Goal: Task Accomplishment & Management: Manage account settings

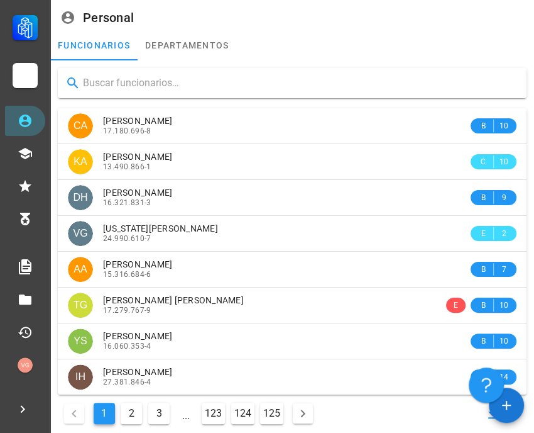
click at [142, 83] on input "text" at bounding box center [300, 83] width 434 height 20
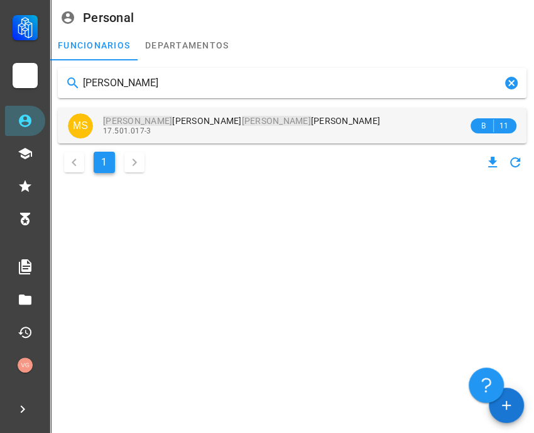
type input "[PERSON_NAME]"
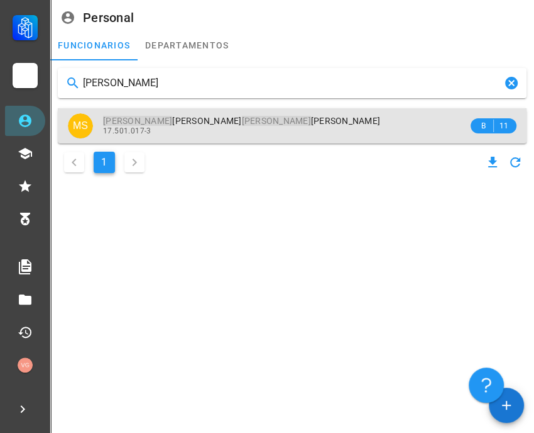
click at [225, 130] on div "17.501.017-3" at bounding box center [285, 130] width 365 height 9
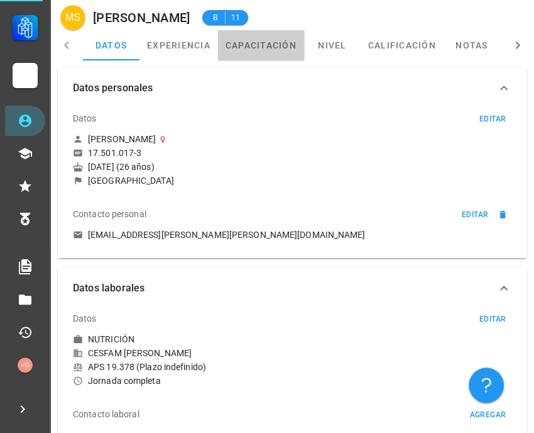
click at [268, 47] on link "capacitación" at bounding box center [261, 45] width 86 height 30
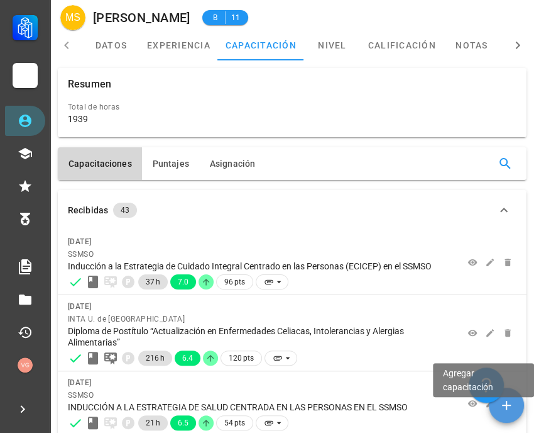
click at [499, 407] on icon "button" at bounding box center [506, 404] width 15 height 15
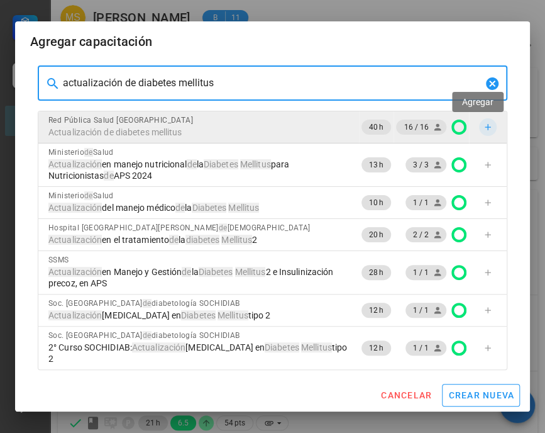
type input "actualización de diabetes mellitus"
click at [483, 124] on icon "button" at bounding box center [488, 127] width 10 height 10
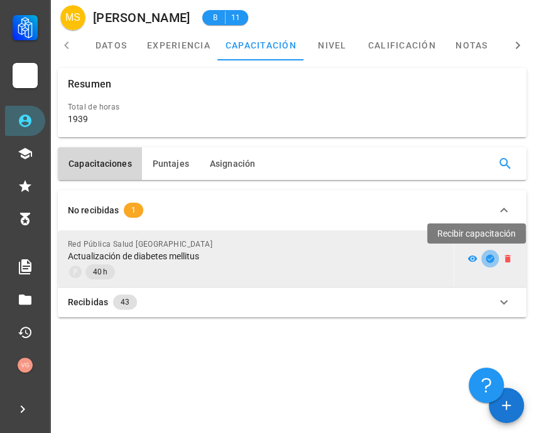
click at [486, 262] on icon "button" at bounding box center [490, 258] width 10 height 10
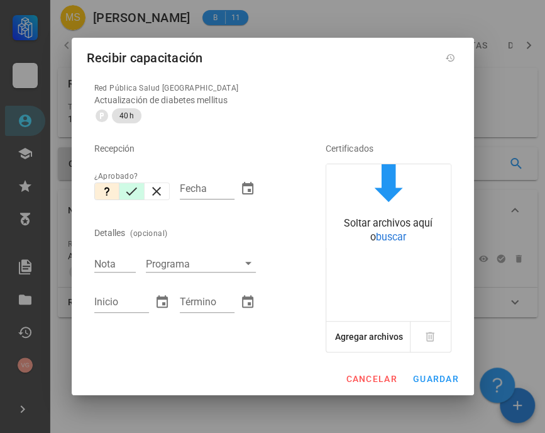
click at [138, 199] on button "button" at bounding box center [131, 191] width 25 height 18
type input "[DATE]"
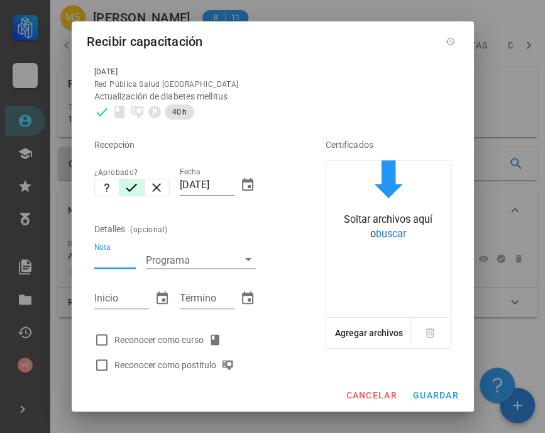
click at [110, 261] on input "Nota" at bounding box center [114, 259] width 41 height 16
type input "6.7"
type input "[DATE]"
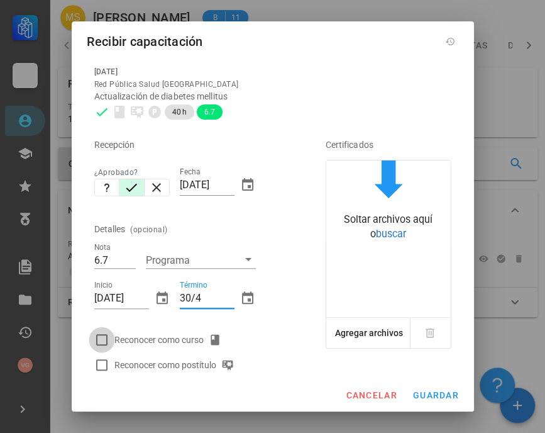
type input "[DATE]"
click at [101, 340] on div at bounding box center [101, 339] width 21 height 21
checkbox input "true"
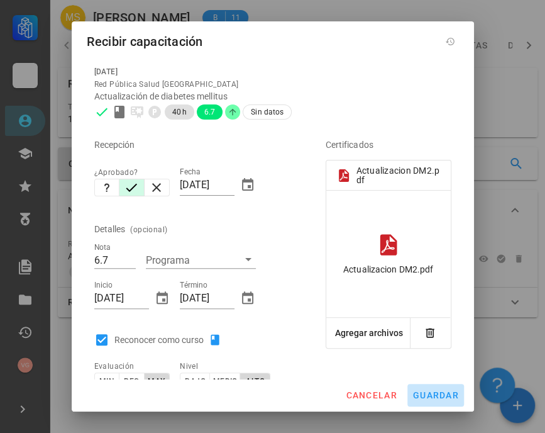
click at [429, 391] on span "guardar" at bounding box center [435, 395] width 47 height 10
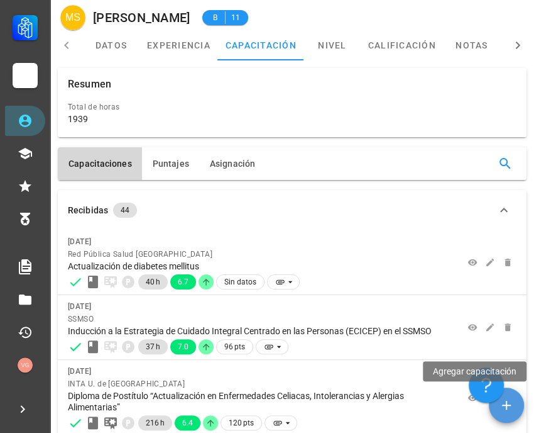
click at [509, 404] on icon "button" at bounding box center [506, 404] width 15 height 15
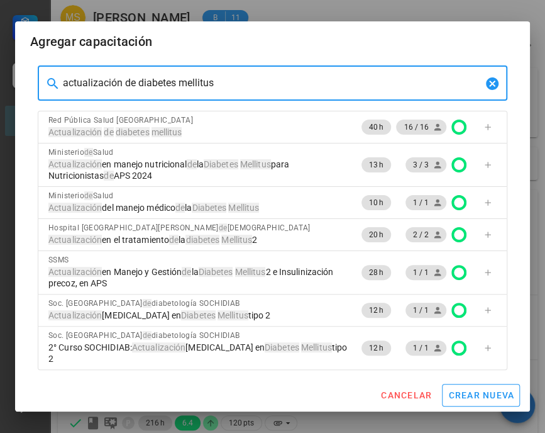
drag, startPoint x: 262, startPoint y: 90, endPoint x: -138, endPoint y: 77, distance: 400.1
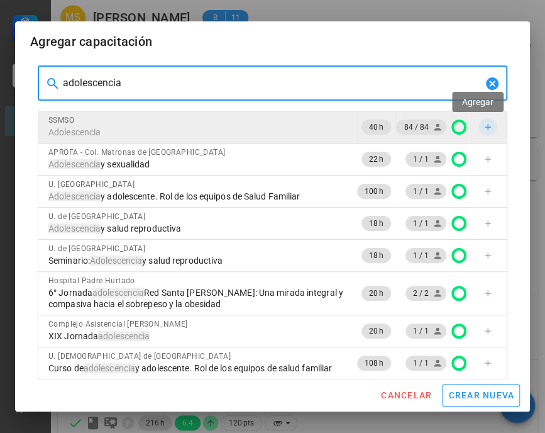
type input "adolescencia"
click at [483, 126] on icon "button" at bounding box center [488, 127] width 10 height 10
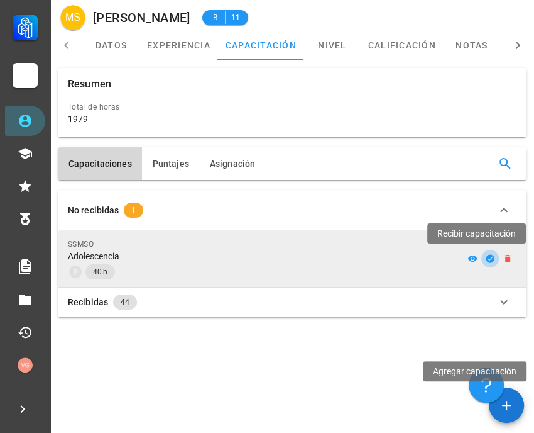
click at [489, 259] on icon "button" at bounding box center [490, 258] width 10 height 10
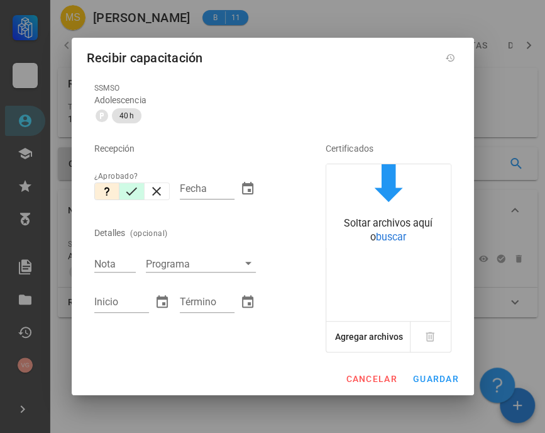
click at [131, 196] on icon "button" at bounding box center [131, 191] width 15 height 15
type input "[DATE]"
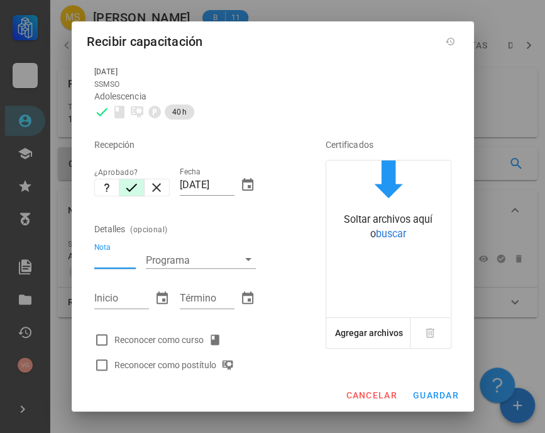
click at [112, 258] on div "Nota" at bounding box center [114, 259] width 41 height 16
type input "5.9"
type input "[DATE]"
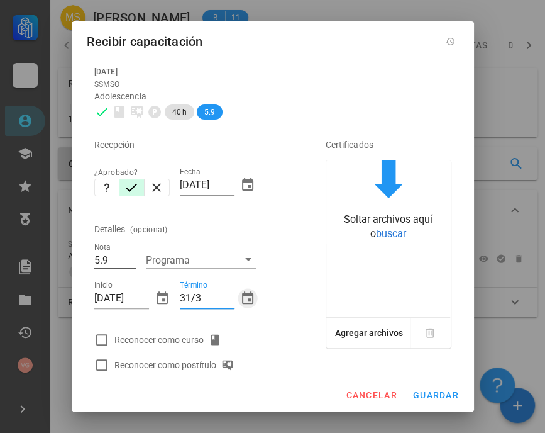
type input "[DATE]"
click at [104, 341] on div at bounding box center [101, 339] width 21 height 21
checkbox input "true"
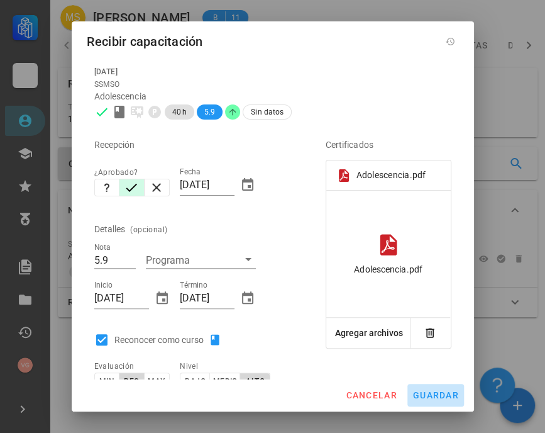
click at [428, 398] on span "guardar" at bounding box center [435, 395] width 47 height 10
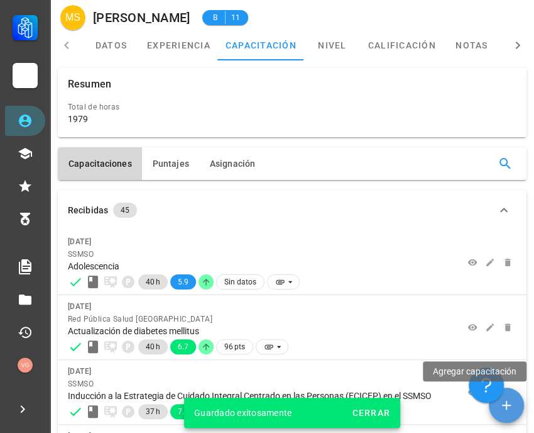
click at [508, 411] on icon "button" at bounding box center [506, 404] width 15 height 15
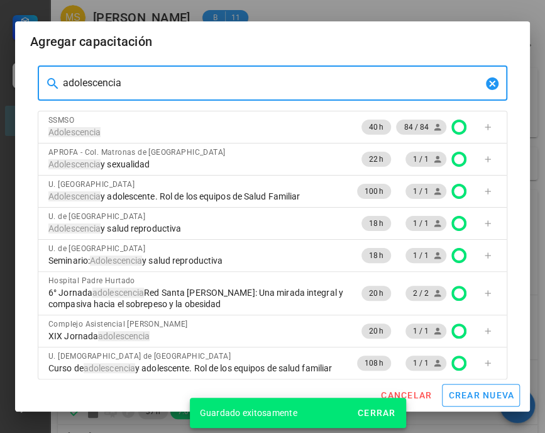
drag, startPoint x: 146, startPoint y: 82, endPoint x: 1, endPoint y: 76, distance: 145.4
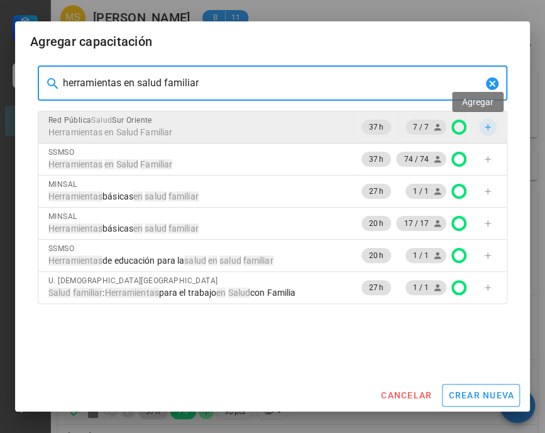
type input "herramientas en salud familiar"
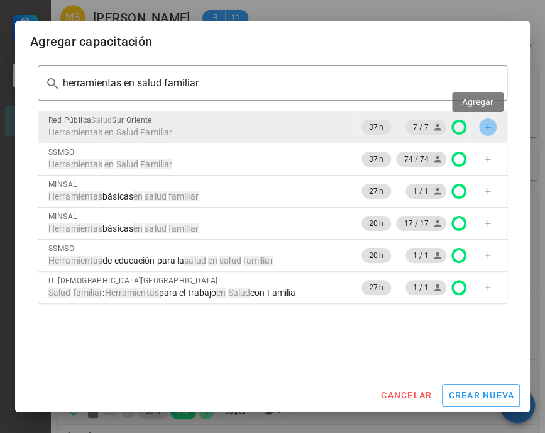
click at [485, 127] on icon "button" at bounding box center [488, 127] width 6 height 6
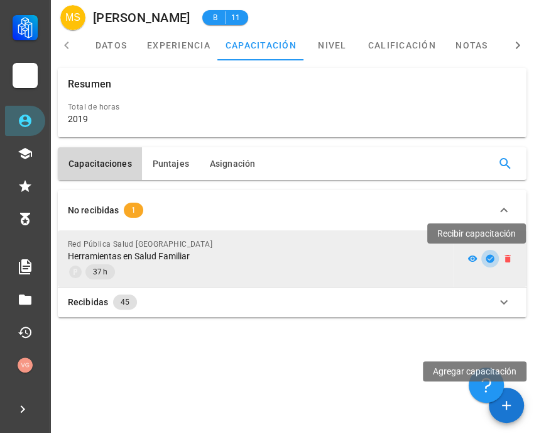
click at [492, 255] on icon "button" at bounding box center [490, 258] width 8 height 8
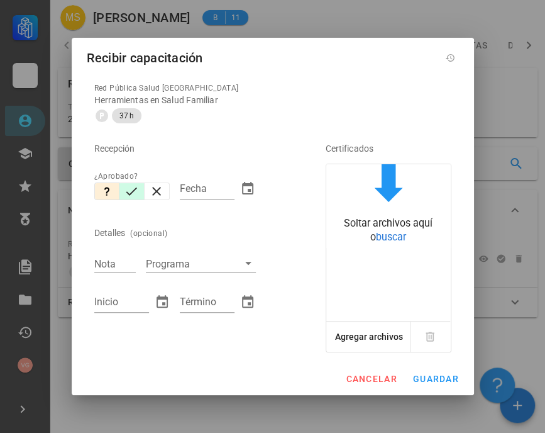
click at [136, 187] on icon "button" at bounding box center [131, 191] width 11 height 8
type input "[DATE]"
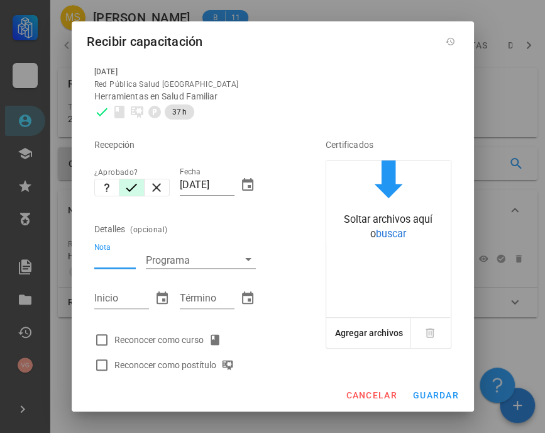
click at [106, 261] on input "Nota" at bounding box center [114, 259] width 41 height 16
type input "5.4"
type input "[DATE]"
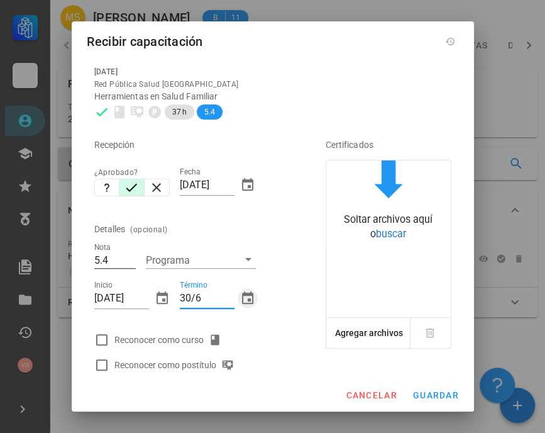
type input "[DATE]"
click at [99, 341] on div at bounding box center [101, 339] width 21 height 21
checkbox input "true"
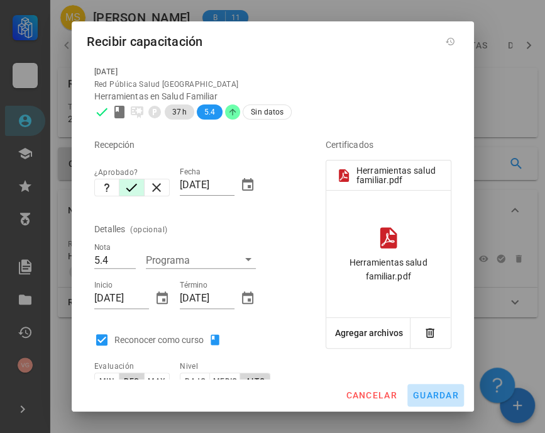
click at [441, 399] on span "guardar" at bounding box center [435, 395] width 47 height 10
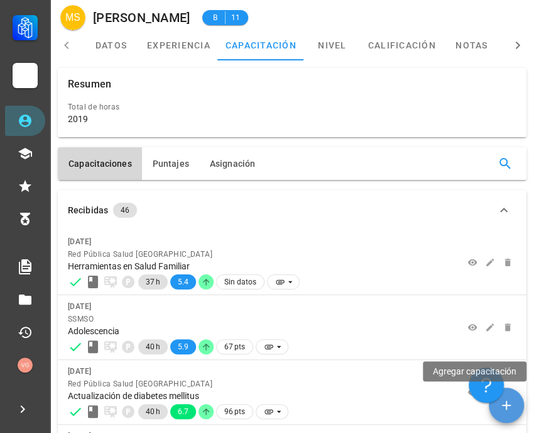
click at [516, 402] on span "button" at bounding box center [506, 404] width 35 height 15
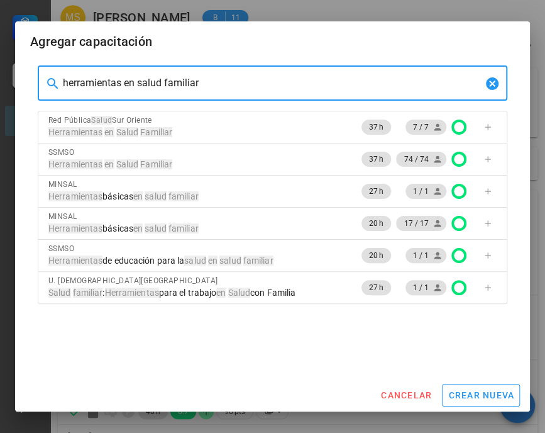
drag, startPoint x: 249, startPoint y: 80, endPoint x: -17, endPoint y: 63, distance: 266.5
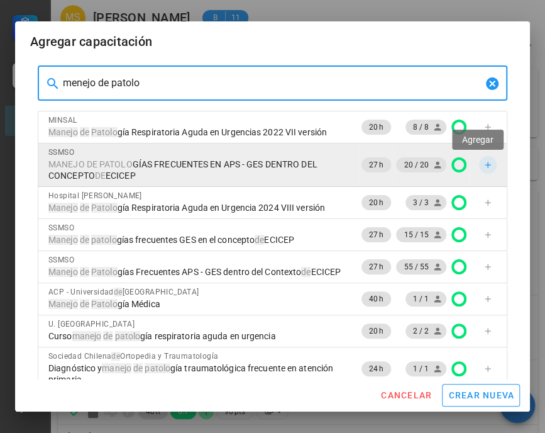
type input "menejo de patolo"
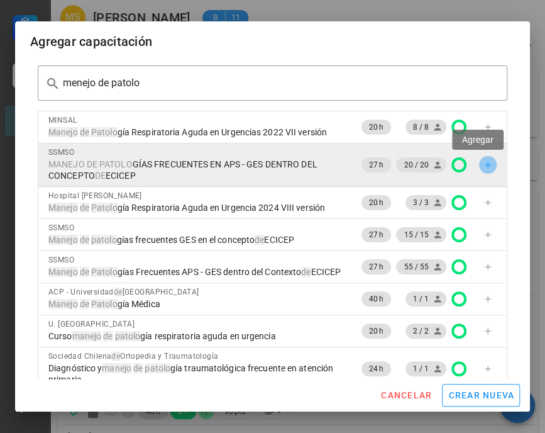
click at [484, 164] on span "button" at bounding box center [488, 165] width 18 height 10
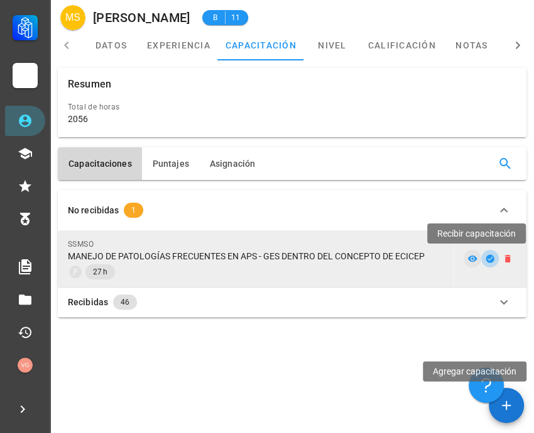
click at [490, 255] on icon "button" at bounding box center [490, 258] width 8 height 8
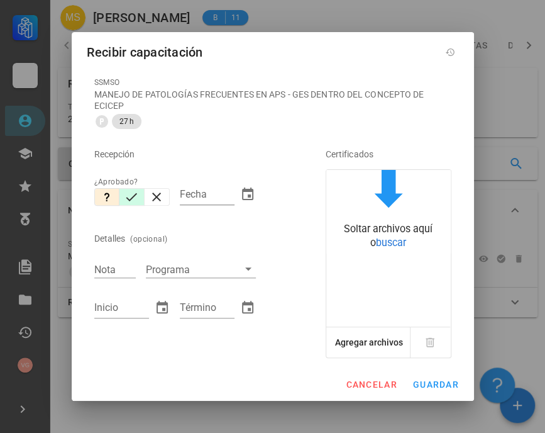
click at [135, 197] on icon "button" at bounding box center [131, 196] width 15 height 15
type input "[DATE]"
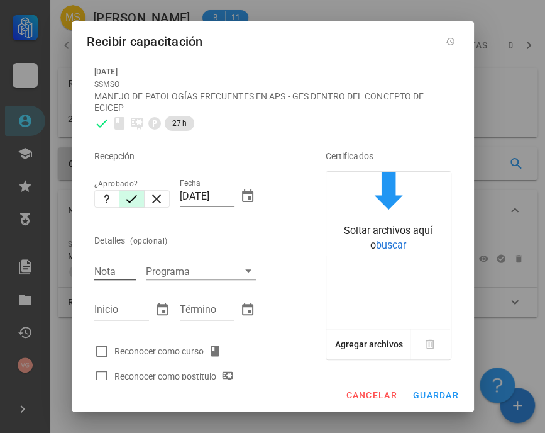
click at [114, 271] on input "Nota" at bounding box center [114, 271] width 41 height 16
type input "5.9"
type input "[DATE]"
click at [105, 348] on div at bounding box center [101, 350] width 21 height 21
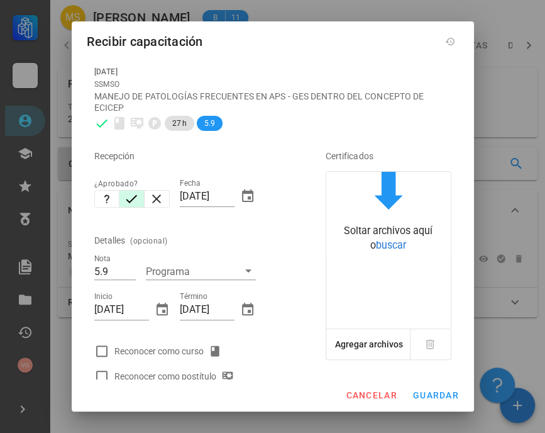
checkbox input "true"
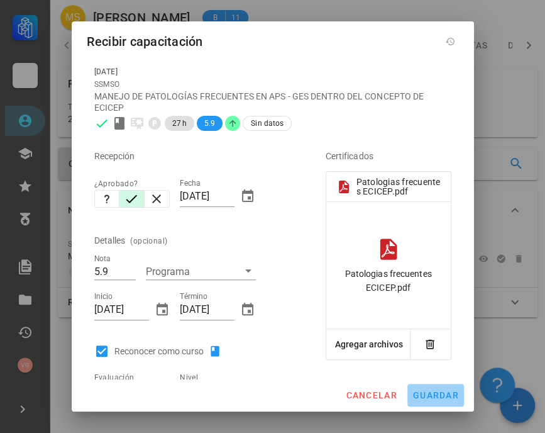
click at [451, 396] on span "guardar" at bounding box center [435, 395] width 47 height 10
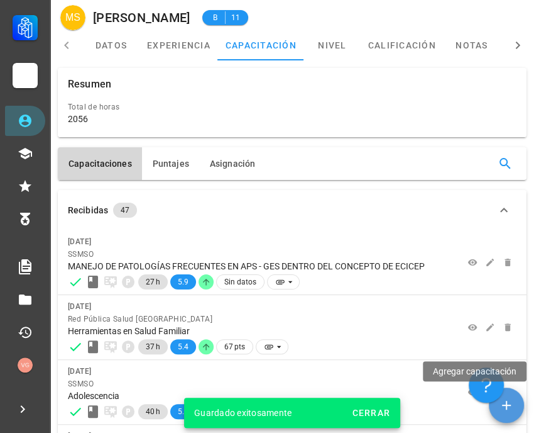
click at [518, 409] on span "button" at bounding box center [506, 404] width 35 height 15
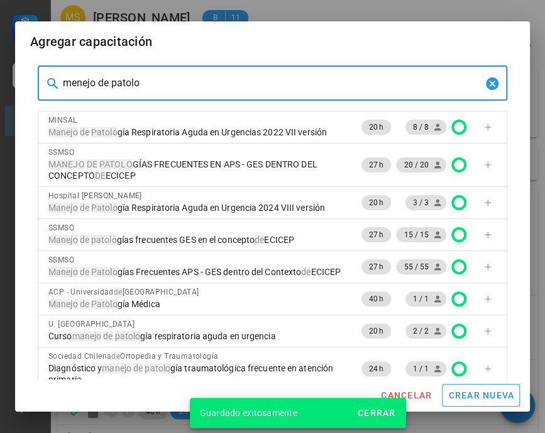
drag, startPoint x: 152, startPoint y: 85, endPoint x: 55, endPoint y: 83, distance: 97.5
click at [55, 83] on div "​ menejo de patolo" at bounding box center [273, 82] width 470 height 35
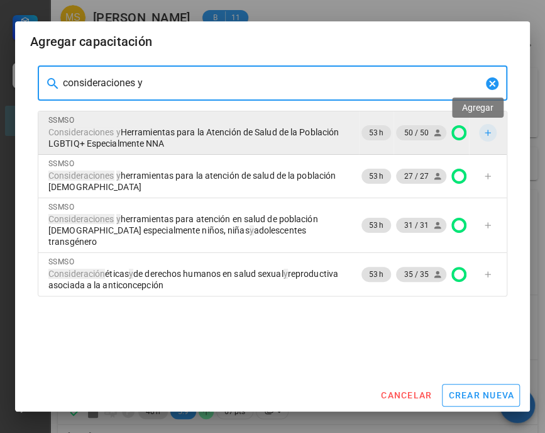
type input "consideraciones y"
click at [483, 130] on icon "button" at bounding box center [488, 133] width 10 height 10
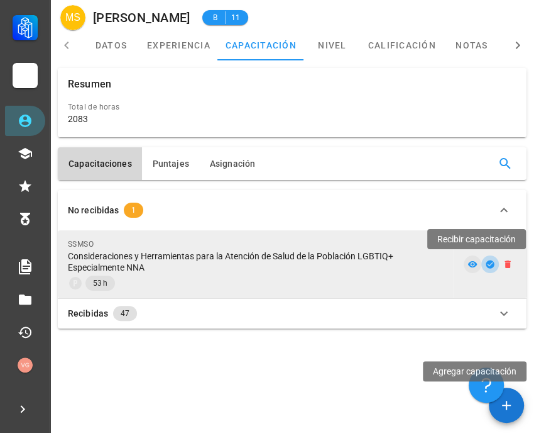
drag, startPoint x: 489, startPoint y: 265, endPoint x: 483, endPoint y: 263, distance: 6.8
click at [489, 265] on icon "button" at bounding box center [490, 264] width 10 height 10
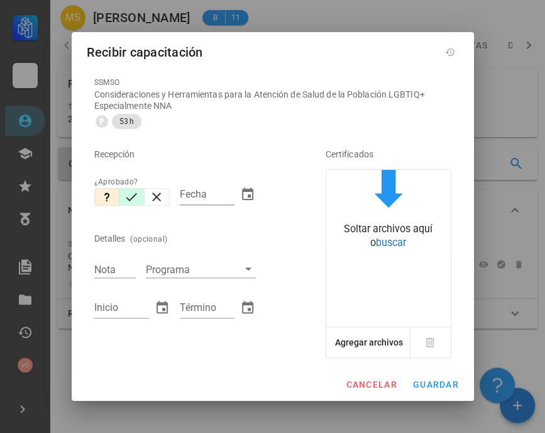
drag, startPoint x: 132, startPoint y: 193, endPoint x: 130, endPoint y: 199, distance: 6.8
click at [132, 193] on icon "button" at bounding box center [131, 196] width 15 height 15
type input "[DATE]"
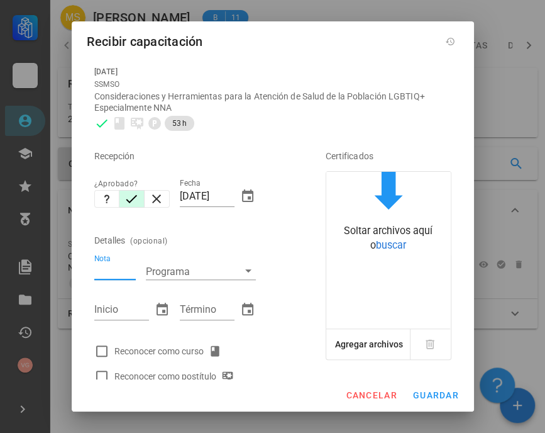
drag, startPoint x: 110, startPoint y: 271, endPoint x: 136, endPoint y: 280, distance: 28.0
click at [109, 271] on input "Nota" at bounding box center [114, 271] width 41 height 16
type input "5.7"
type input "[DATE]"
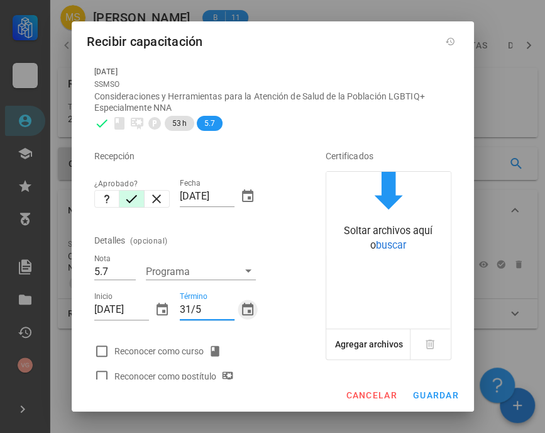
type input "[DATE]"
click at [101, 351] on div at bounding box center [101, 350] width 21 height 21
checkbox input "true"
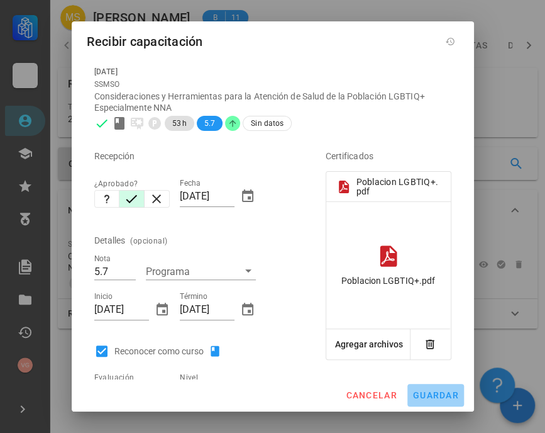
click at [442, 396] on span "guardar" at bounding box center [435, 395] width 47 height 10
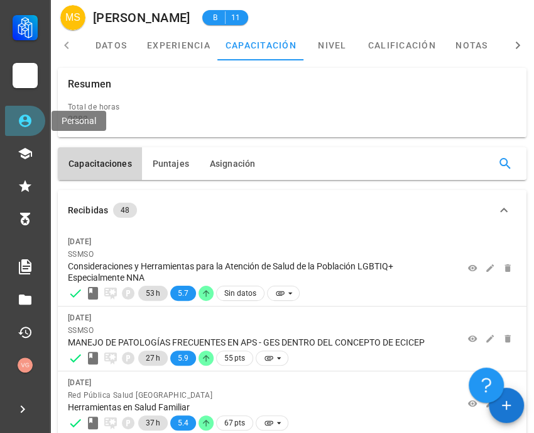
click at [35, 121] on link "Personal" at bounding box center [25, 121] width 40 height 30
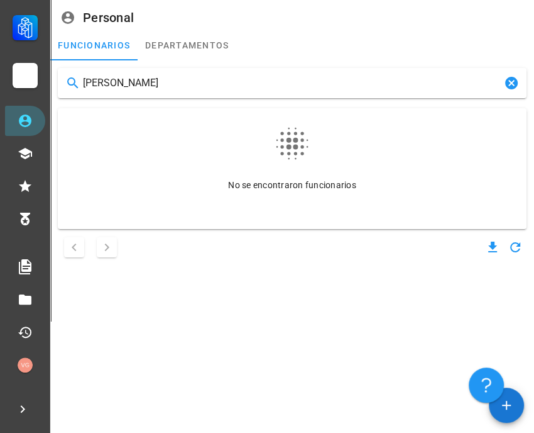
click at [114, 84] on input "[PERSON_NAME]" at bounding box center [292, 83] width 419 height 20
click at [97, 83] on input "[PERSON_NAME]" at bounding box center [292, 83] width 419 height 20
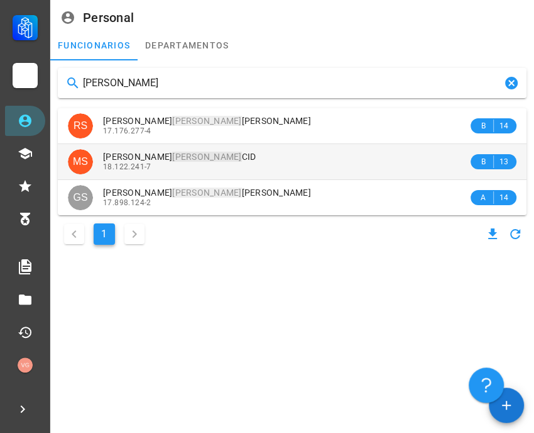
type input "[PERSON_NAME]"
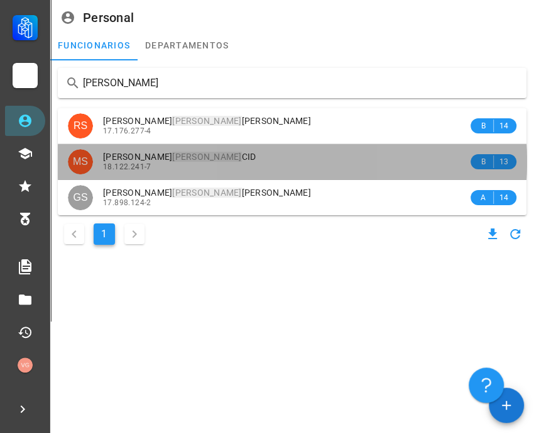
click at [229, 161] on span "[PERSON_NAME]" at bounding box center [179, 157] width 153 height 10
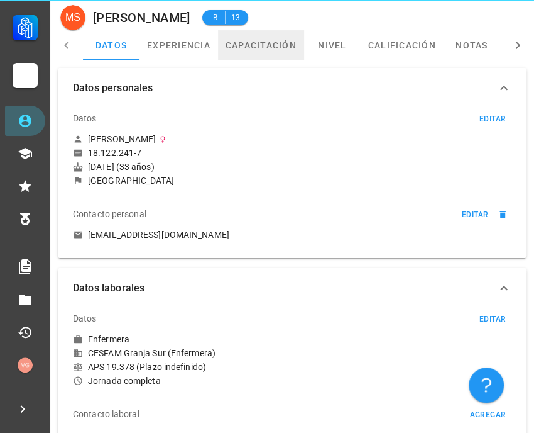
click at [268, 51] on link "capacitación" at bounding box center [261, 45] width 86 height 30
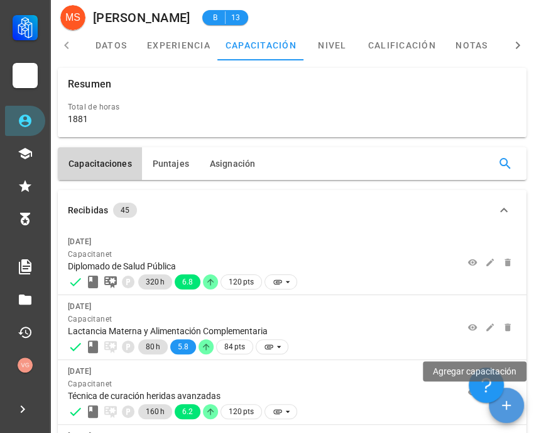
click at [509, 407] on icon "button" at bounding box center [506, 404] width 15 height 15
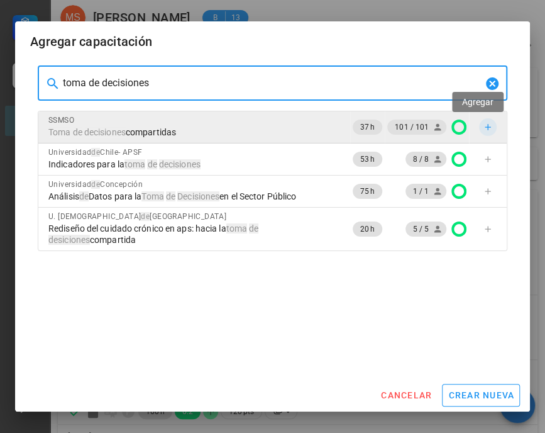
type input "toma de decisiones"
click at [483, 128] on icon "button" at bounding box center [488, 127] width 10 height 10
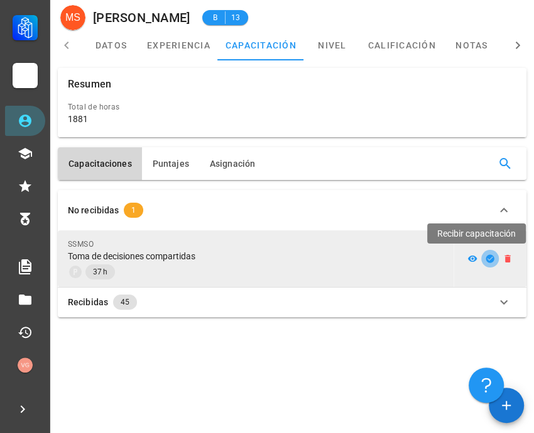
click at [487, 258] on icon "button" at bounding box center [490, 258] width 8 height 8
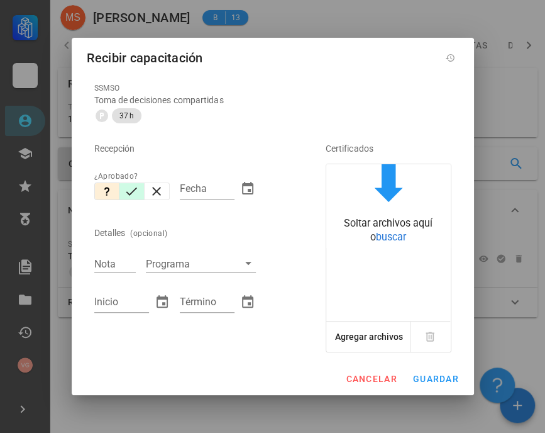
click at [127, 189] on icon "button" at bounding box center [131, 191] width 15 height 15
type input "[DATE]"
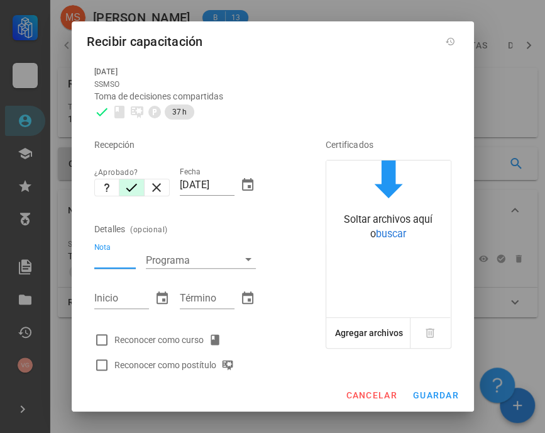
click at [113, 262] on input "Nota" at bounding box center [114, 259] width 41 height 16
type input "7"
type input "[DATE]"
click at [97, 336] on div at bounding box center [101, 339] width 21 height 21
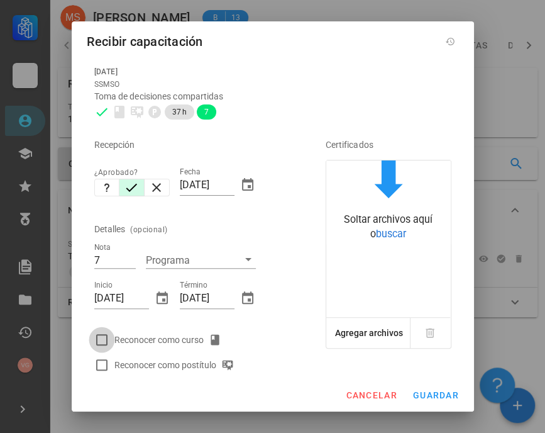
checkbox input "true"
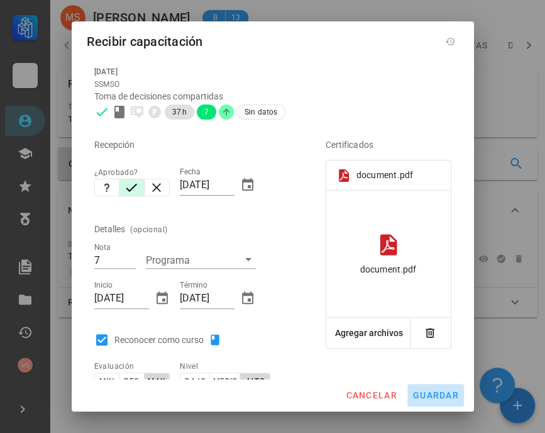
click at [432, 395] on span "guardar" at bounding box center [435, 395] width 47 height 10
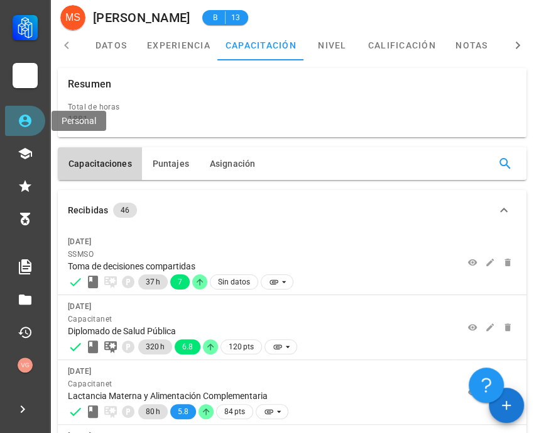
click at [30, 116] on icon at bounding box center [25, 120] width 15 height 15
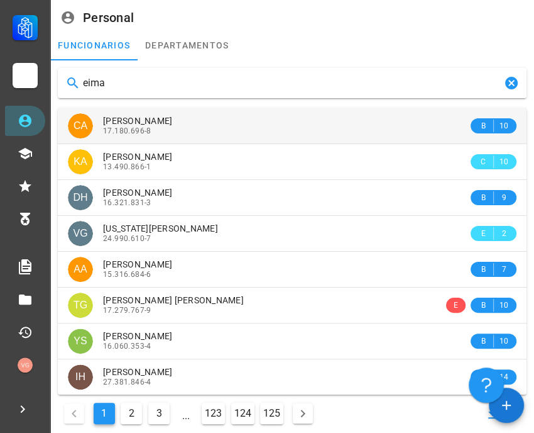
type input "[PERSON_NAME]"
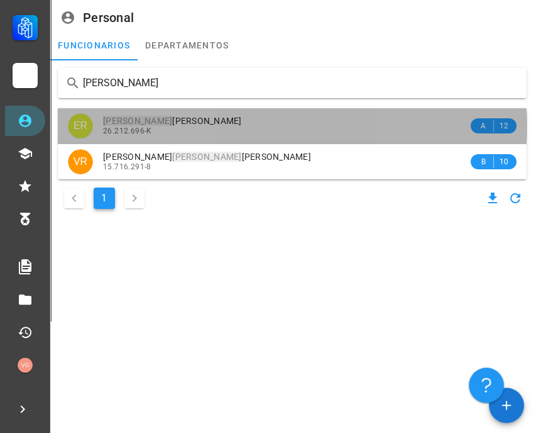
click at [226, 133] on div "26.212.696-K" at bounding box center [285, 130] width 365 height 9
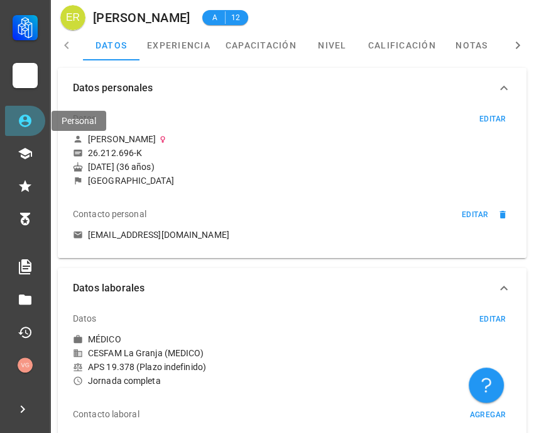
click at [31, 117] on icon at bounding box center [25, 120] width 15 height 15
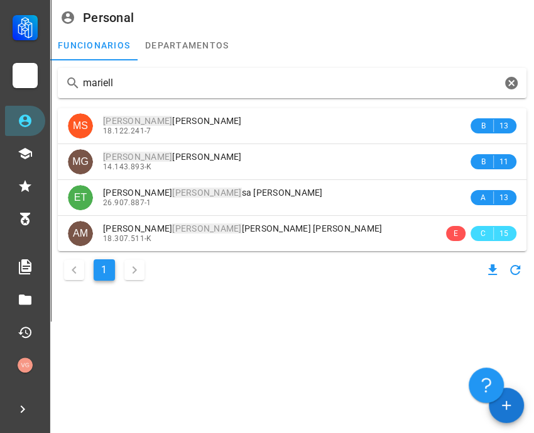
click at [98, 78] on input "mariell" at bounding box center [292, 83] width 419 height 20
click at [99, 78] on input "mariell" at bounding box center [292, 83] width 419 height 20
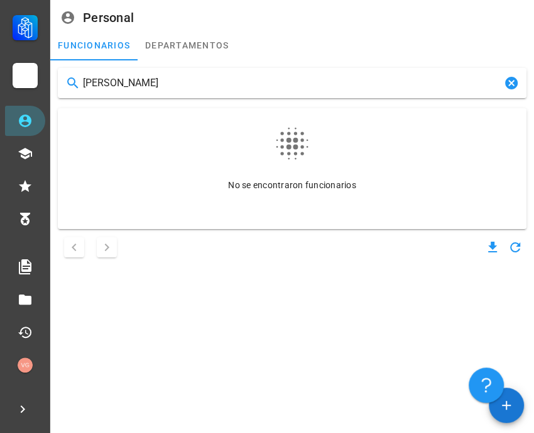
type input "[PERSON_NAME]"
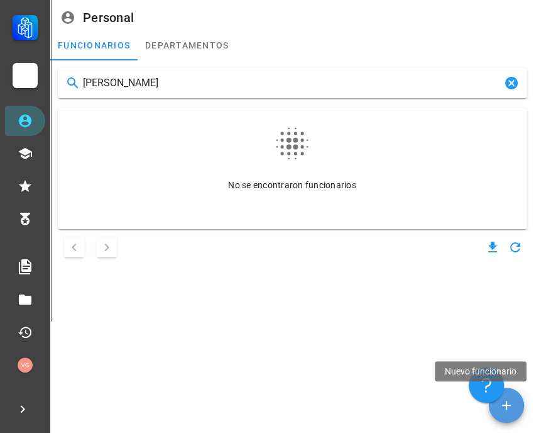
click at [512, 407] on icon "button" at bounding box center [506, 404] width 15 height 15
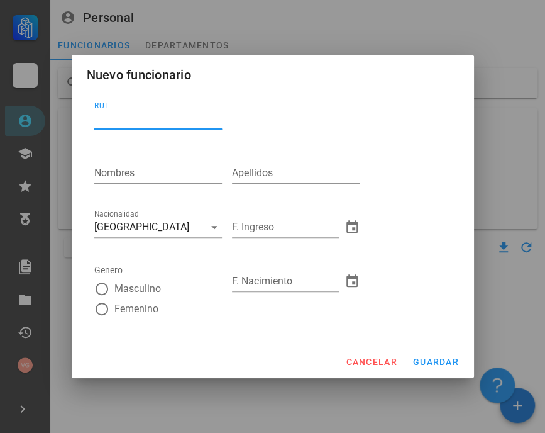
click at [115, 121] on input "RUT" at bounding box center [158, 119] width 128 height 20
type input "19.893.791-6"
click at [143, 177] on input "Nombres" at bounding box center [158, 173] width 128 height 20
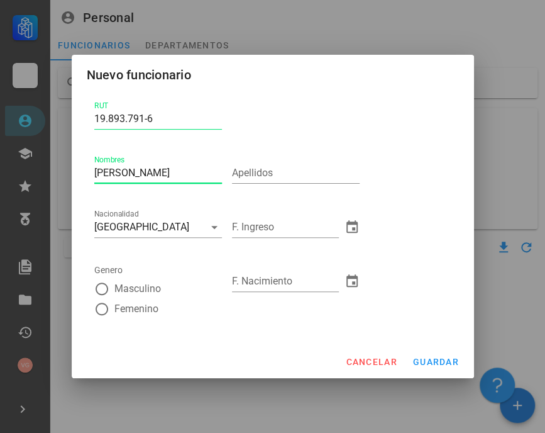
type input "[PERSON_NAME]"
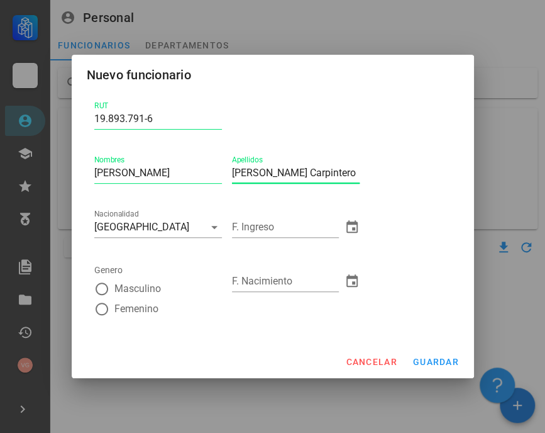
type input "[PERSON_NAME] Carpintero"
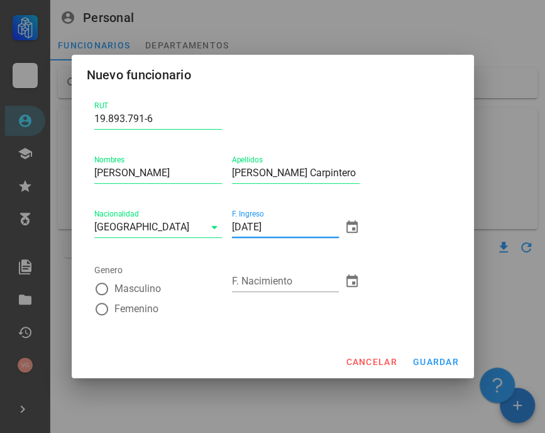
type input "[DATE]"
click at [100, 310] on div at bounding box center [101, 308] width 21 height 21
radio input "true"
click at [264, 270] on div "F. Nacimiento" at bounding box center [296, 283] width 128 height 41
click at [264, 280] on input "F. Nacimiento" at bounding box center [285, 281] width 107 height 20
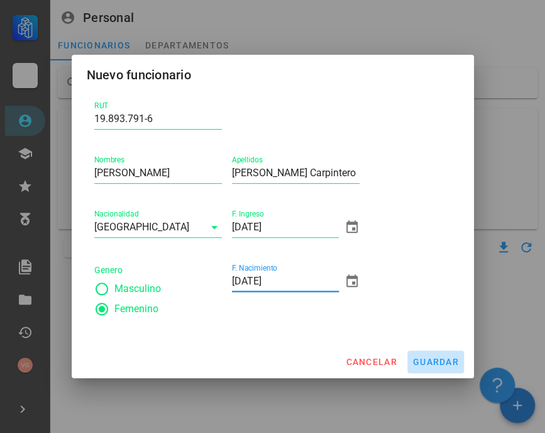
type input "[DATE]"
click at [435, 358] on span "guardar" at bounding box center [435, 361] width 47 height 10
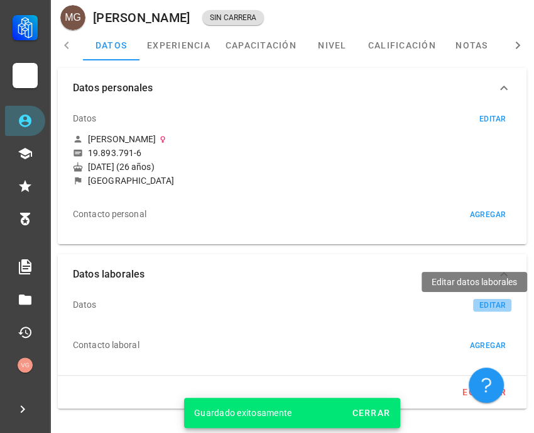
click at [489, 304] on div "editar" at bounding box center [492, 305] width 27 height 9
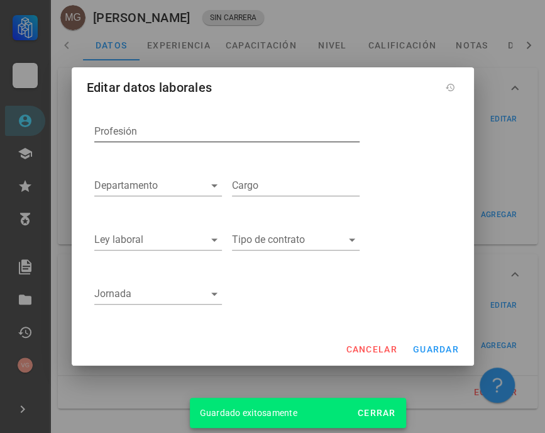
click at [124, 123] on div "Profesión" at bounding box center [226, 131] width 265 height 20
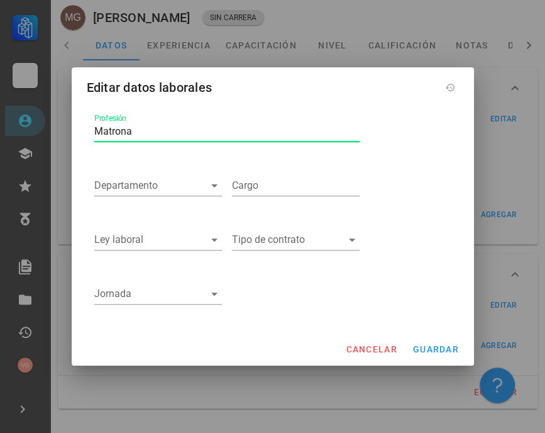
type input "Matrona"
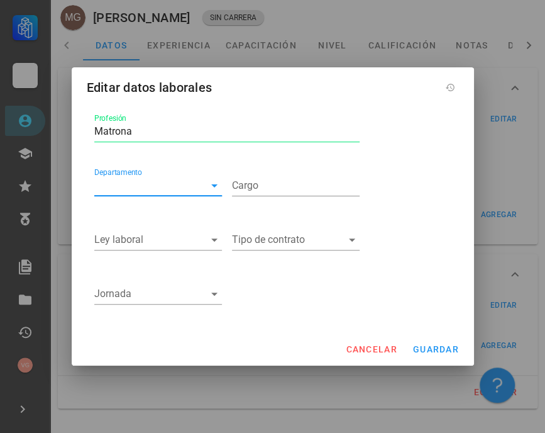
click at [183, 193] on input "Departamento" at bounding box center [148, 185] width 108 height 20
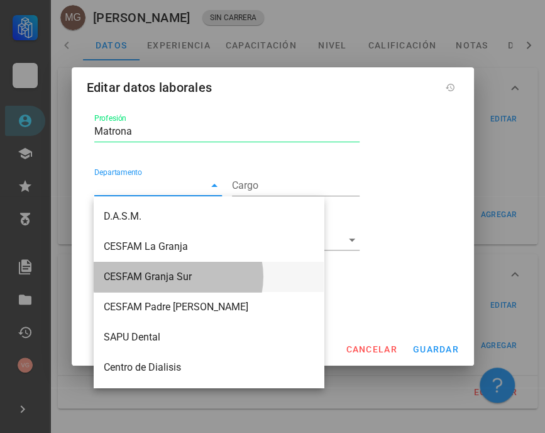
click at [170, 275] on div "CESFAM Granja Sur" at bounding box center [209, 276] width 210 height 12
type input "CESFAM Granja Sur"
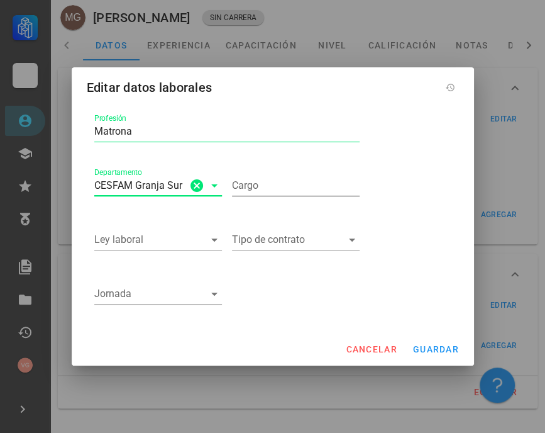
click at [284, 190] on input "Cargo" at bounding box center [296, 185] width 128 height 20
type input "Matrona"
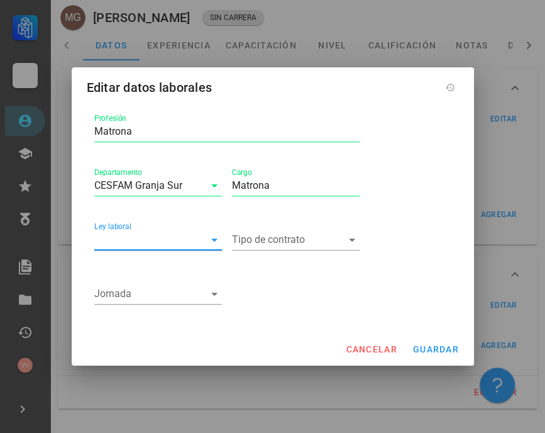
click at [192, 241] on input "Ley laboral" at bounding box center [149, 239] width 110 height 20
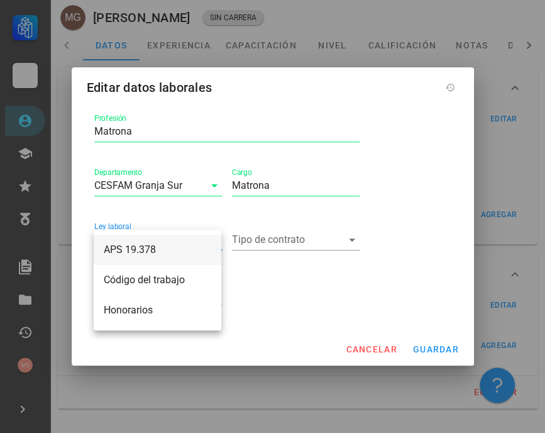
drag, startPoint x: 162, startPoint y: 254, endPoint x: 176, endPoint y: 250, distance: 14.5
click at [162, 253] on div "APS 19.378" at bounding box center [158, 249] width 108 height 12
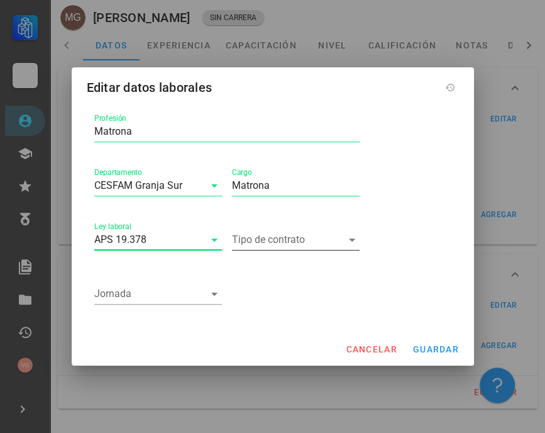
click at [280, 243] on input "Tipo de contrato" at bounding box center [287, 239] width 110 height 20
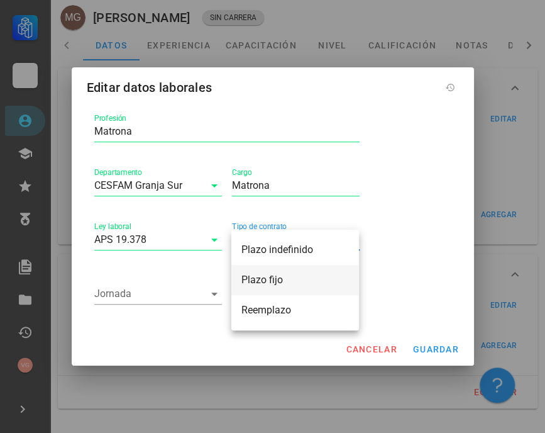
click at [274, 280] on div "Plazo fijo" at bounding box center [295, 279] width 108 height 12
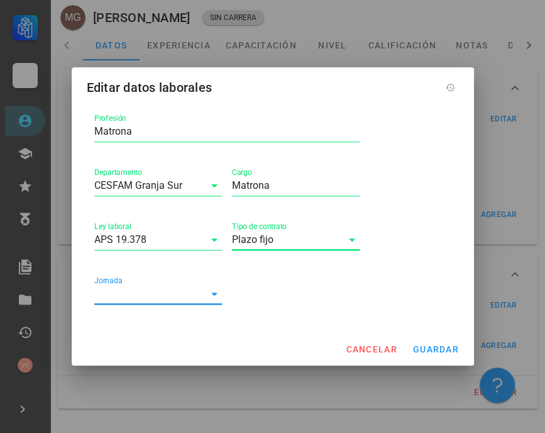
click at [150, 295] on input "Jornada" at bounding box center [149, 294] width 110 height 20
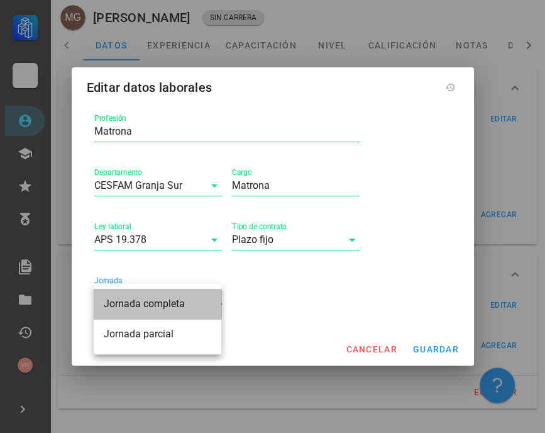
click at [161, 308] on div "Jornada completa" at bounding box center [158, 303] width 108 height 12
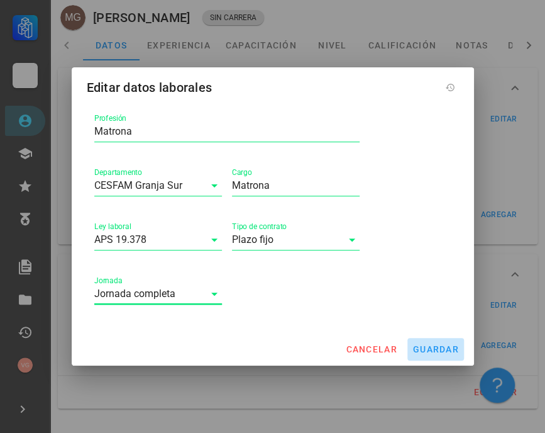
click at [451, 351] on span "guardar" at bounding box center [435, 349] width 47 height 10
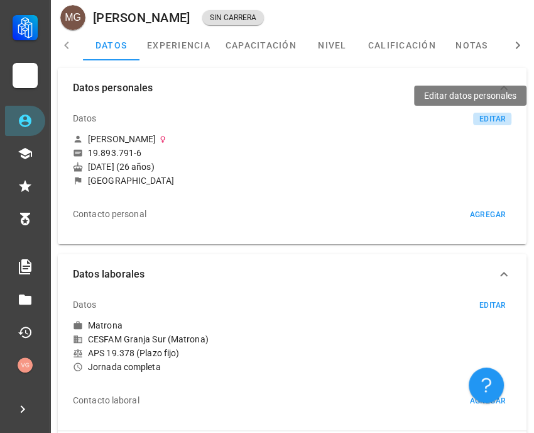
click at [497, 115] on div "editar" at bounding box center [492, 118] width 27 height 9
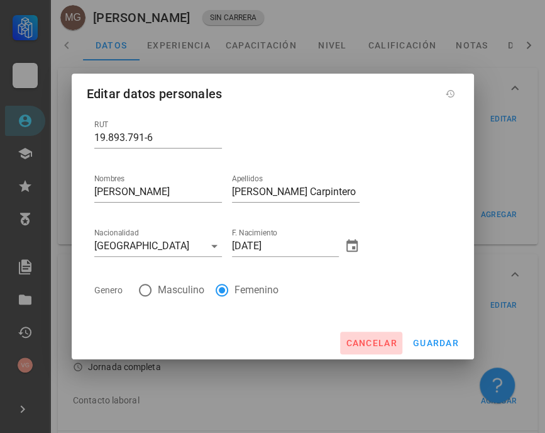
click at [363, 345] on span "cancelar" at bounding box center [371, 343] width 52 height 10
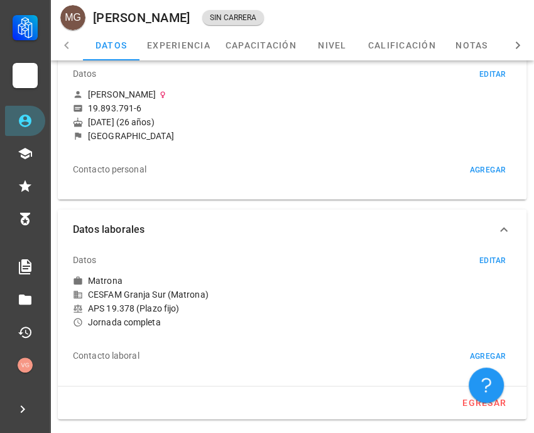
scroll to position [80, 0]
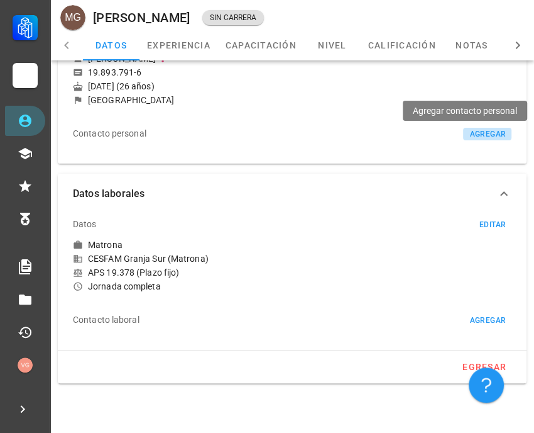
click at [494, 130] on div "agregar" at bounding box center [487, 134] width 37 height 9
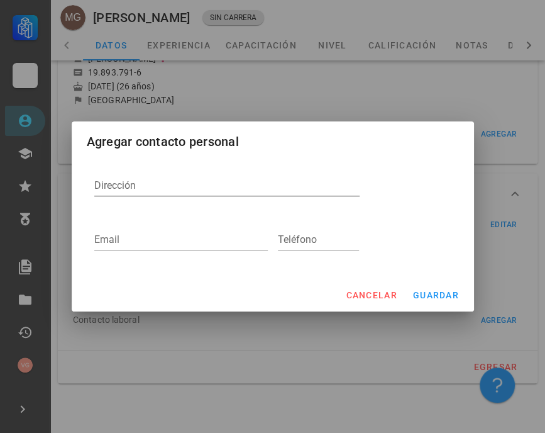
click at [131, 190] on textarea "Dirección" at bounding box center [226, 185] width 265 height 20
click at [126, 179] on div "Dirección" at bounding box center [226, 185] width 265 height 20
paste textarea "[EMAIL_ADDRESS][DOMAIN_NAME]"
type textarea "[EMAIL_ADDRESS][DOMAIN_NAME]"
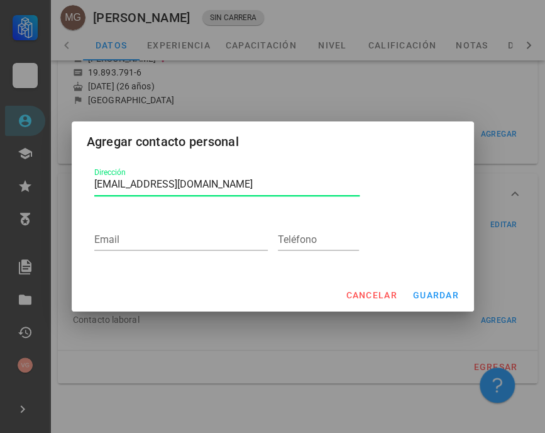
drag, startPoint x: 257, startPoint y: 184, endPoint x: 84, endPoint y: 190, distance: 173.6
click at [84, 190] on div "Dirección [EMAIL_ADDRESS][DOMAIN_NAME] Email Teléfono" at bounding box center [273, 218] width 402 height 121
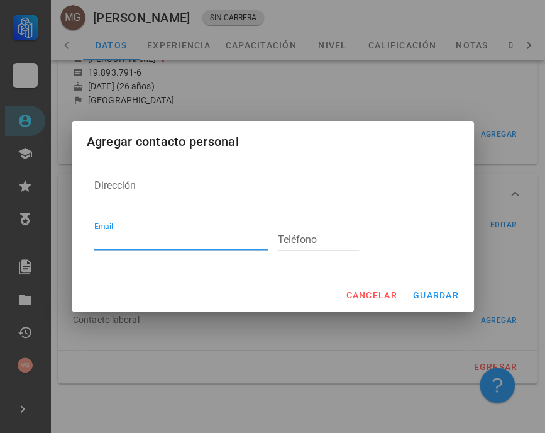
click at [131, 236] on input "Email" at bounding box center [181, 239] width 174 height 20
paste input "[EMAIL_ADDRESS][DOMAIN_NAME]"
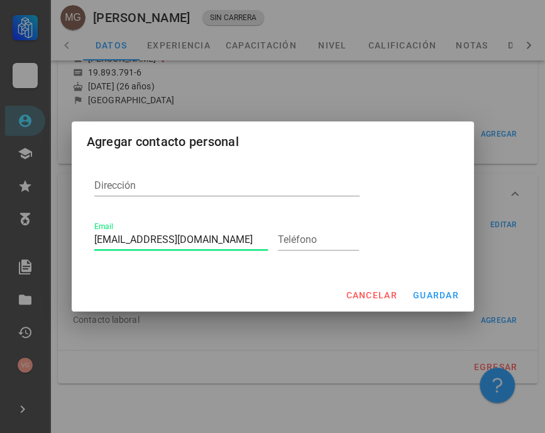
type input "[EMAIL_ADDRESS][DOMAIN_NAME]"
click at [326, 240] on input "Teléfono" at bounding box center [319, 239] width 82 height 20
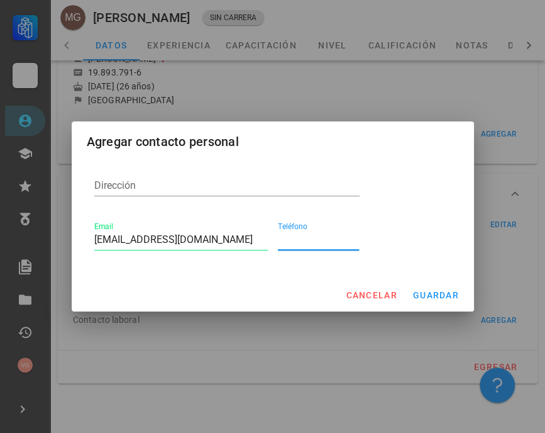
paste input "[PHONE_NUMBER]"
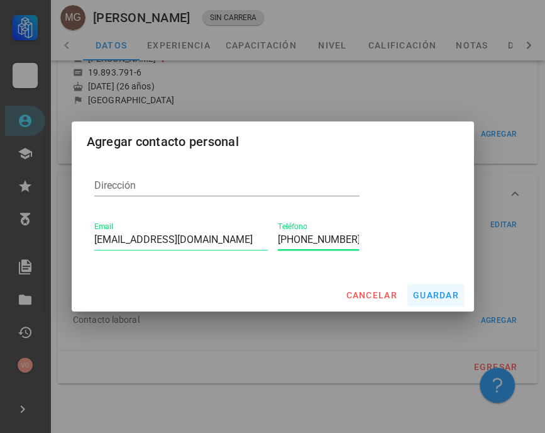
type input "[PHONE_NUMBER]"
click at [441, 295] on span "guardar" at bounding box center [435, 295] width 47 height 10
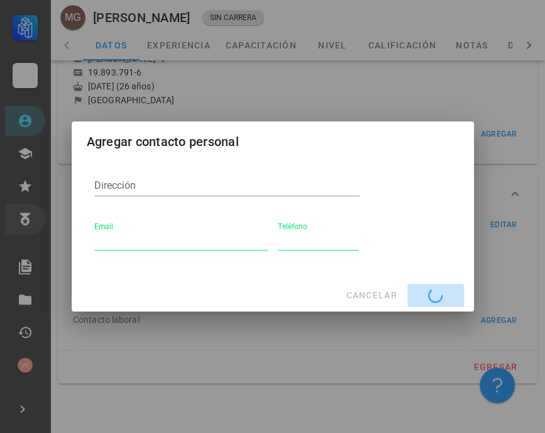
type input "[EMAIL_ADDRESS][DOMAIN_NAME]"
type input "[PHONE_NUMBER]"
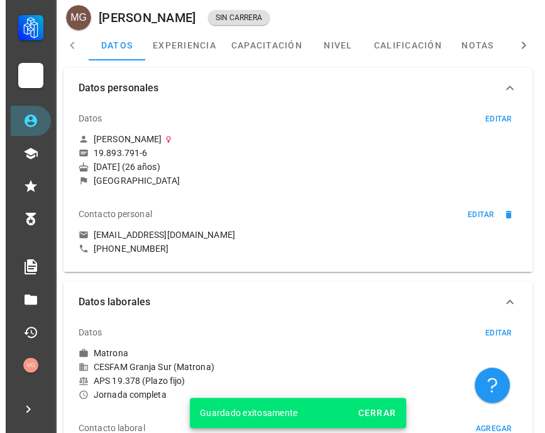
scroll to position [0, 0]
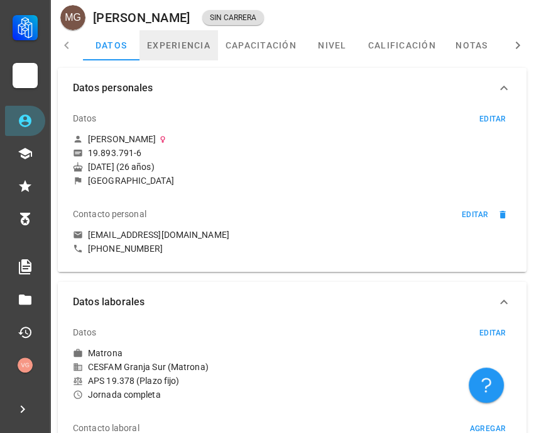
drag, startPoint x: 187, startPoint y: 36, endPoint x: 170, endPoint y: 41, distance: 18.5
click at [187, 36] on link "experiencia" at bounding box center [179, 45] width 79 height 30
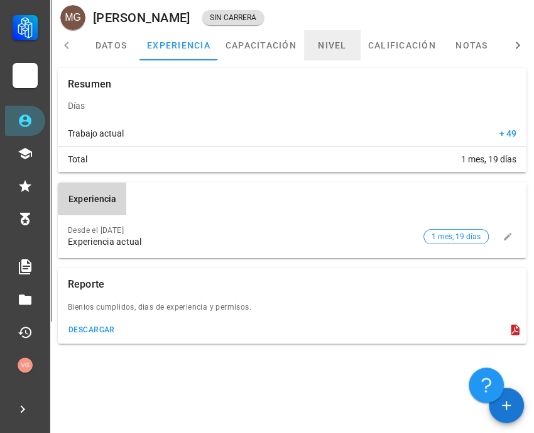
click at [321, 41] on link "nivel" at bounding box center [332, 45] width 57 height 30
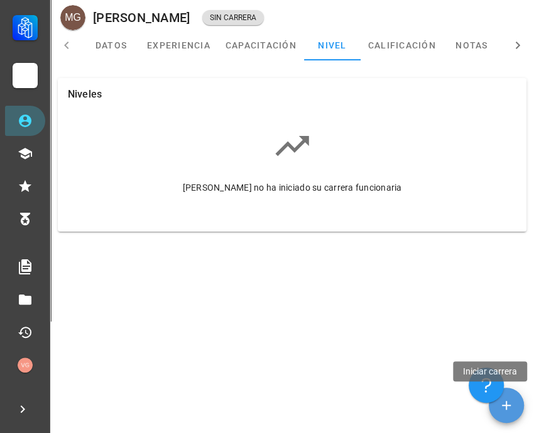
click at [503, 407] on icon "button" at bounding box center [506, 404] width 15 height 15
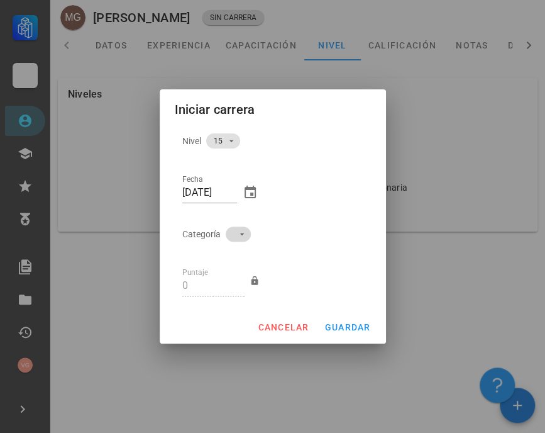
click at [237, 232] on icon at bounding box center [242, 234] width 10 height 10
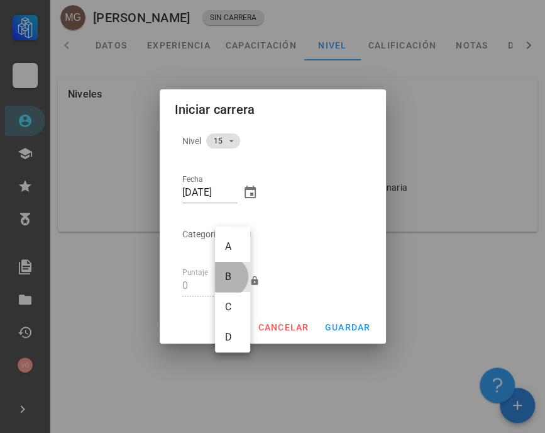
click at [236, 272] on div "B" at bounding box center [232, 277] width 35 height 30
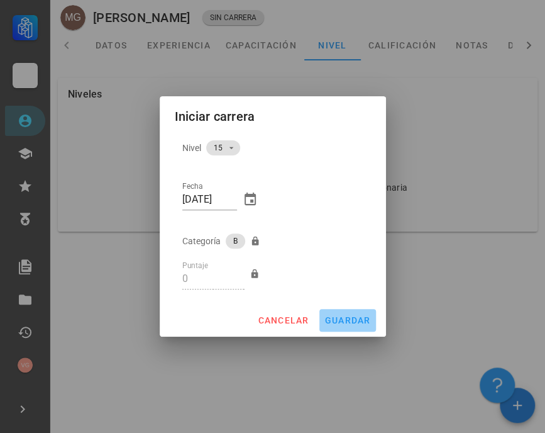
click at [353, 317] on span "guardar" at bounding box center [347, 320] width 47 height 10
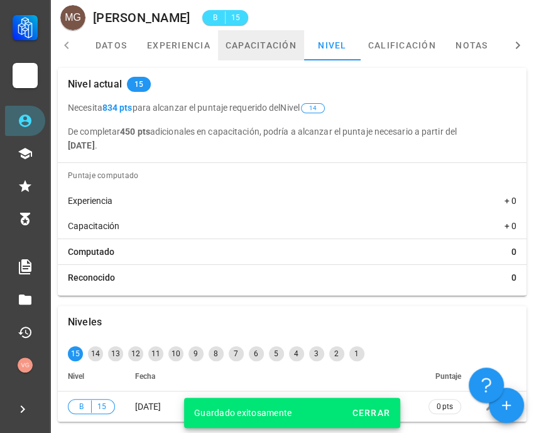
click at [272, 45] on link "capacitación" at bounding box center [261, 45] width 86 height 30
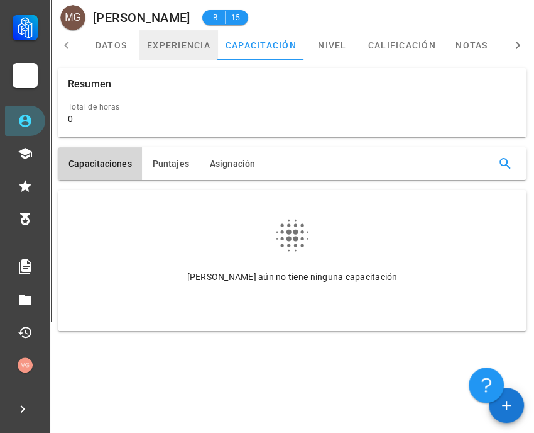
click at [179, 45] on link "experiencia" at bounding box center [179, 45] width 79 height 30
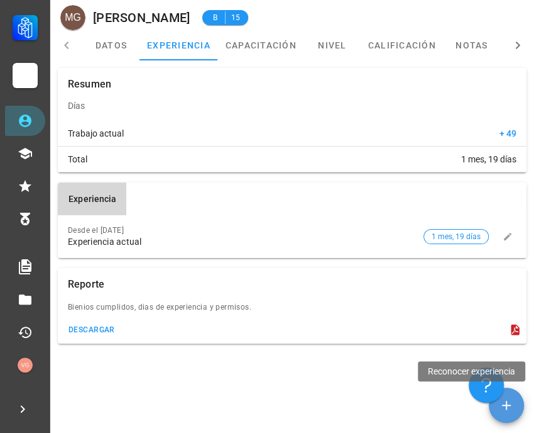
click at [513, 406] on icon "button" at bounding box center [506, 404] width 15 height 15
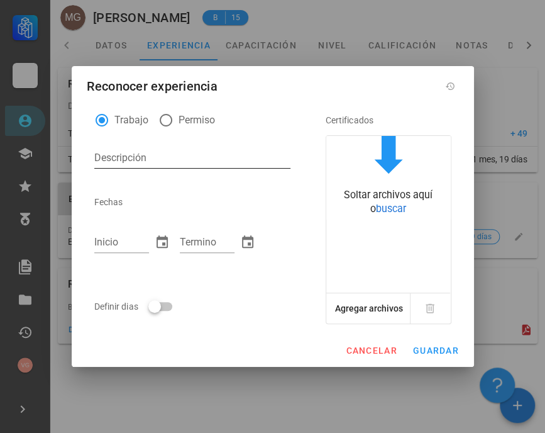
click at [140, 152] on div "Descripción" at bounding box center [192, 158] width 196 height 20
type textarea "Honorarios"
type input "[DATE]"
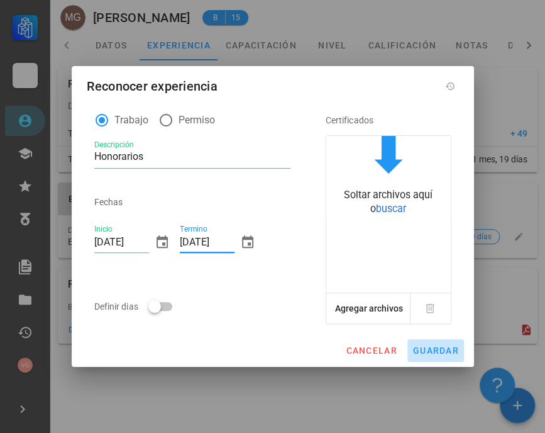
type input "[DATE]"
click at [450, 346] on div "cancelar guardar" at bounding box center [273, 350] width 402 height 33
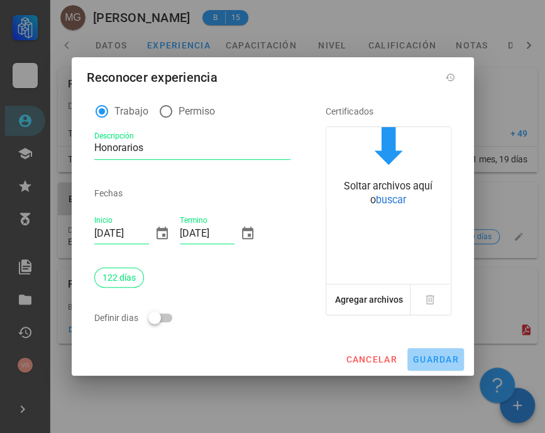
click at [443, 356] on span "guardar" at bounding box center [435, 359] width 47 height 10
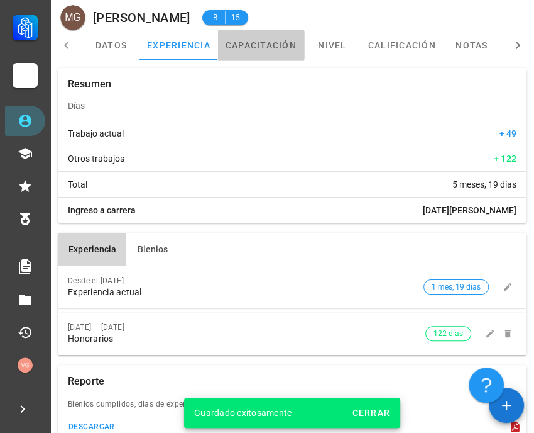
click at [257, 41] on link "capacitación" at bounding box center [261, 45] width 86 height 30
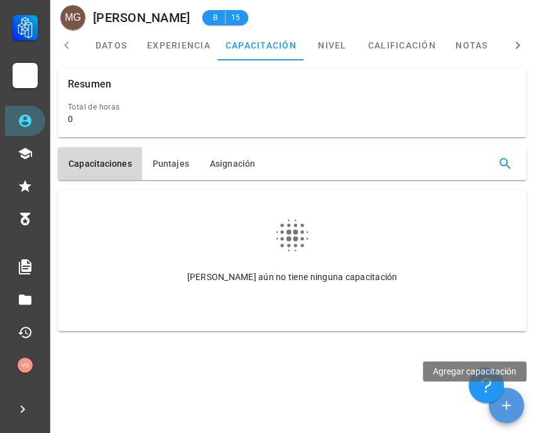
click at [505, 406] on icon "button" at bounding box center [506, 404] width 15 height 15
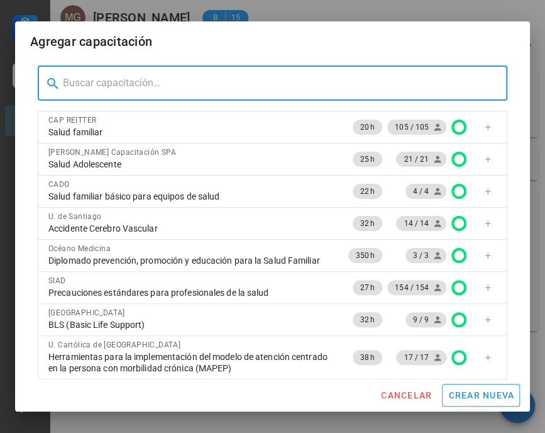
click at [128, 80] on input "text" at bounding box center [280, 83] width 434 height 20
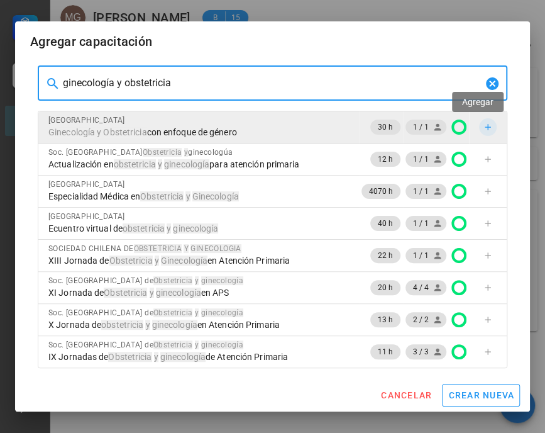
type input "ginecología y obstetricia"
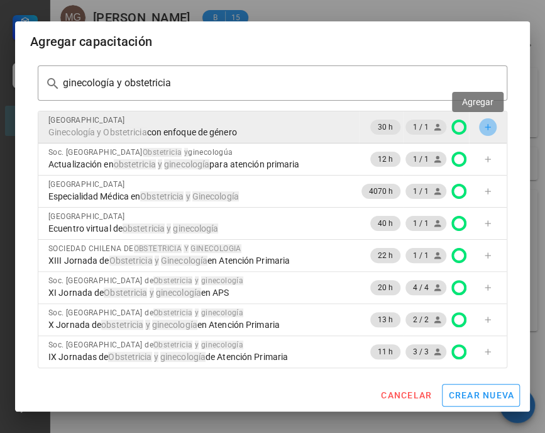
click at [483, 124] on icon "button" at bounding box center [488, 127] width 10 height 10
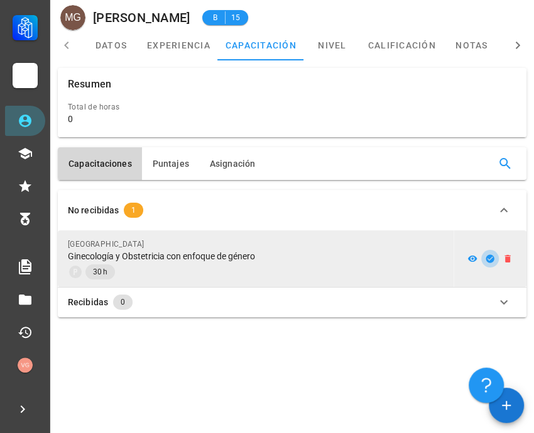
click at [488, 259] on icon "button" at bounding box center [490, 258] width 8 height 8
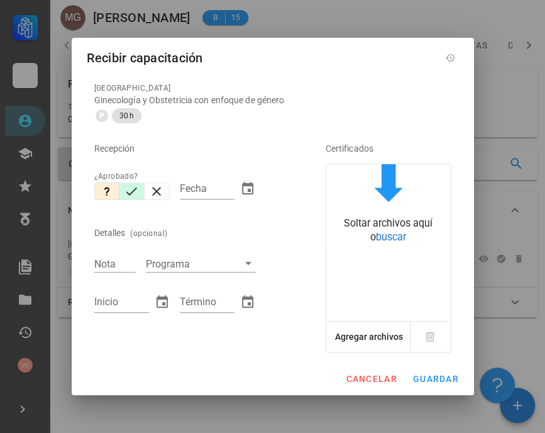
click at [131, 198] on icon "button" at bounding box center [131, 191] width 15 height 15
type input "[DATE]"
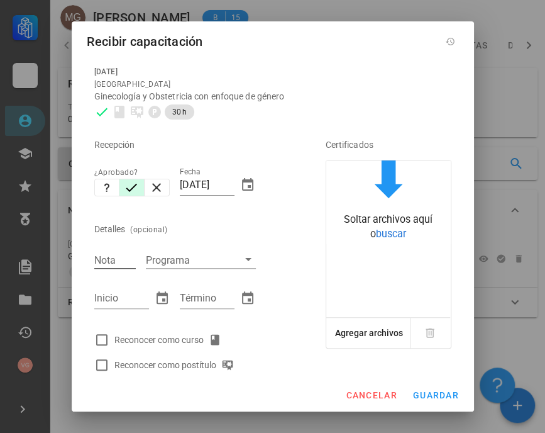
click at [104, 260] on div "Nota" at bounding box center [114, 259] width 41 height 16
type input "6.6"
type input "[DATE]"
click at [101, 335] on div at bounding box center [101, 339] width 21 height 21
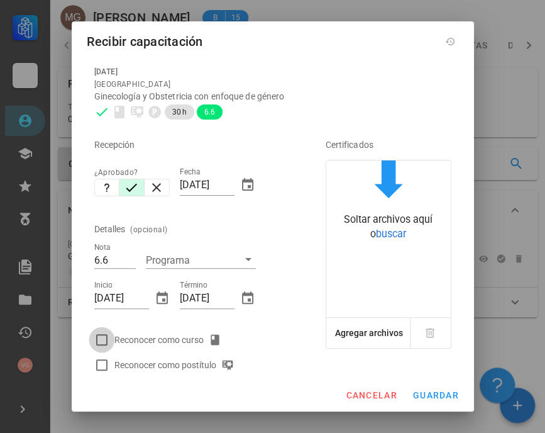
checkbox input "true"
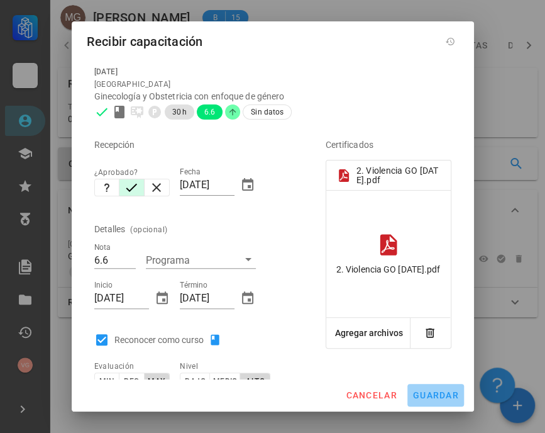
click at [441, 395] on span "guardar" at bounding box center [435, 395] width 47 height 10
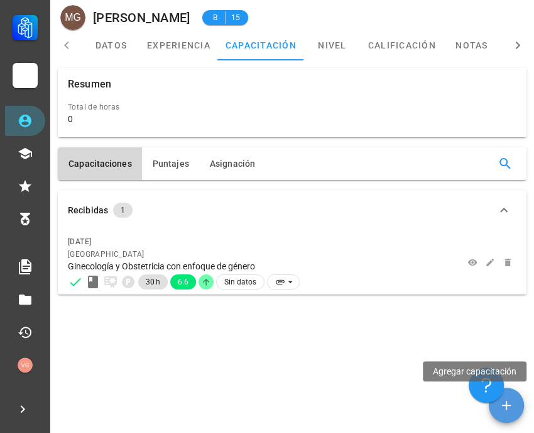
click at [510, 406] on icon "button" at bounding box center [506, 404] width 15 height 15
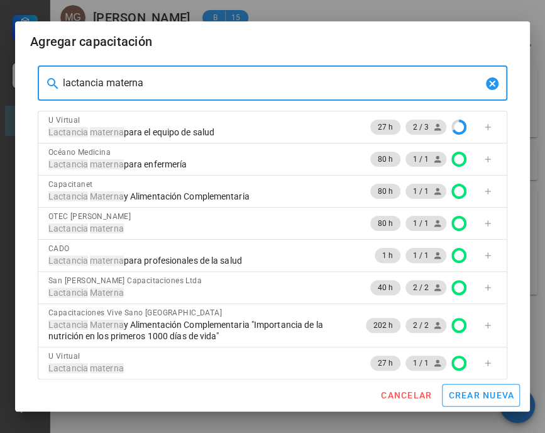
type input "lactancia materna"
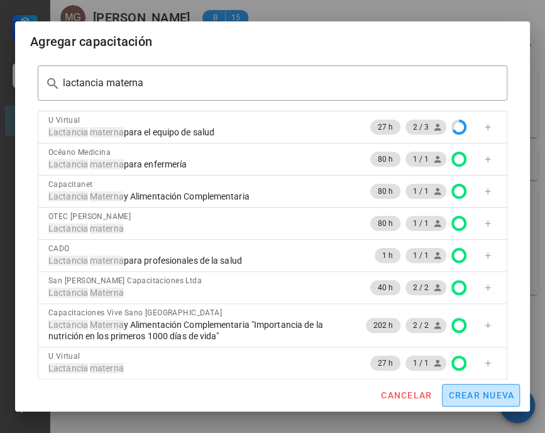
click at [483, 395] on span "crear nueva" at bounding box center [481, 395] width 67 height 10
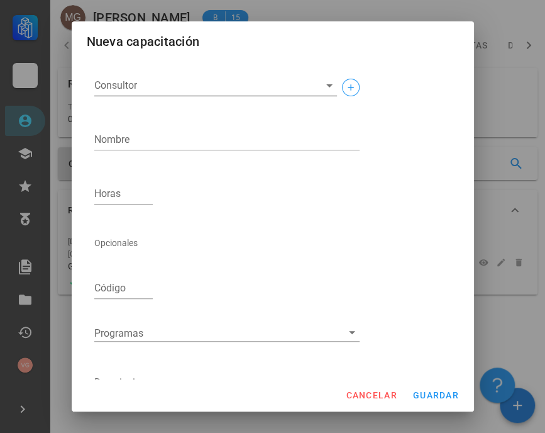
click at [164, 82] on input "Consultor" at bounding box center [205, 85] width 223 height 20
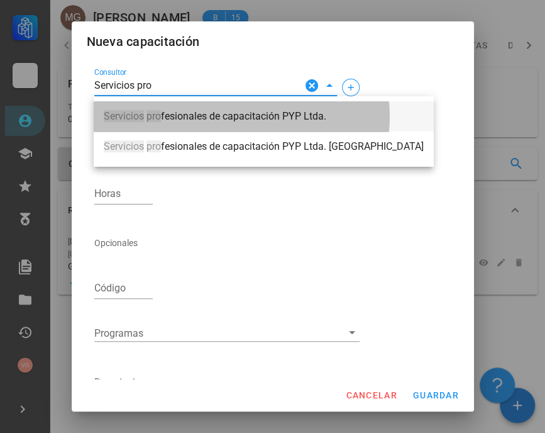
click at [226, 119] on span "Servicios pro fesionales de capacitación PYP Ltda." at bounding box center [264, 116] width 320 height 11
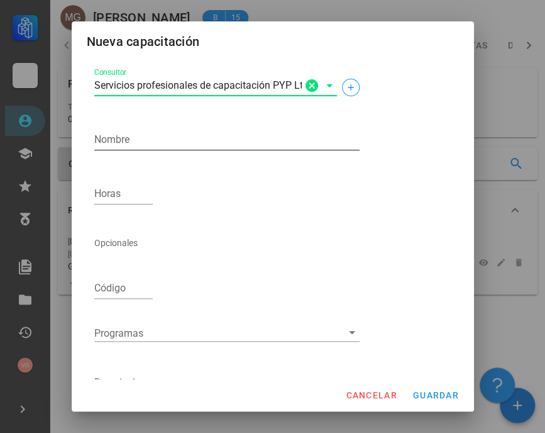
type input "Servicios profesionales de capacitación PYP Ltda."
click at [156, 139] on textarea "Nombre" at bounding box center [226, 140] width 265 height 20
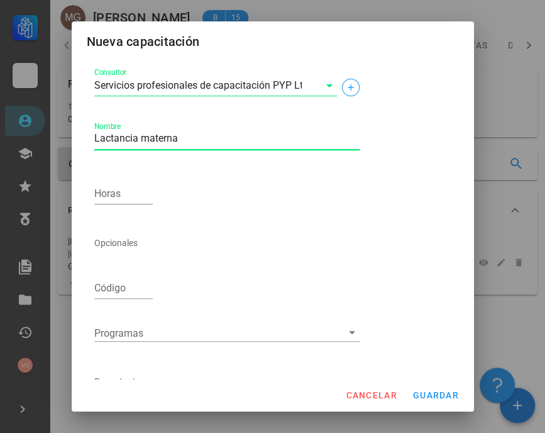
type textarea "Lactancia materna"
click at [186, 136] on textarea "Lactancia materna" at bounding box center [226, 140] width 265 height 20
click at [127, 200] on input "Horas" at bounding box center [123, 194] width 59 height 20
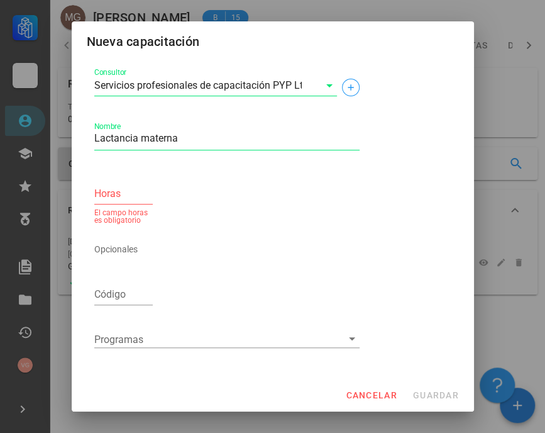
click at [104, 199] on div "Horas" at bounding box center [123, 194] width 59 height 20
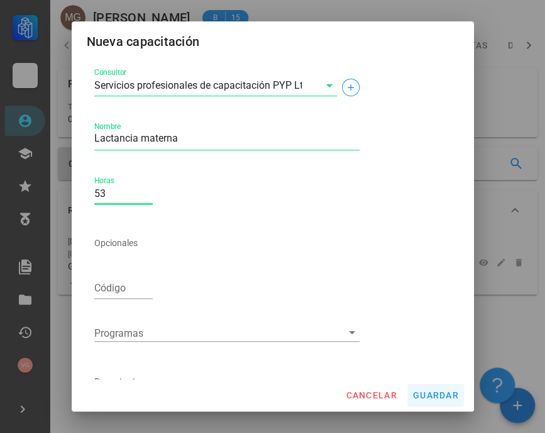
type input "53"
click at [451, 392] on span "guardar" at bounding box center [435, 395] width 47 height 10
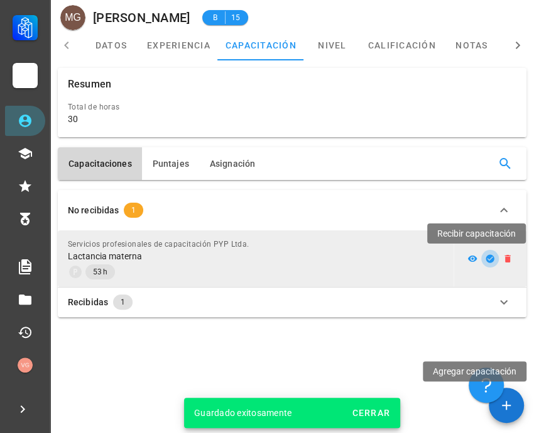
click at [491, 258] on icon "button" at bounding box center [490, 258] width 10 height 10
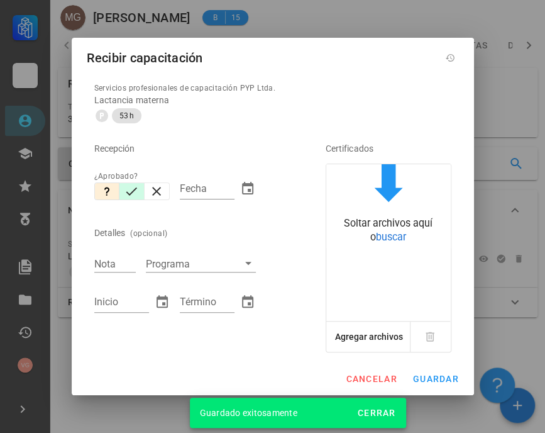
drag, startPoint x: 137, startPoint y: 192, endPoint x: 116, endPoint y: 241, distance: 53.5
click at [136, 192] on icon "button" at bounding box center [131, 191] width 15 height 15
type input "[DATE]"
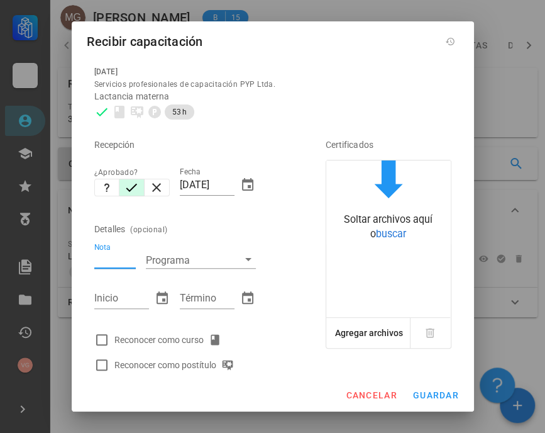
click at [105, 262] on input "Nota" at bounding box center [114, 259] width 41 height 16
type input "5.8"
type input "1"
type input "[DATE]"
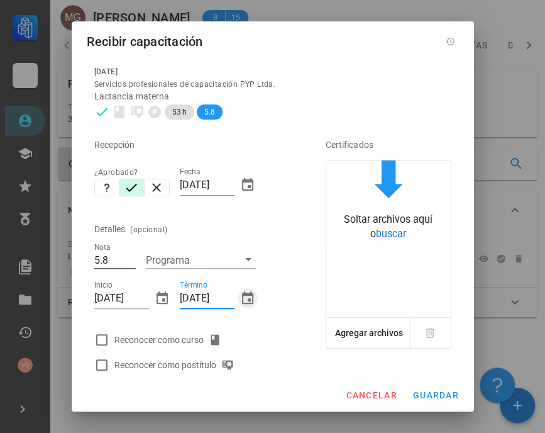
type input "[DATE]"
click at [106, 341] on div at bounding box center [101, 339] width 21 height 21
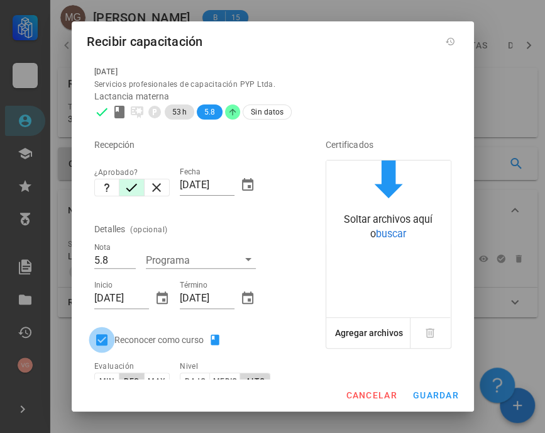
checkbox input "true"
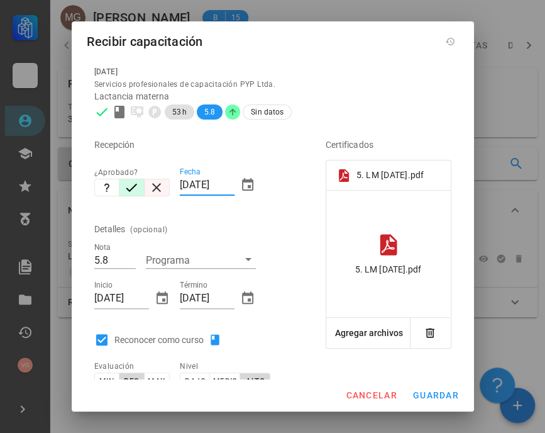
drag, startPoint x: 229, startPoint y: 185, endPoint x: 167, endPoint y: 183, distance: 61.6
click at [167, 183] on div "Recepción ¿Aprobado? Fecha [DATE] Detalles (opcional) Nota 5.8 Programa Inicio …" at bounding box center [192, 277] width 206 height 307
drag, startPoint x: 220, startPoint y: 187, endPoint x: 146, endPoint y: 185, distance: 73.6
click at [146, 185] on div "Recepción ¿Aprobado? Fecha [DATE] Detalles (opcional) Nota 5.8 Programa Inicio …" at bounding box center [192, 277] width 206 height 307
type input "[DATE]"
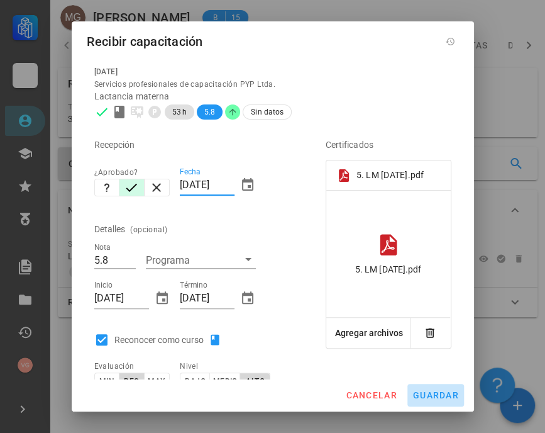
click at [444, 396] on span "guardar" at bounding box center [435, 395] width 47 height 10
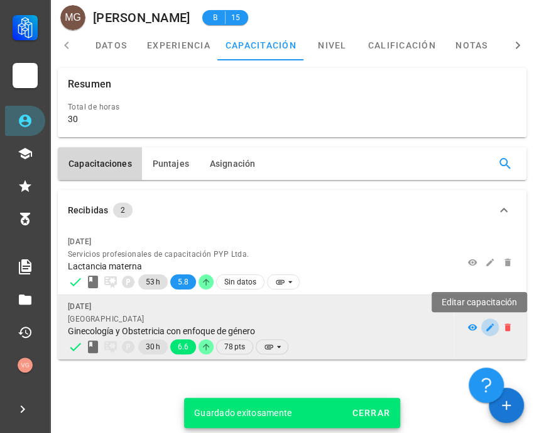
click at [488, 326] on icon "button" at bounding box center [490, 327] width 10 height 10
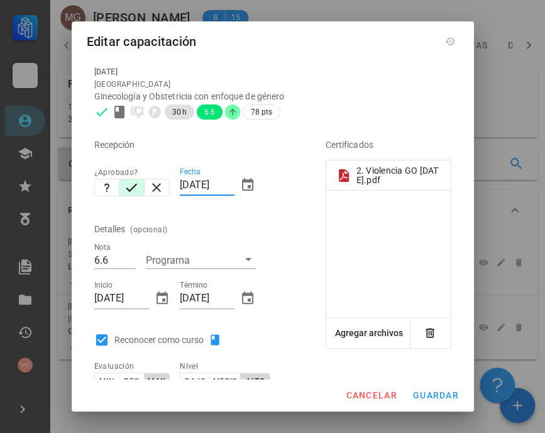
drag, startPoint x: 229, startPoint y: 183, endPoint x: 175, endPoint y: 189, distance: 55.0
click at [180, 189] on input "[DATE]" at bounding box center [207, 185] width 55 height 20
click at [224, 187] on input "[DATE]" at bounding box center [207, 185] width 55 height 20
drag, startPoint x: 186, startPoint y: 182, endPoint x: 171, endPoint y: 180, distance: 15.2
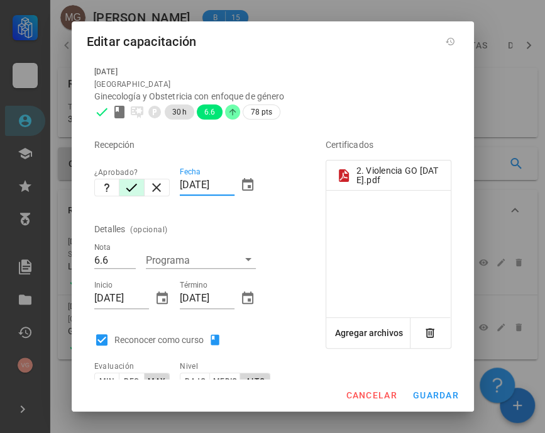
click at [175, 182] on div "Fecha [DATE]" at bounding box center [218, 187] width 86 height 54
type input "[DATE]"
click at [446, 393] on span "guardar" at bounding box center [435, 395] width 47 height 10
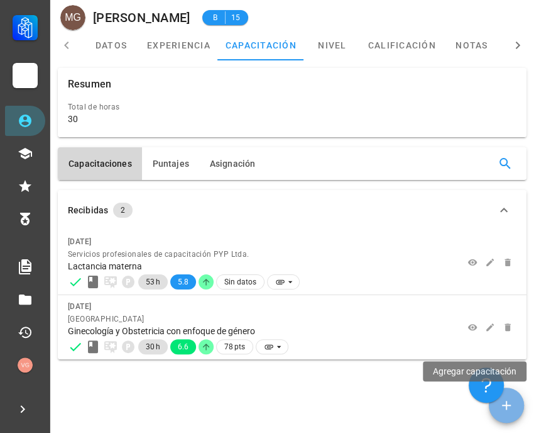
click at [514, 397] on span "button" at bounding box center [506, 404] width 35 height 15
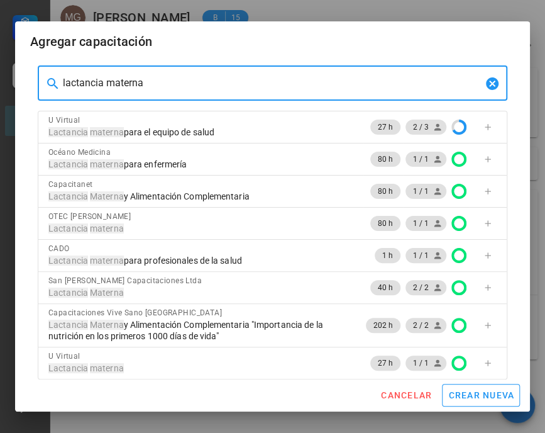
drag, startPoint x: 159, startPoint y: 87, endPoint x: -4, endPoint y: 89, distance: 162.8
click at [0, 89] on html "Carrera APS DASM La Granja Personal Capacitación Calificaciones Reconocimientos…" at bounding box center [272, 216] width 545 height 433
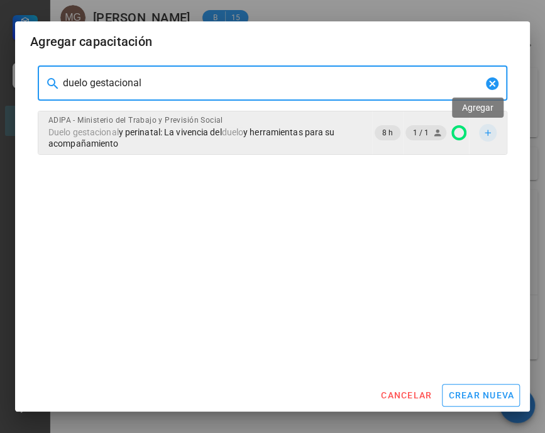
type input "duelo gestacional"
click at [483, 129] on icon "button" at bounding box center [488, 133] width 10 height 10
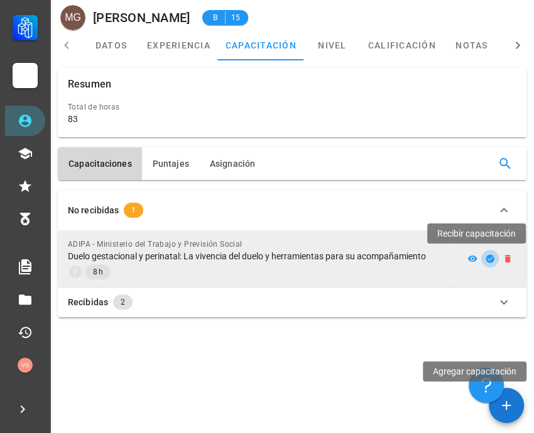
click at [488, 258] on icon "button" at bounding box center [490, 258] width 10 height 10
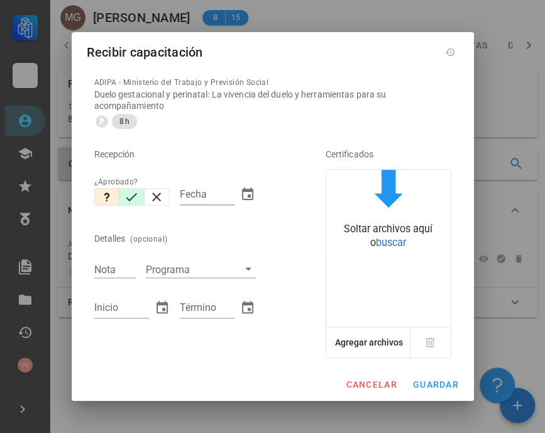
click at [130, 193] on icon "button" at bounding box center [131, 196] width 15 height 15
type input "[DATE]"
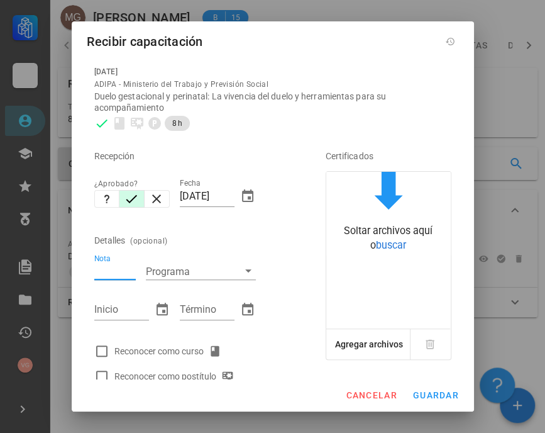
click at [108, 271] on input "Nota" at bounding box center [114, 271] width 41 height 16
type input "6.5"
type input "[DATE]"
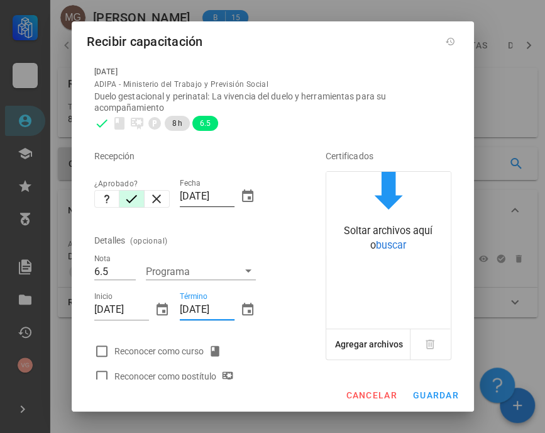
type input "[DATE]"
drag, startPoint x: 228, startPoint y: 195, endPoint x: 109, endPoint y: 187, distance: 119.7
click at [109, 187] on div "Recepción ¿Aprobado? Fecha [DATE] Detalles (opcional) Nota 6.5 Programa Inicio …" at bounding box center [192, 262] width 206 height 253
type input "[DATE]"
drag, startPoint x: 98, startPoint y: 350, endPoint x: 143, endPoint y: 350, distance: 45.3
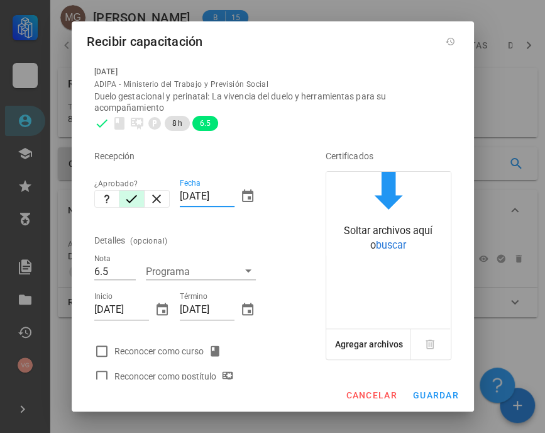
click at [98, 350] on div at bounding box center [101, 350] width 21 height 21
checkbox input "true"
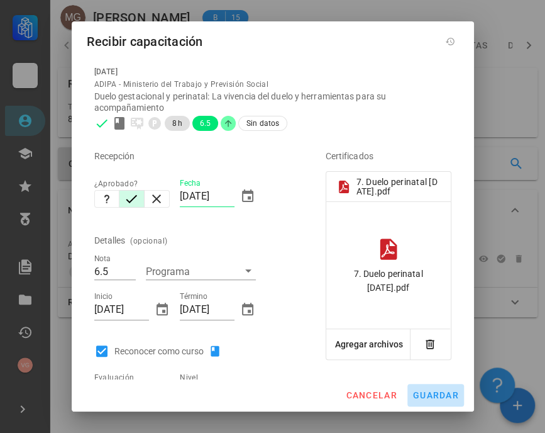
click at [453, 392] on span "guardar" at bounding box center [435, 395] width 47 height 10
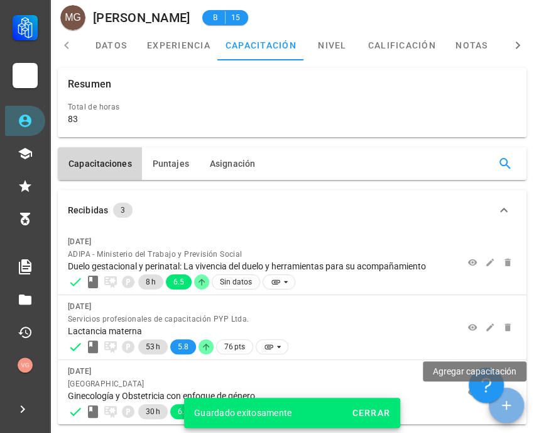
click at [508, 402] on icon "button" at bounding box center [506, 404] width 15 height 15
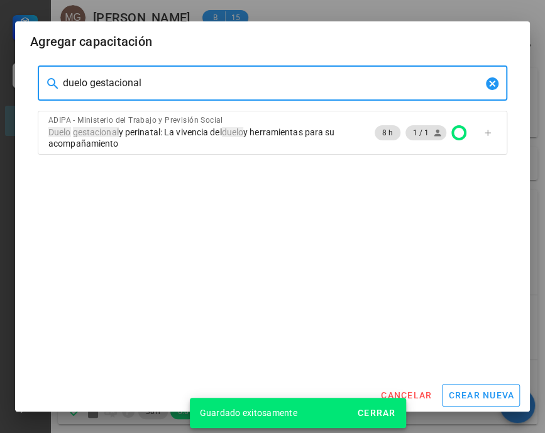
drag, startPoint x: 166, startPoint y: 84, endPoint x: 16, endPoint y: 69, distance: 150.5
click at [13, 82] on div "Carrera APS DASM La Granja Personal Capacitación Calificaciones Reconocimientos…" at bounding box center [272, 242] width 545 height 484
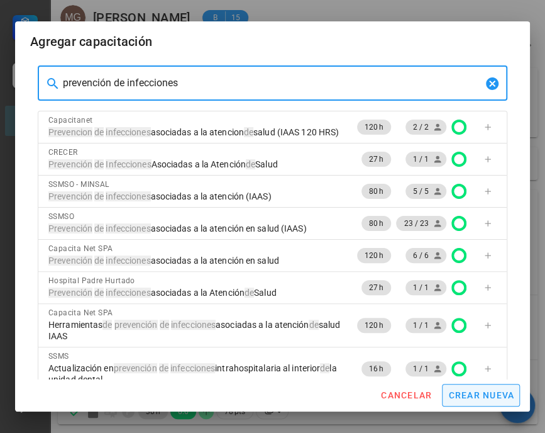
type input "prevención de infecciones"
click at [477, 403] on button "crear nueva" at bounding box center [481, 395] width 78 height 23
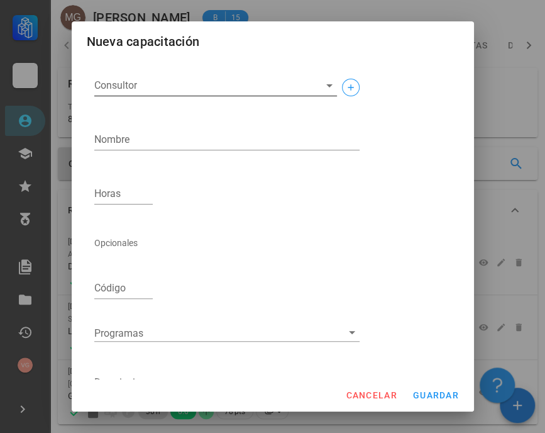
click at [174, 84] on input "Consultor" at bounding box center [205, 85] width 223 height 20
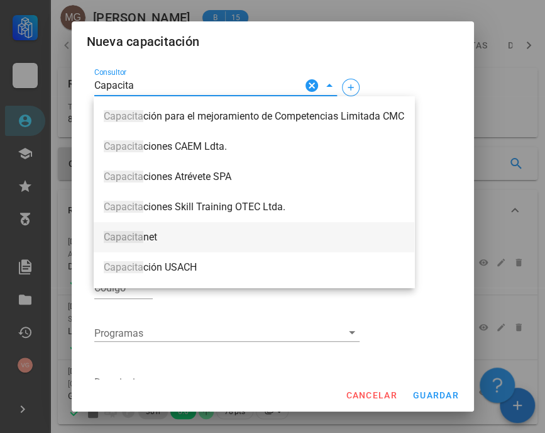
click at [166, 241] on span "Capacita net" at bounding box center [254, 236] width 301 height 11
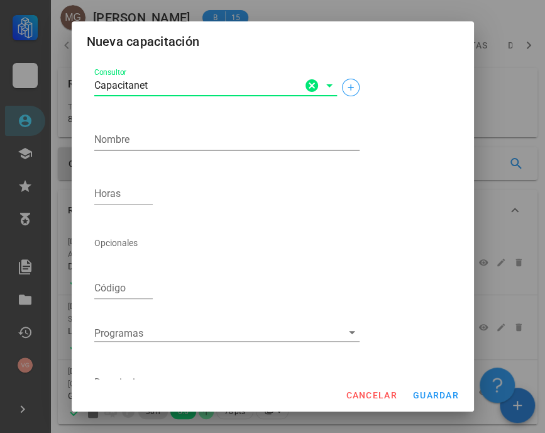
type input "Capacitanet"
click at [121, 130] on div "Nombre" at bounding box center [226, 140] width 265 height 20
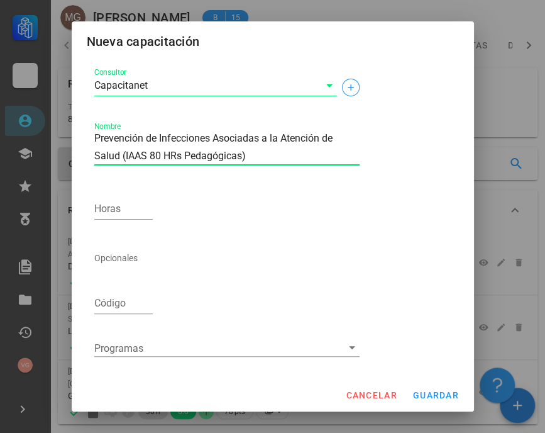
click at [174, 156] on textarea "Prevención de Infecciones Asociadas a la Atención de Salud (IAAS 80 HRs Pedagóg…" at bounding box center [226, 147] width 265 height 35
type textarea "Prevención de Infecciones Asociadas a la Atención de Salud (IAAS 80 Hrs Pedagóg…"
click at [131, 215] on input "Horas" at bounding box center [123, 209] width 59 height 20
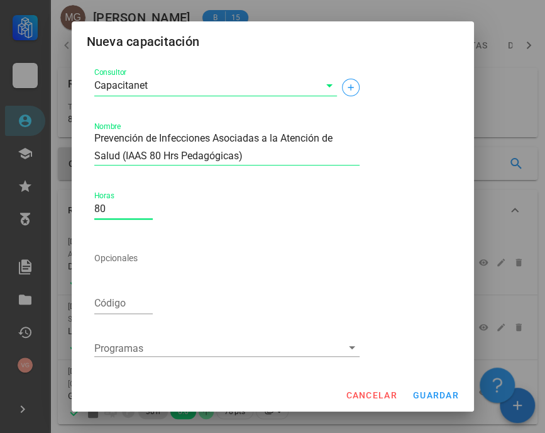
type input "80"
drag, startPoint x: 272, startPoint y: 155, endPoint x: 121, endPoint y: 157, distance: 151.5
click at [121, 157] on textarea "Prevención de Infecciones Asociadas a la Atención de Salud (IAAS 80 Hrs Pedagóg…" at bounding box center [226, 147] width 265 height 35
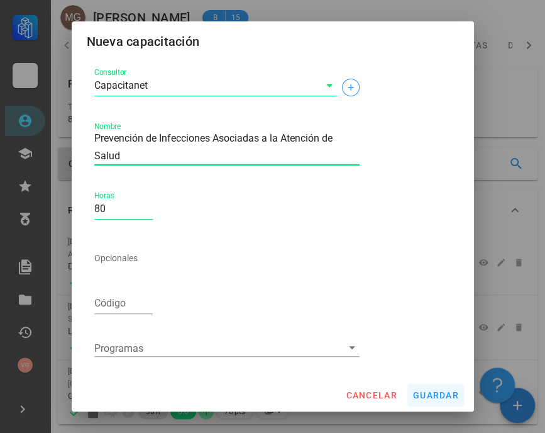
type textarea "Prevención de Infecciones Asociadas a la Atención de Salud"
click at [436, 390] on span "guardar" at bounding box center [435, 395] width 47 height 10
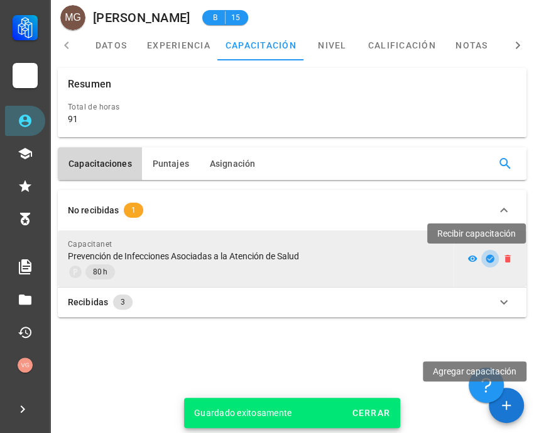
click at [492, 259] on icon "button" at bounding box center [490, 258] width 8 height 8
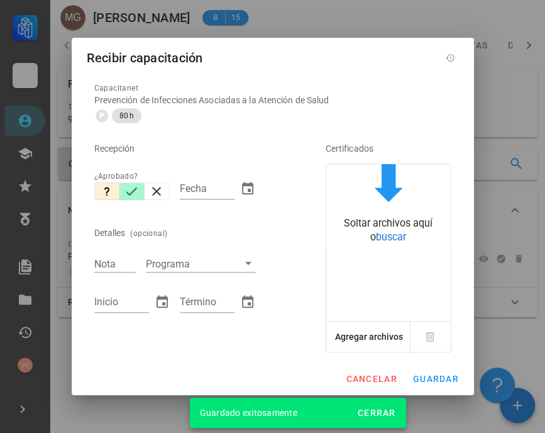
click at [133, 184] on icon "button" at bounding box center [131, 191] width 15 height 15
type input "[DATE]"
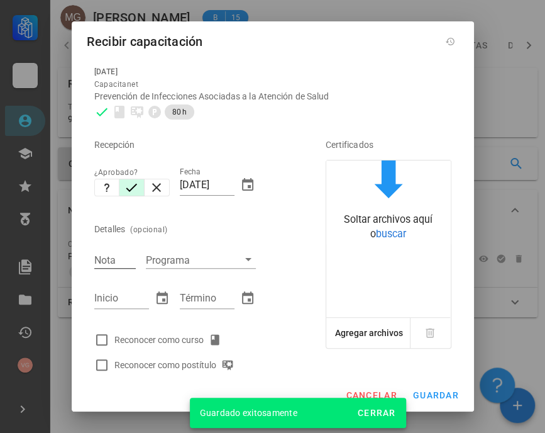
click at [107, 268] on div "Nota" at bounding box center [115, 258] width 52 height 29
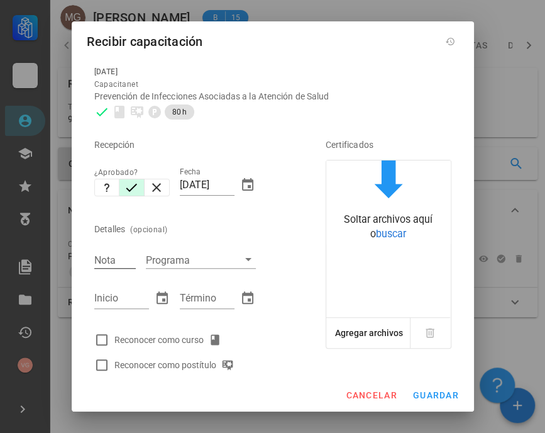
click at [126, 253] on input "Nota" at bounding box center [114, 259] width 41 height 16
type input "6.7"
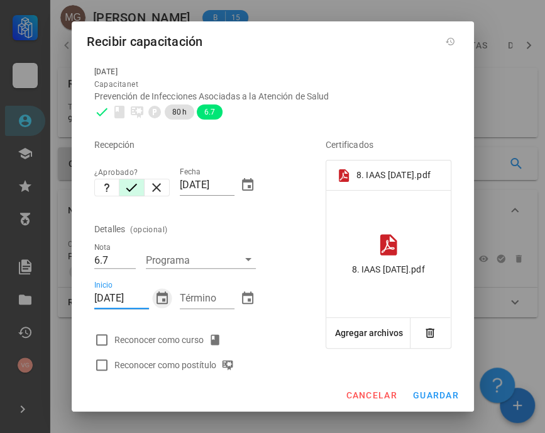
type input "[DATE]"
drag, startPoint x: 228, startPoint y: 184, endPoint x: 130, endPoint y: 179, distance: 98.2
click at [136, 177] on div "Recepción ¿Aprobado? Fecha [DATE] Detalles (opcional) Nota 6.7 Programa Inicio …" at bounding box center [192, 250] width 206 height 253
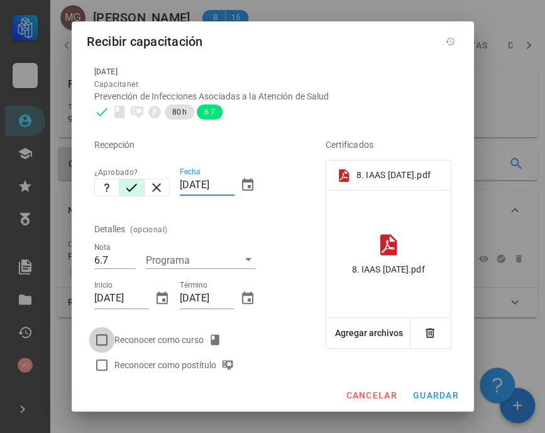
type input "[DATE]"
drag, startPoint x: 104, startPoint y: 331, endPoint x: 169, endPoint y: 324, distance: 65.8
click at [103, 331] on div at bounding box center [101, 339] width 21 height 21
checkbox input "true"
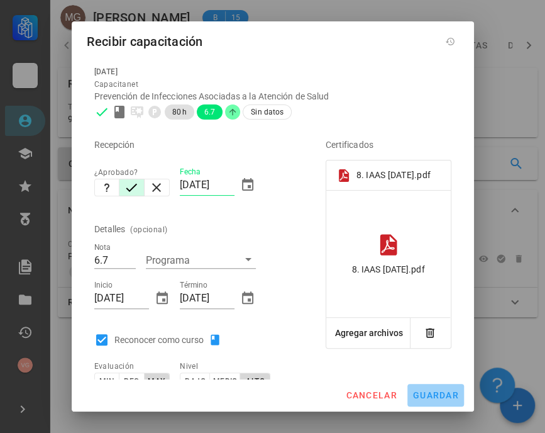
click at [441, 393] on span "guardar" at bounding box center [435, 395] width 47 height 10
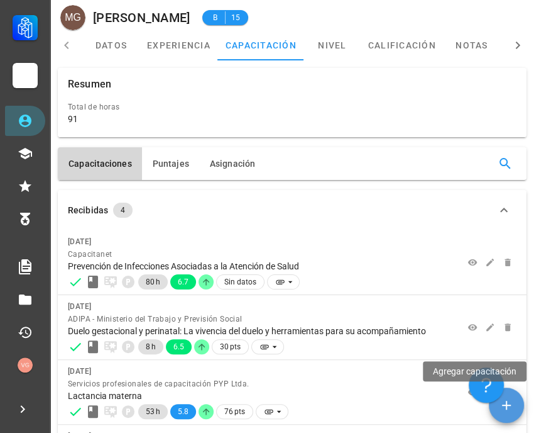
click at [498, 411] on span "button" at bounding box center [506, 404] width 35 height 15
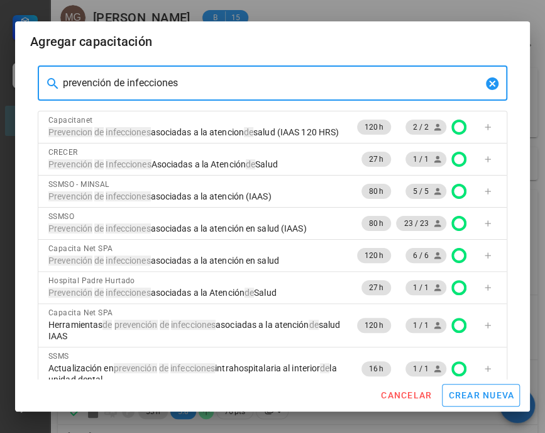
drag, startPoint x: 206, startPoint y: 81, endPoint x: -21, endPoint y: 86, distance: 227.6
click at [0, 86] on html "Carrera APS DASM La Granja Personal Capacitación Calificaciones Reconocimientos…" at bounding box center [272, 274] width 545 height 549
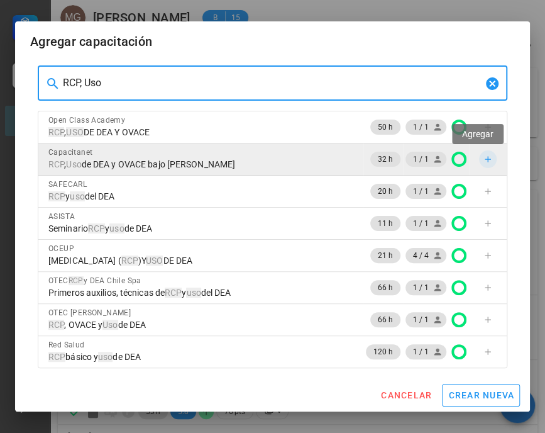
type input "RCP, Uso"
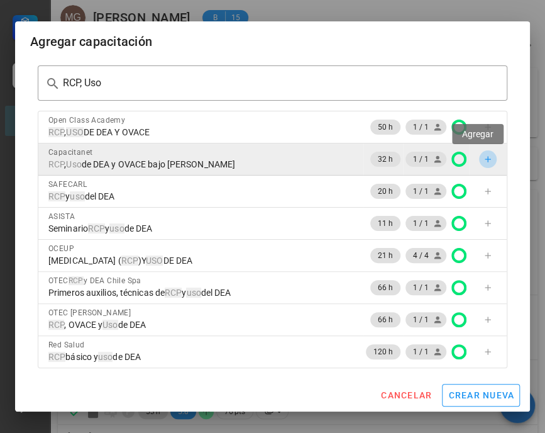
click at [485, 159] on icon "button" at bounding box center [488, 160] width 6 height 6
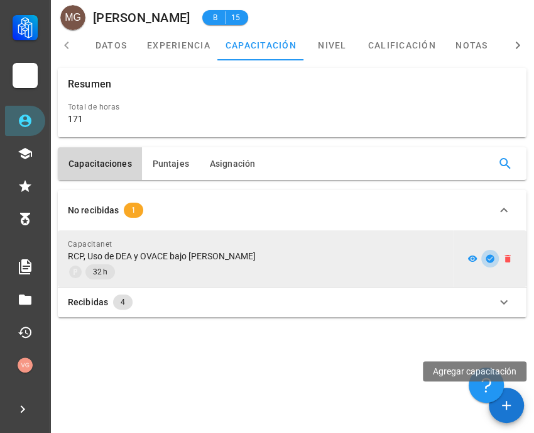
click at [496, 258] on span "button" at bounding box center [491, 258] width 18 height 10
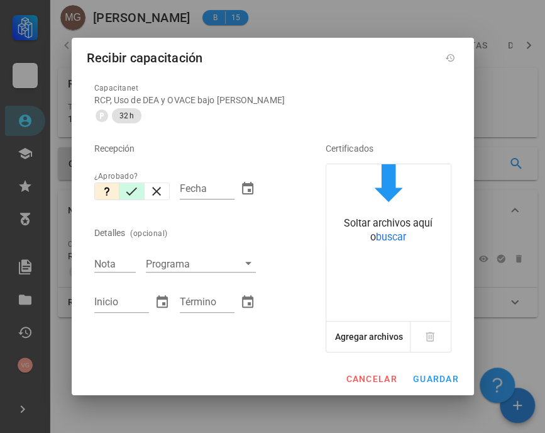
click at [136, 190] on icon "button" at bounding box center [131, 191] width 15 height 15
type input "[DATE]"
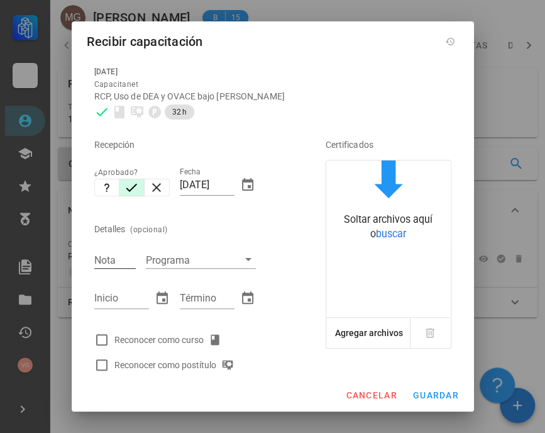
click at [106, 261] on input "Nota" at bounding box center [114, 259] width 41 height 16
type input "6.3"
type input "[DATE]"
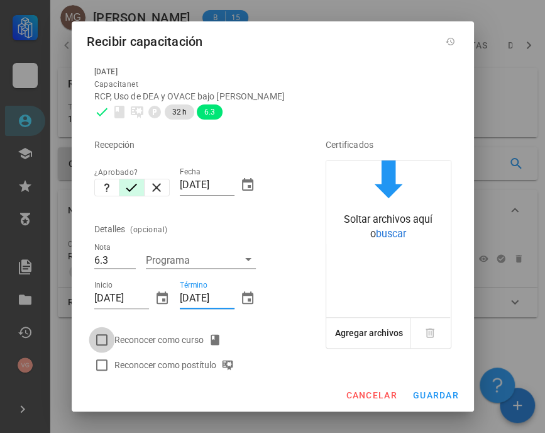
type input "[DATE]"
click at [93, 336] on div at bounding box center [101, 339] width 21 height 21
checkbox input "true"
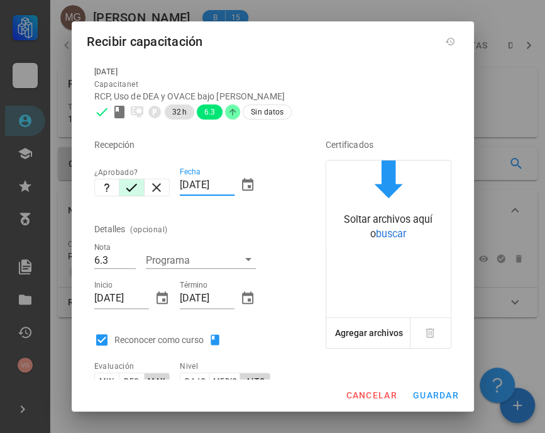
drag, startPoint x: 226, startPoint y: 186, endPoint x: 126, endPoint y: 165, distance: 102.1
click at [126, 170] on div "Recepción ¿Aprobado? Fecha [DATE] Detalles (opcional) Nota 6.3 Programa Inicio …" at bounding box center [192, 277] width 206 height 307
type input "[DATE]"
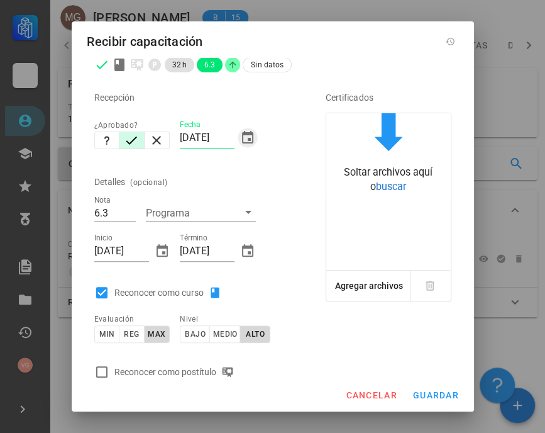
scroll to position [63, 0]
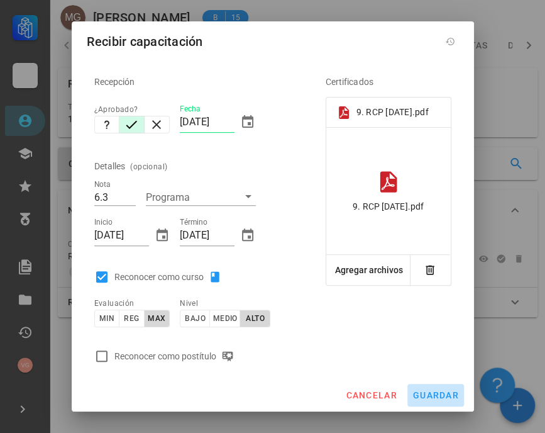
click at [424, 385] on button "guardar" at bounding box center [435, 395] width 57 height 23
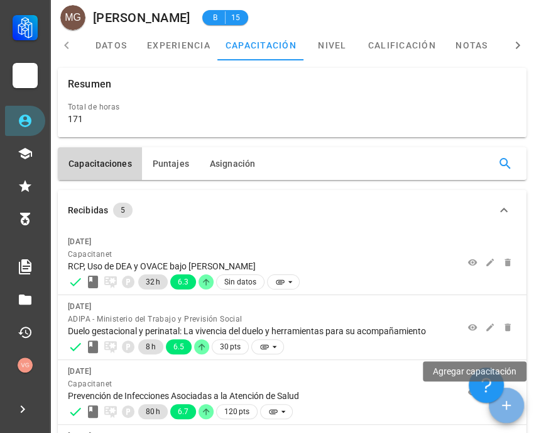
click at [503, 407] on icon "button" at bounding box center [506, 404] width 15 height 15
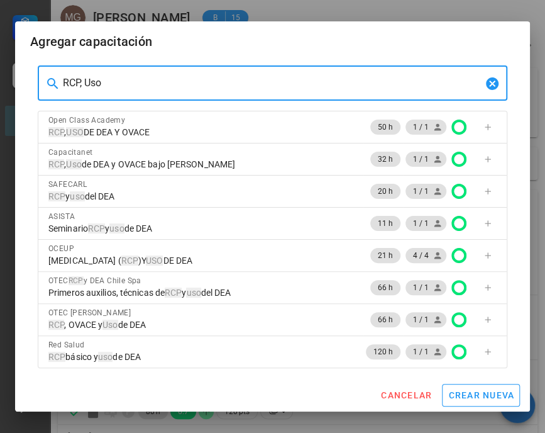
drag, startPoint x: 81, startPoint y: 89, endPoint x: 35, endPoint y: 90, distance: 45.9
click at [35, 90] on div "​ RCP, Uso Open Class Academy RCP , USO DE DEA Y OVACE 50 h 1 / 1 Capacitanet R…" at bounding box center [273, 216] width 480 height 312
click at [121, 86] on input "RCP, Uso" at bounding box center [272, 83] width 419 height 20
drag, startPoint x: 125, startPoint y: 85, endPoint x: 9, endPoint y: 78, distance: 115.9
click at [4, 84] on div "Carrera APS DASM La Granja Personal Capacitación Calificaciones Reconocimientos…" at bounding box center [272, 307] width 545 height 614
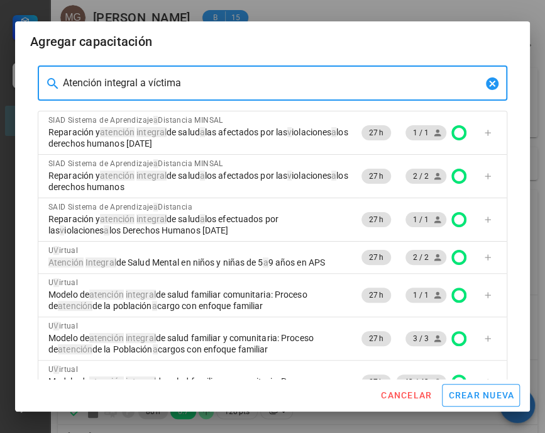
type input "Atención integral a víctimas"
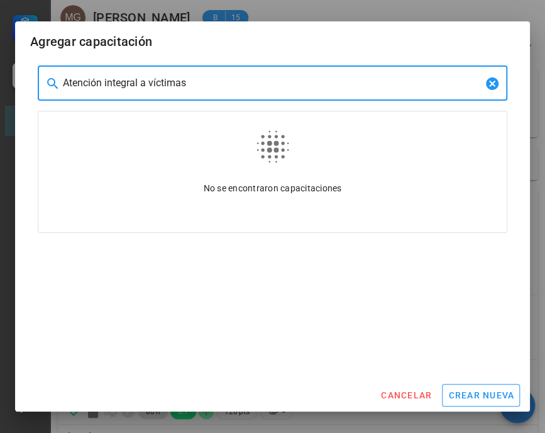
drag, startPoint x: 206, startPoint y: 80, endPoint x: 45, endPoint y: 75, distance: 161.0
click at [45, 75] on div "​ Atención integral a víctimas" at bounding box center [273, 82] width 470 height 35
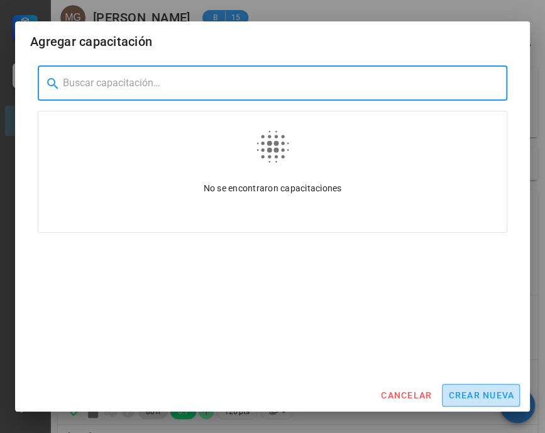
click at [482, 394] on span "crear nueva" at bounding box center [481, 395] width 67 height 10
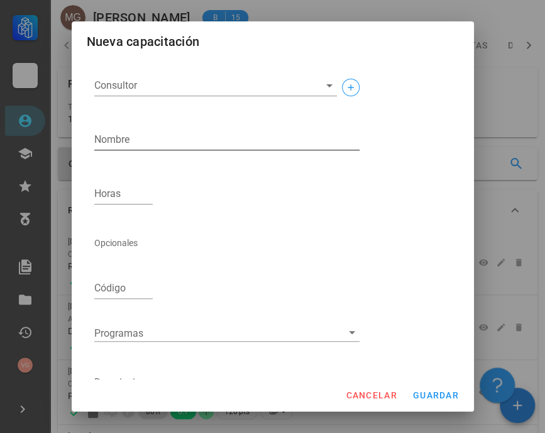
click at [151, 136] on textarea "Nombre" at bounding box center [226, 140] width 265 height 20
paste textarea "Atención integral a víctimas"
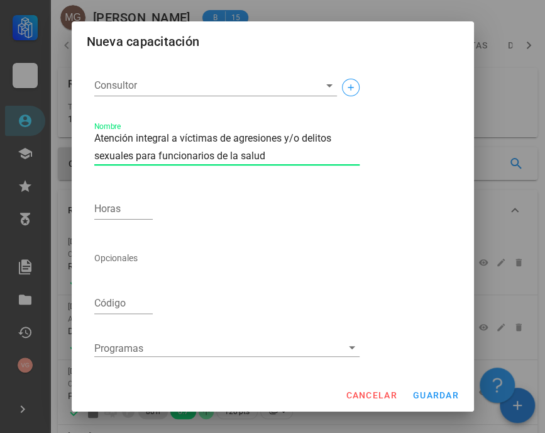
type textarea "Atención integral a víctimas de agresiones y/o delitos sexuales para funcionari…"
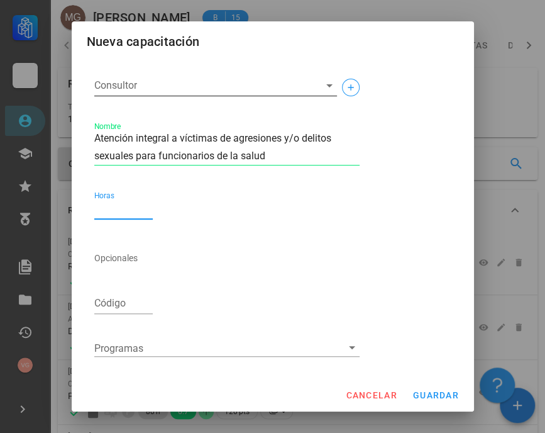
click at [138, 97] on div "Consultor" at bounding box center [215, 92] width 243 height 34
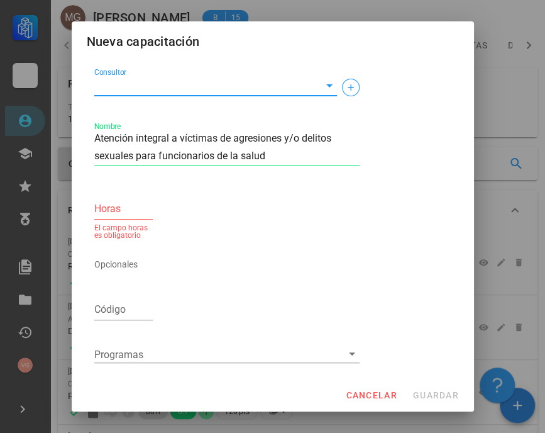
click at [137, 91] on input "Consultor" at bounding box center [205, 85] width 223 height 20
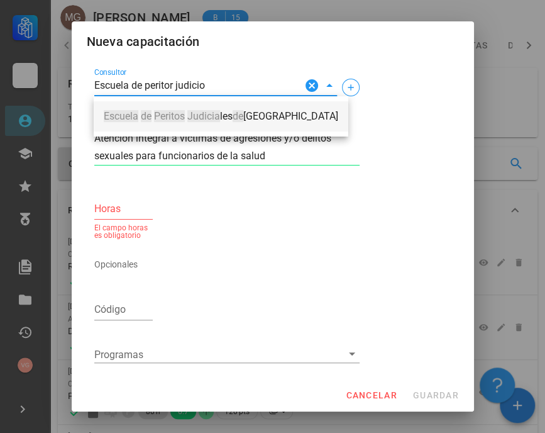
click at [212, 116] on mark "Judicia" at bounding box center [203, 116] width 33 height 12
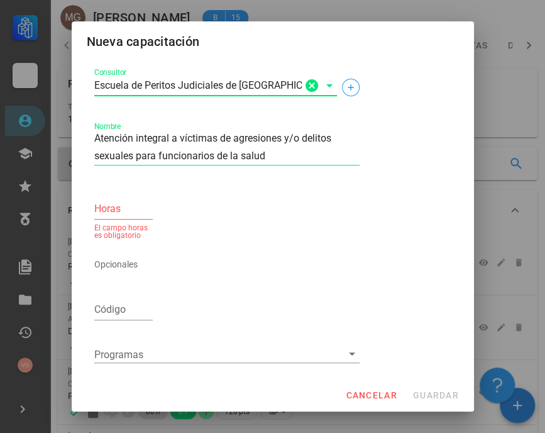
type input "Escuela de Peritos Judiciales de [GEOGRAPHIC_DATA]"
click at [92, 208] on div "Horas El campo horas es obligatorio" at bounding box center [123, 214] width 69 height 60
click at [107, 211] on input "Horas" at bounding box center [123, 209] width 59 height 20
click at [130, 207] on input "Horas" at bounding box center [123, 209] width 59 height 20
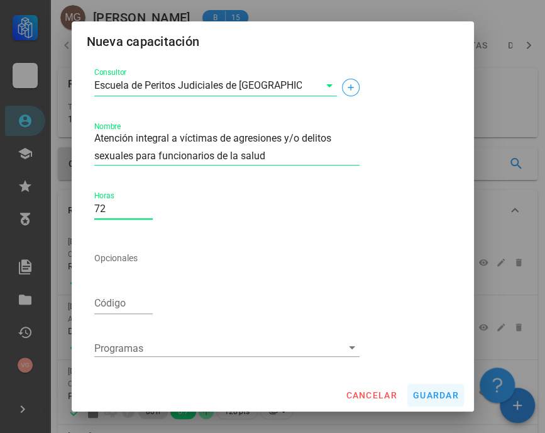
type input "72"
click at [442, 400] on button "guardar" at bounding box center [435, 395] width 57 height 23
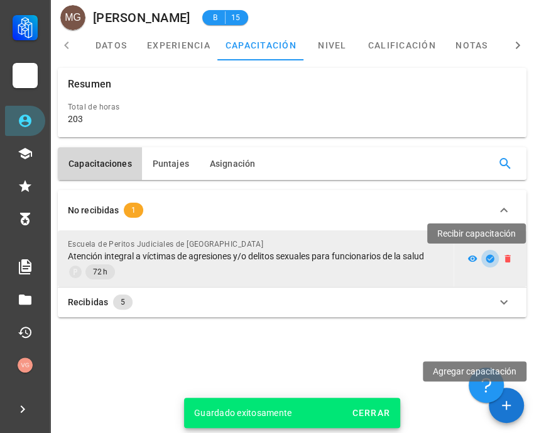
click at [495, 260] on icon "button" at bounding box center [490, 258] width 10 height 10
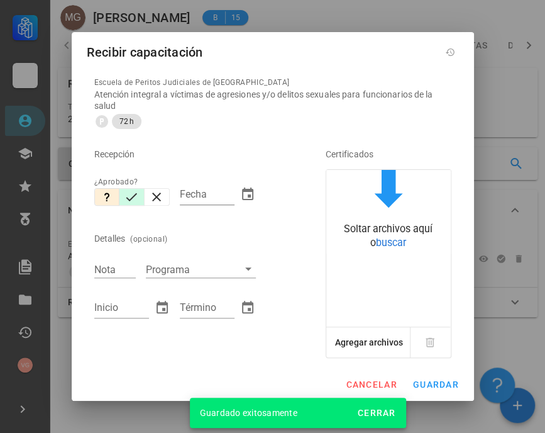
click at [136, 190] on icon "button" at bounding box center [131, 196] width 15 height 15
type input "[DATE]"
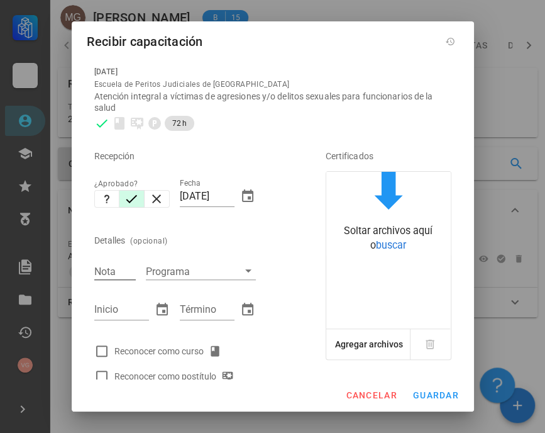
click at [114, 272] on input "Nota" at bounding box center [114, 271] width 41 height 16
type input "6.8"
type input "[DATE]"
click at [105, 346] on div at bounding box center [101, 350] width 21 height 21
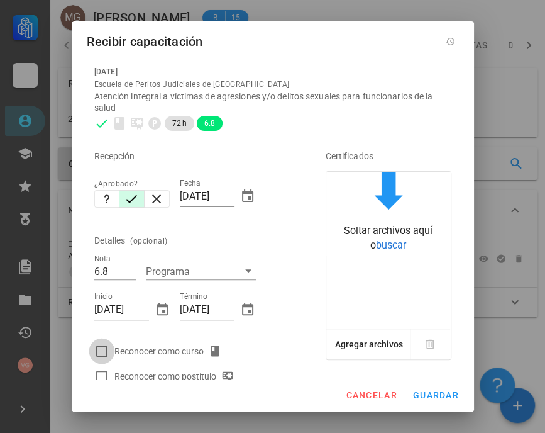
checkbox input "true"
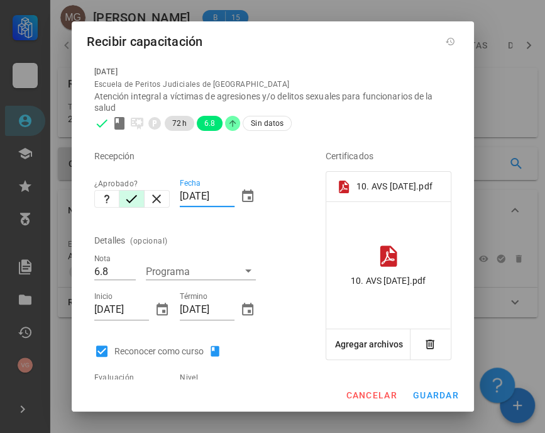
click at [181, 196] on input "[DATE]" at bounding box center [207, 196] width 55 height 20
click at [219, 194] on input "[DATE]" at bounding box center [207, 196] width 55 height 20
type input "[DATE]"
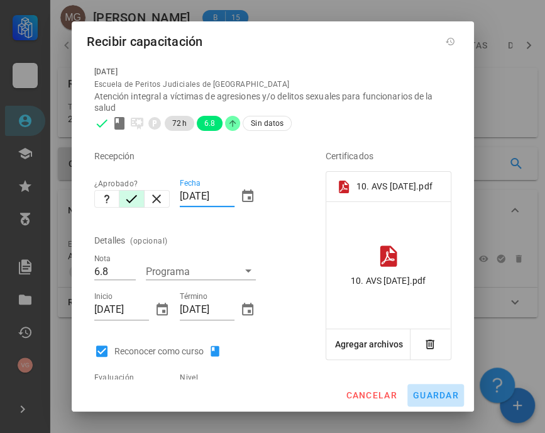
click at [433, 387] on button "guardar" at bounding box center [435, 395] width 57 height 23
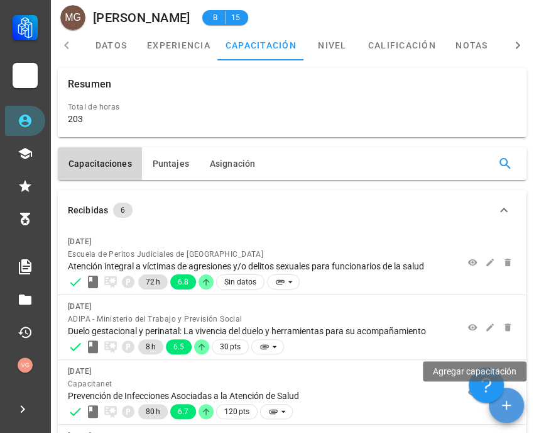
click at [509, 409] on icon "button" at bounding box center [506, 404] width 15 height 15
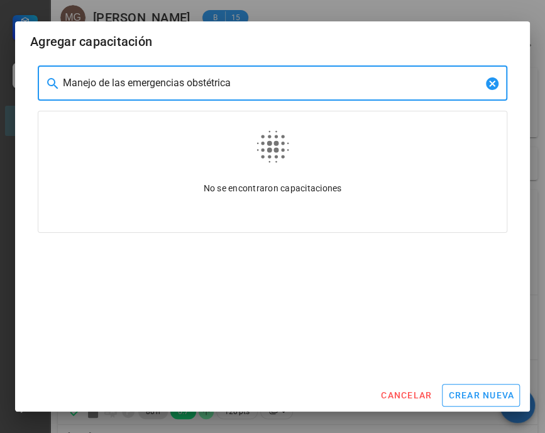
type input "Manejo de las emergencias obstétricas"
drag, startPoint x: 293, startPoint y: 77, endPoint x: -22, endPoint y: 52, distance: 315.9
click at [0, 52] on html "Carrera APS DASM La Granja Personal Capacitación Calificaciones Reconocimientos…" at bounding box center [272, 339] width 545 height 678
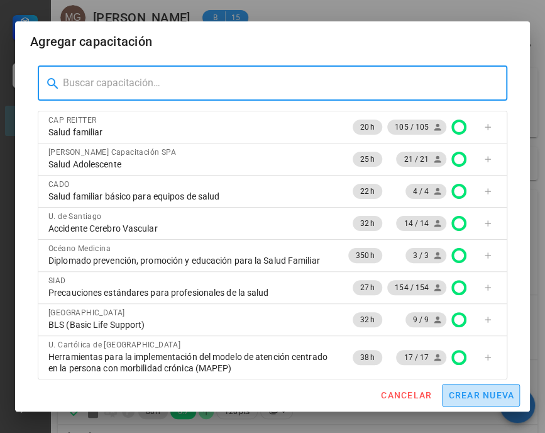
click at [500, 399] on span "crear nueva" at bounding box center [481, 395] width 67 height 10
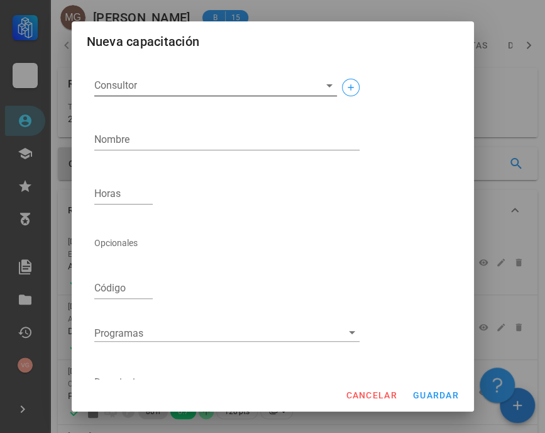
click at [127, 86] on input "Consultor" at bounding box center [205, 85] width 223 height 20
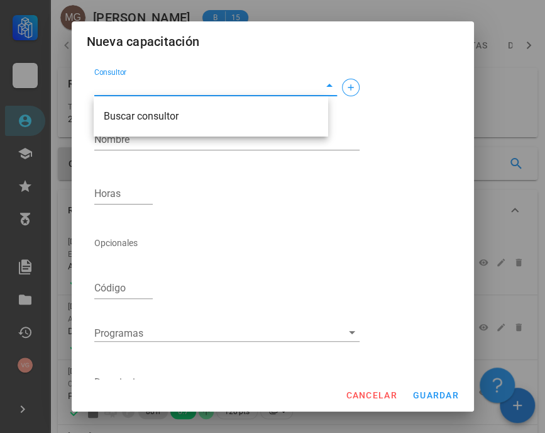
type input "E"
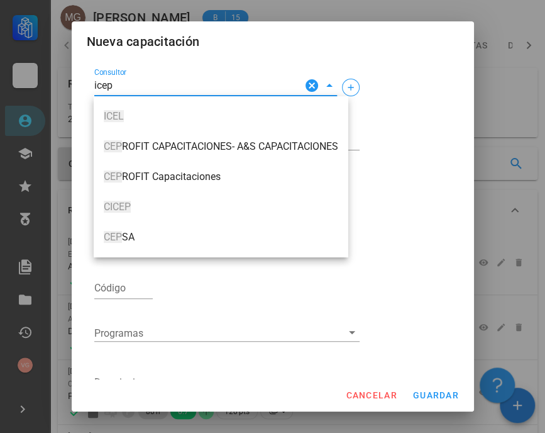
drag, startPoint x: 135, startPoint y: 86, endPoint x: 68, endPoint y: 90, distance: 67.4
click at [68, 90] on div "Carrera APS DASM La Granja Personal Capacitación Calificaciones Reconocimientos…" at bounding box center [272, 339] width 545 height 678
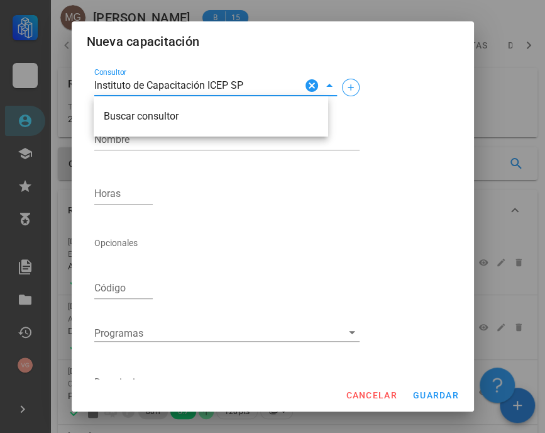
type input "Instituto de Capacitación ICEP SPA"
drag, startPoint x: 272, startPoint y: 84, endPoint x: 77, endPoint y: 89, distance: 194.3
click at [77, 89] on div "Consultor Instituto de Capacitación ICEP SPA Nombre Horas Opcionales Código Pro…" at bounding box center [273, 218] width 402 height 320
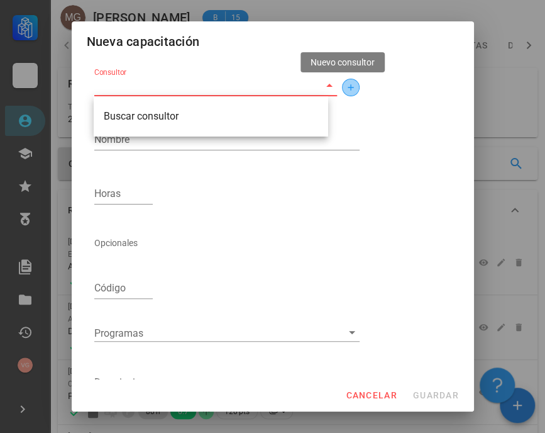
click at [346, 89] on icon "button" at bounding box center [351, 87] width 10 height 10
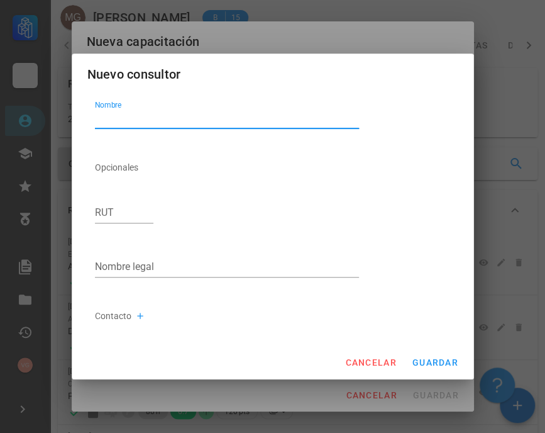
click at [151, 121] on textarea "Nombre" at bounding box center [227, 118] width 265 height 20
paste textarea "Instituto de Capacitación ICEP SPA"
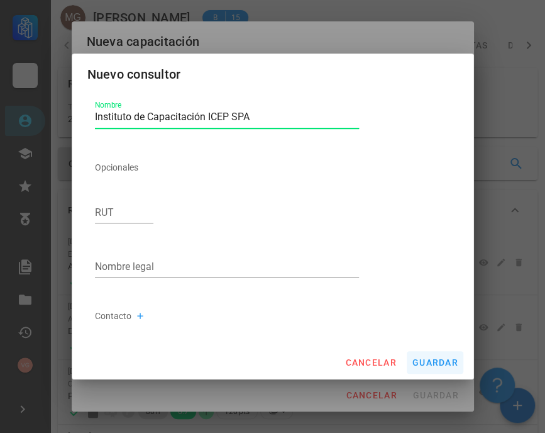
type textarea "Instituto de Capacitación ICEP SPA"
click at [435, 359] on span "guardar" at bounding box center [435, 362] width 47 height 10
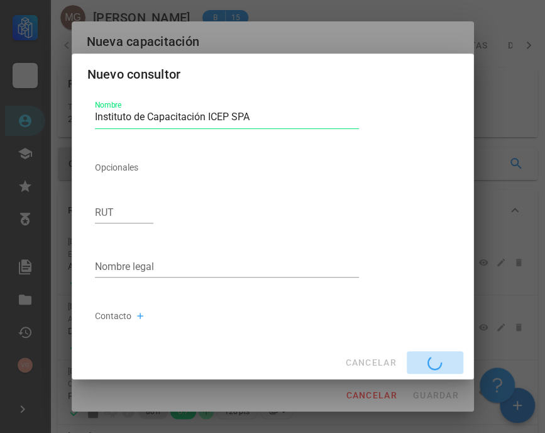
type input "Instituto de Capacitación ICEP SPA"
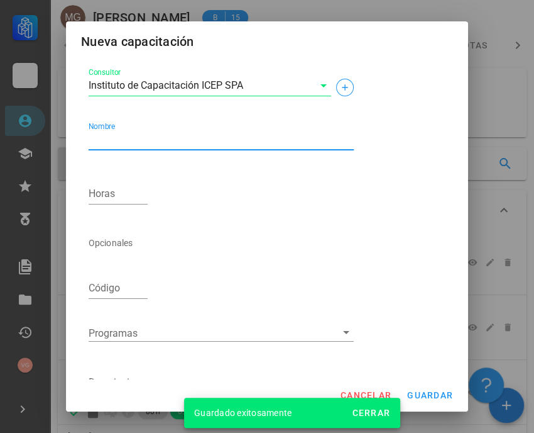
click at [113, 139] on textarea "Nombre" at bounding box center [221, 140] width 265 height 20
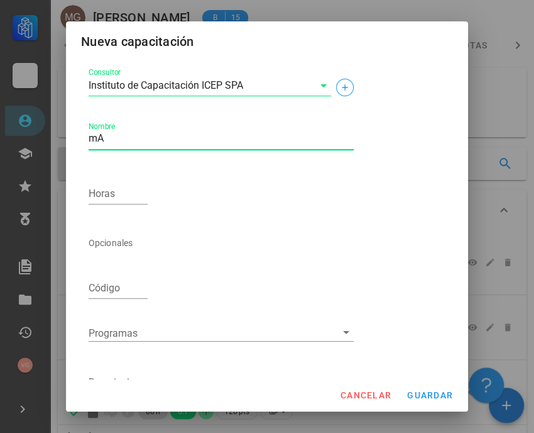
type textarea "m"
type textarea "Manejo de las emergencias obstétricas"
click at [115, 197] on input "Horas" at bounding box center [118, 194] width 59 height 20
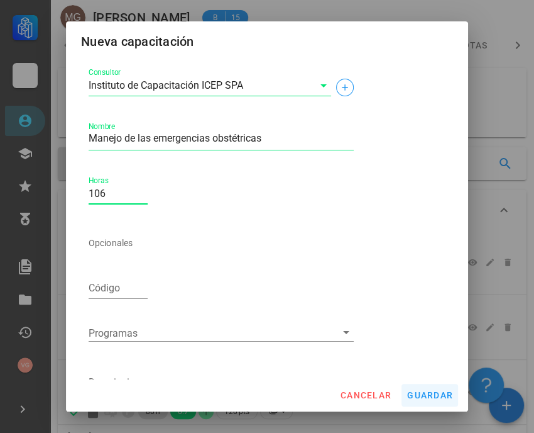
type input "106"
click at [436, 399] on span "guardar" at bounding box center [430, 395] width 47 height 10
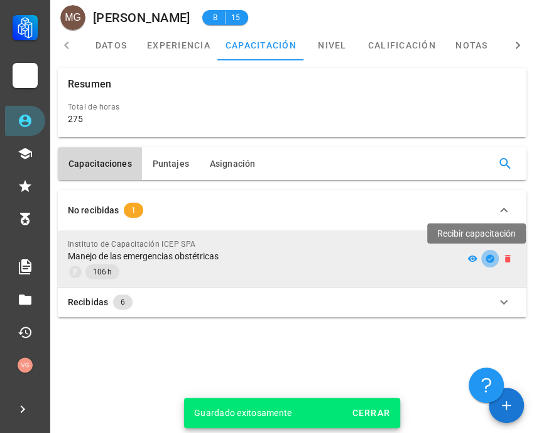
drag, startPoint x: 487, startPoint y: 260, endPoint x: 317, endPoint y: 231, distance: 172.8
click at [487, 260] on icon "button" at bounding box center [490, 258] width 8 height 8
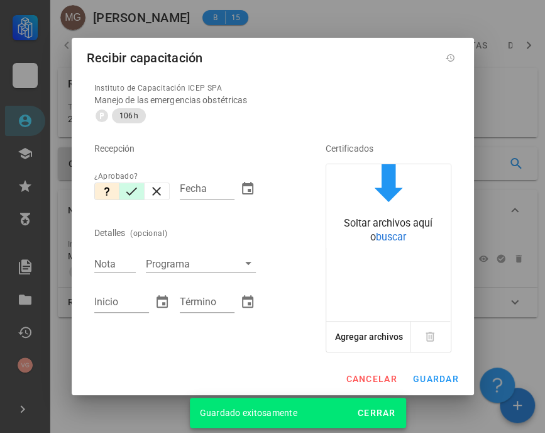
click at [133, 184] on icon "button" at bounding box center [131, 191] width 15 height 15
type input "[DATE]"
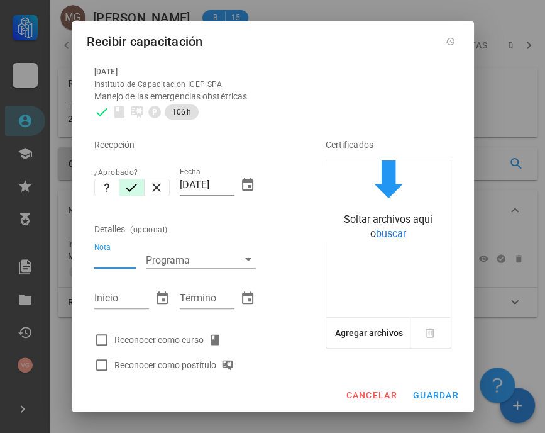
click at [117, 260] on input "Nota" at bounding box center [114, 259] width 41 height 16
type input "6.5"
click at [101, 297] on input "Inicio" at bounding box center [121, 298] width 55 height 20
type input "[DATE]"
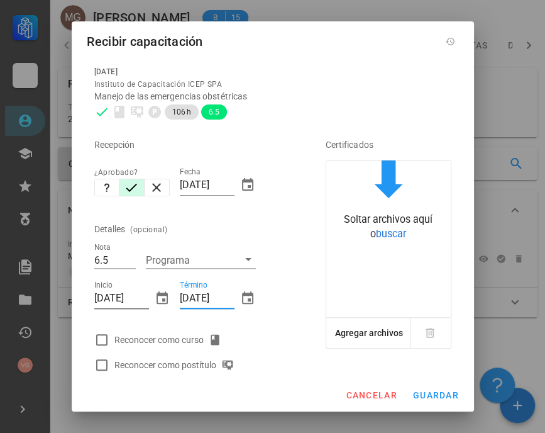
type input "[DATE]"
drag, startPoint x: 229, startPoint y: 184, endPoint x: 141, endPoint y: 180, distance: 87.5
click at [141, 182] on div "Recepción ¿Aprobado? Fecha [DATE] Detalles (opcional) Nota 6.5 Programa Inicio …" at bounding box center [192, 250] width 206 height 253
type input "[DATE]"
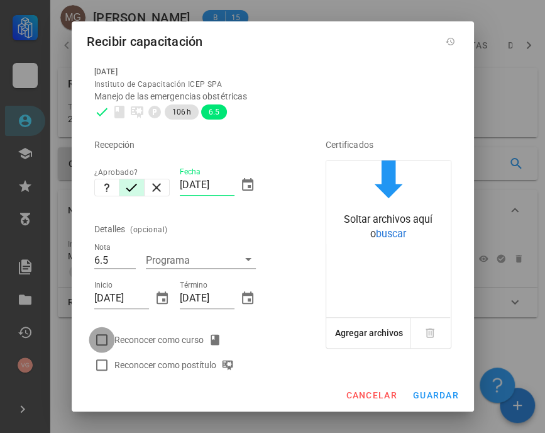
drag, startPoint x: 101, startPoint y: 336, endPoint x: 111, endPoint y: 333, distance: 9.8
click at [101, 334] on div at bounding box center [101, 339] width 21 height 21
checkbox input "true"
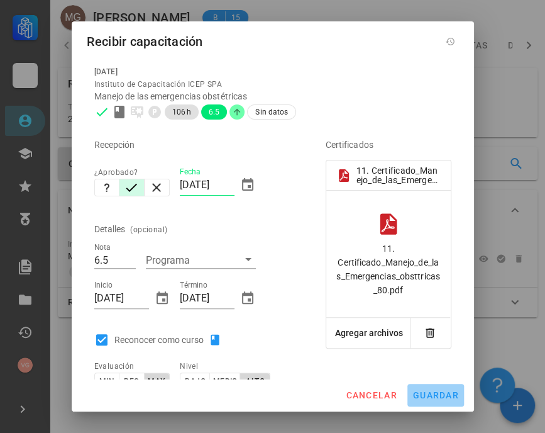
click at [434, 390] on span "guardar" at bounding box center [435, 395] width 47 height 10
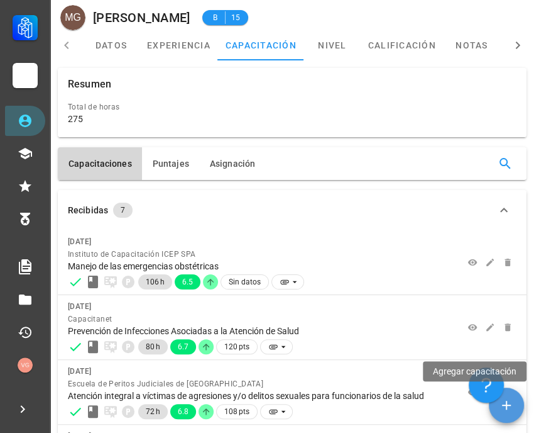
click at [499, 400] on icon "button" at bounding box center [506, 404] width 15 height 15
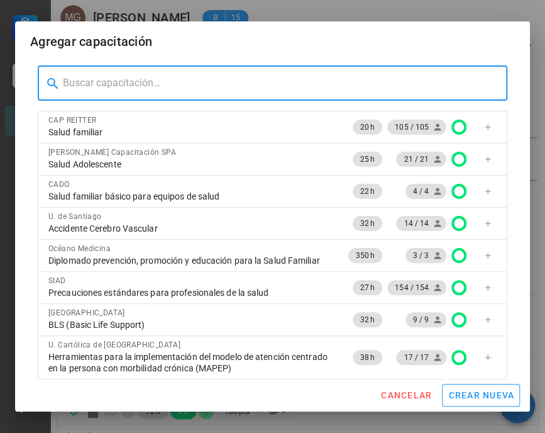
click at [86, 82] on input "text" at bounding box center [280, 83] width 434 height 20
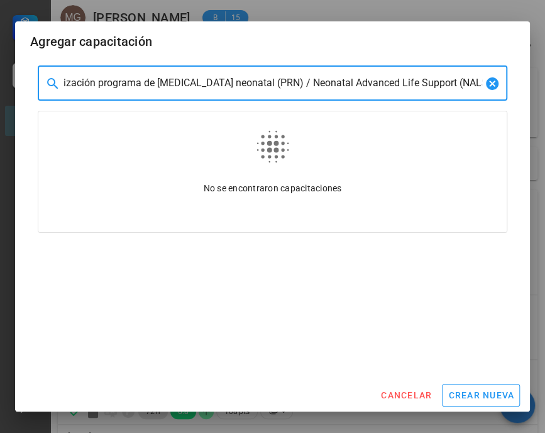
type input "Actualización programa de [MEDICAL_DATA] neonatal (PRN) / Neonatal Advanced Lif…"
drag, startPoint x: 470, startPoint y: 86, endPoint x: -133, endPoint y: 86, distance: 602.9
click at [0, 86] on html "Carrera APS DASM La Granja Personal Capacitación Calificaciones Reconocimientos…" at bounding box center [272, 371] width 545 height 743
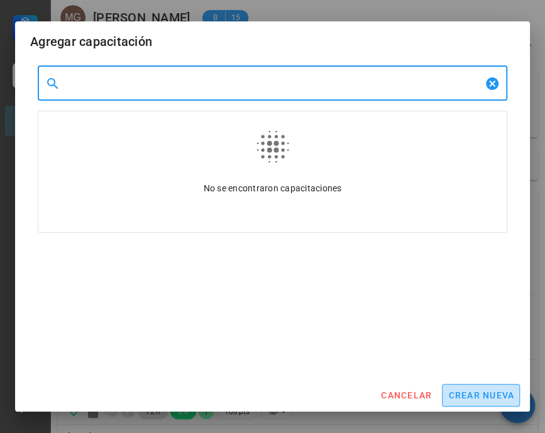
click at [485, 391] on span "crear nueva" at bounding box center [481, 395] width 67 height 10
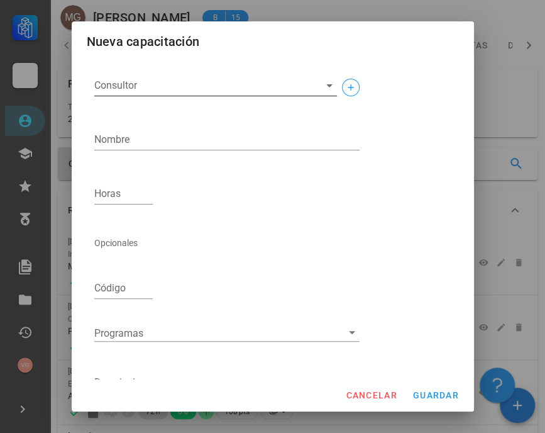
click at [115, 89] on input "Consultor" at bounding box center [205, 85] width 223 height 20
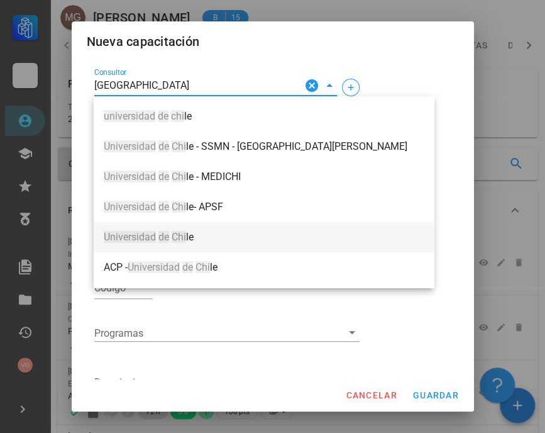
click at [213, 236] on span "[GEOGRAPHIC_DATA]" at bounding box center [264, 236] width 320 height 11
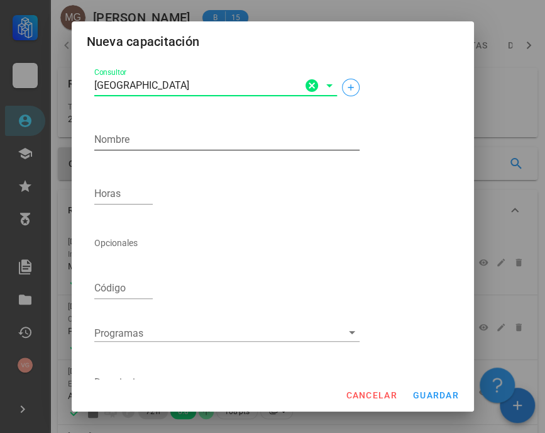
type input "[GEOGRAPHIC_DATA]"
click at [143, 140] on textarea "Nombre" at bounding box center [226, 140] width 265 height 20
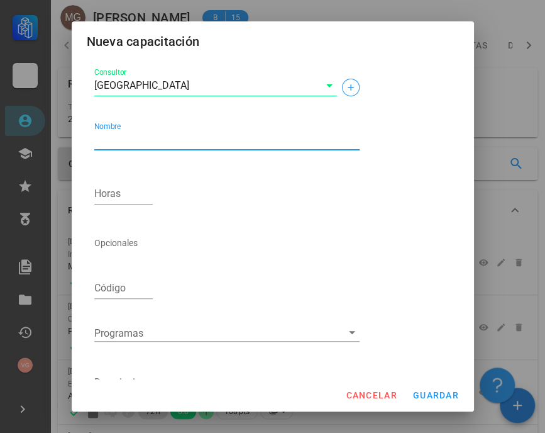
paste textarea "Actualización programa de [MEDICAL_DATA] neonatal (PRN) / Neonatal Advanced Lif…"
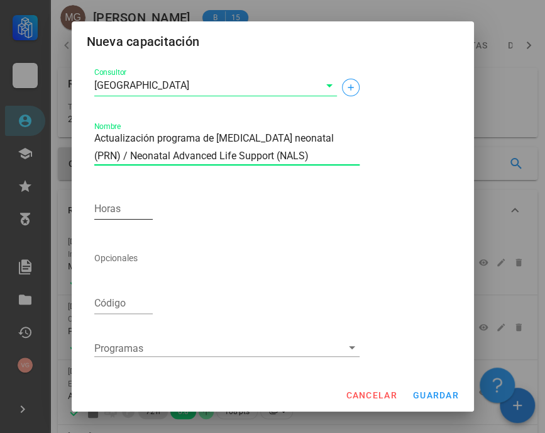
type textarea "Actualización programa de [MEDICAL_DATA] neonatal (PRN) / Neonatal Advanced Lif…"
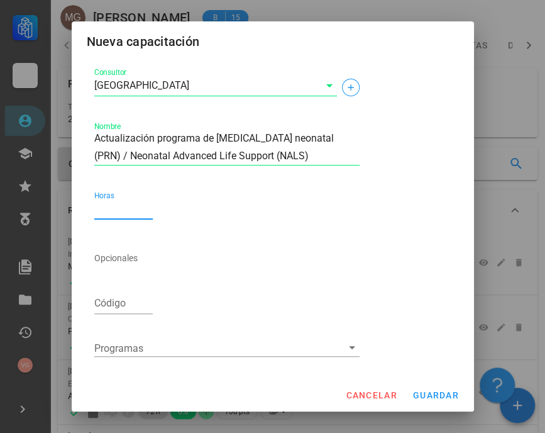
click at [118, 209] on input "Horas" at bounding box center [123, 209] width 59 height 20
type input "40"
click at [446, 396] on span "guardar" at bounding box center [435, 395] width 47 height 10
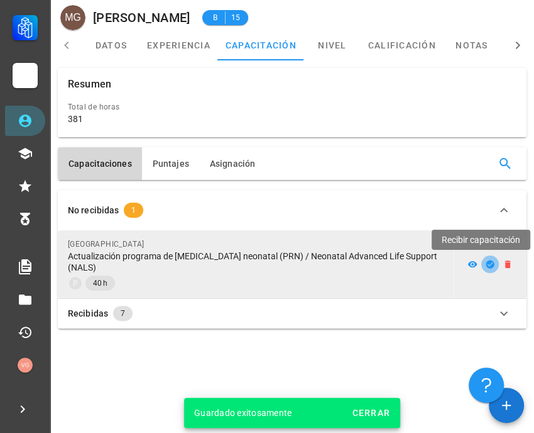
click at [492, 268] on icon "button" at bounding box center [490, 264] width 10 height 10
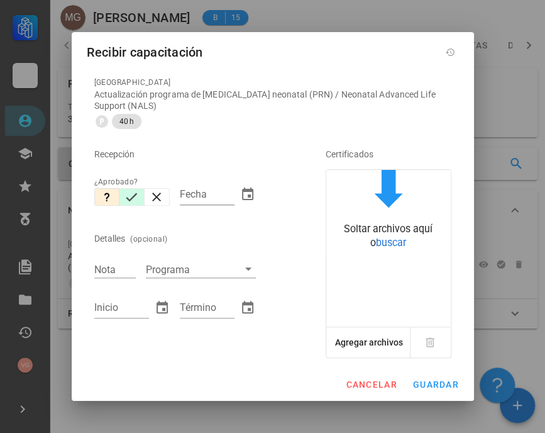
drag, startPoint x: 138, startPoint y: 197, endPoint x: 129, endPoint y: 244, distance: 48.0
click at [137, 197] on icon "button" at bounding box center [131, 196] width 15 height 15
type input "[DATE]"
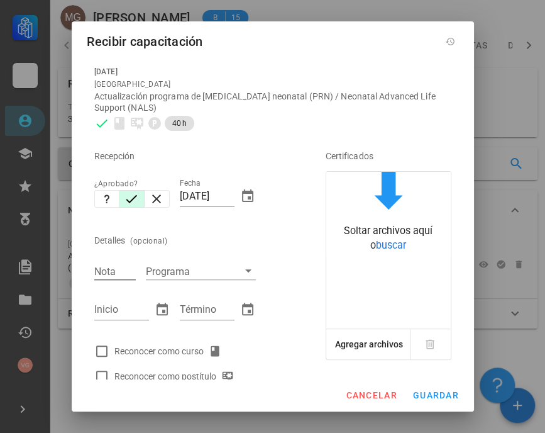
click at [116, 268] on input "Nota" at bounding box center [114, 271] width 41 height 16
type input "5.4"
type input "[DATE]"
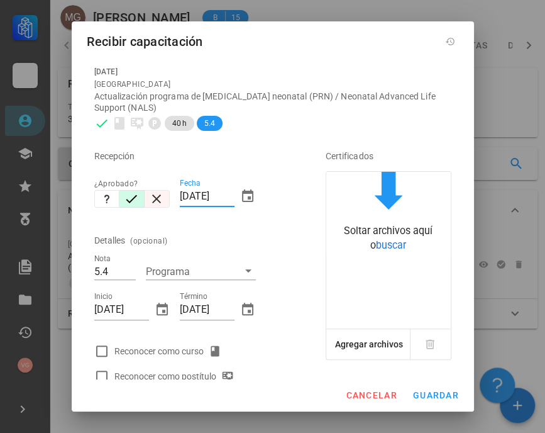
drag, startPoint x: 226, startPoint y: 198, endPoint x: 147, endPoint y: 195, distance: 78.7
click at [145, 196] on div "Recepción ¿Aprobado? Fecha [DATE] Detalles (opcional) Nota 5.4 Programa Inicio …" at bounding box center [192, 262] width 206 height 253
type input "5"
type input "[DATE]"
click at [107, 350] on div at bounding box center [101, 350] width 21 height 21
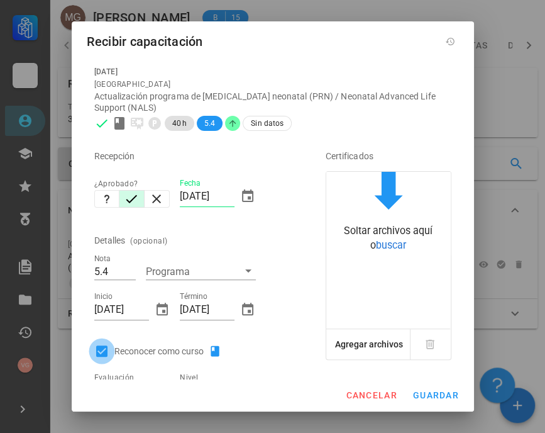
checkbox input "true"
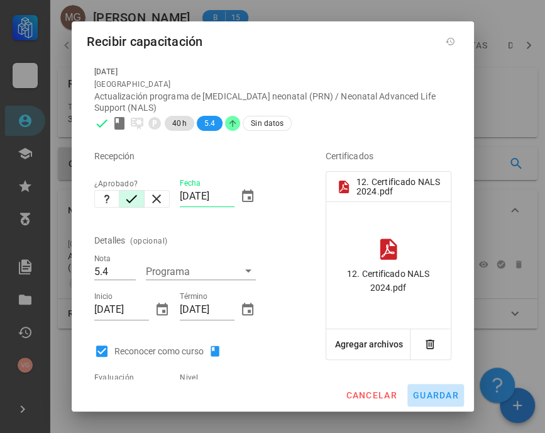
click at [438, 392] on span "guardar" at bounding box center [435, 395] width 47 height 10
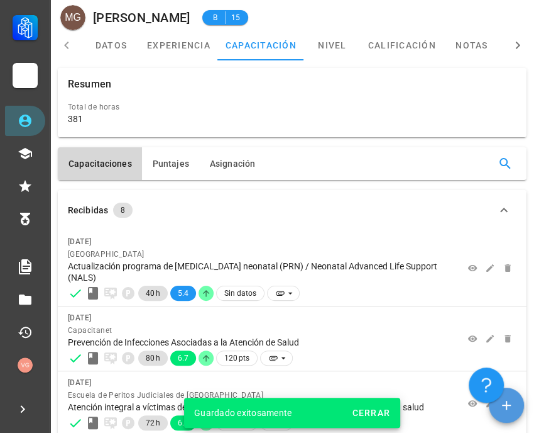
click at [500, 403] on icon "button" at bounding box center [506, 404] width 15 height 15
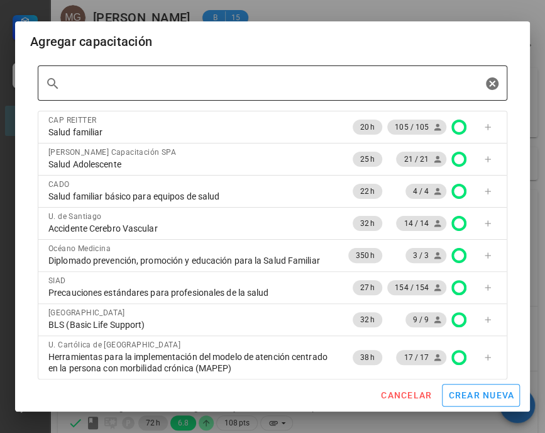
click at [170, 79] on input "text" at bounding box center [272, 83] width 419 height 20
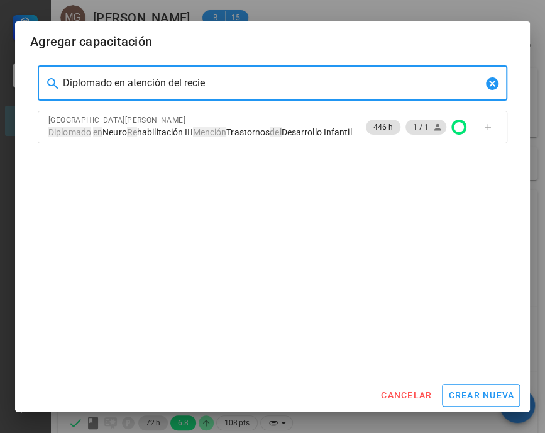
type input "Diplomado en atención del recien"
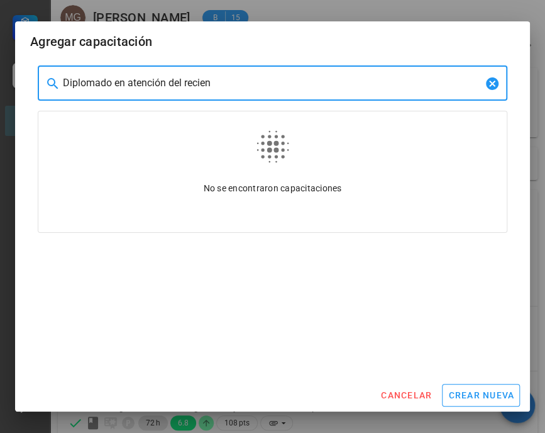
drag, startPoint x: 316, startPoint y: 88, endPoint x: 40, endPoint y: 88, distance: 276.6
click at [40, 88] on div "​ Diplomado en atención del recien" at bounding box center [273, 82] width 470 height 35
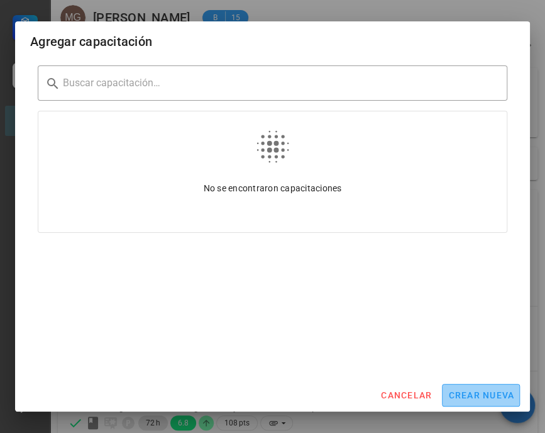
click at [479, 384] on button "crear nueva" at bounding box center [481, 395] width 78 height 23
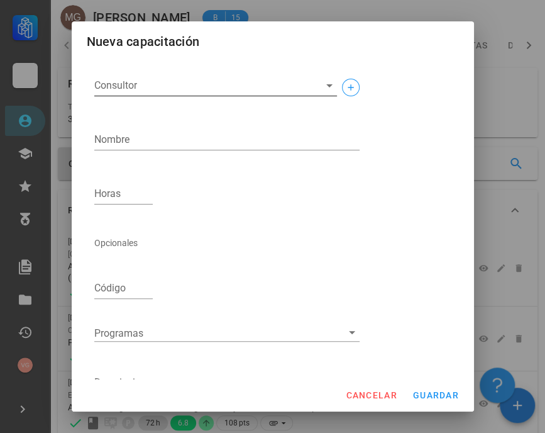
click at [170, 82] on input "Consultor" at bounding box center [205, 85] width 223 height 20
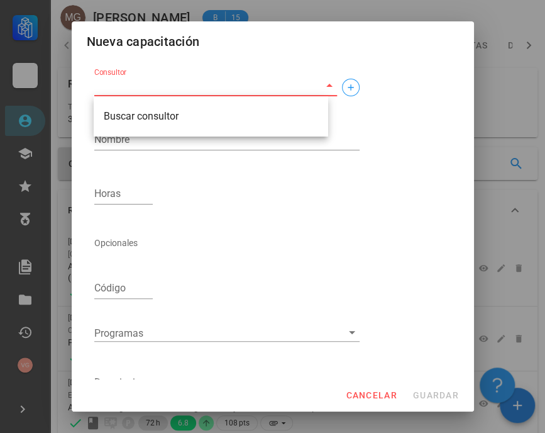
click at [126, 80] on input "Consultor" at bounding box center [205, 85] width 223 height 20
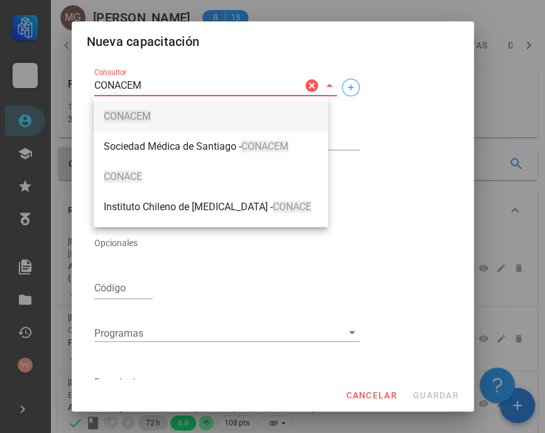
click at [185, 118] on span "CONACEM" at bounding box center [211, 116] width 214 height 11
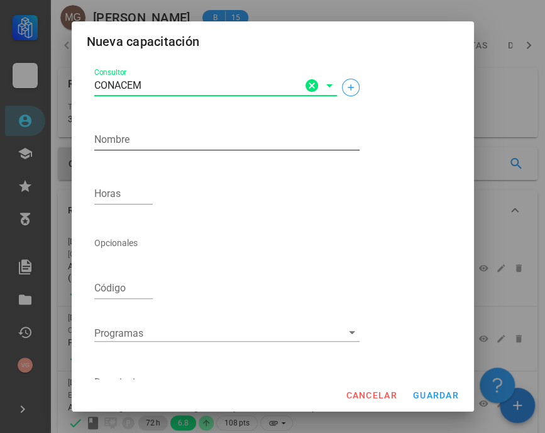
type input "CONACEM"
click at [138, 130] on textarea "Nombre" at bounding box center [226, 140] width 265 height 20
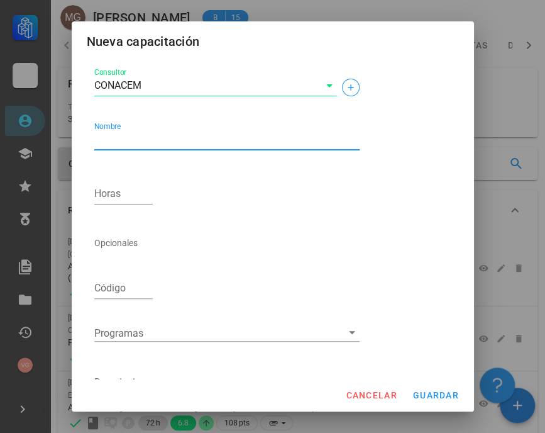
paste textarea "Diplomado en atención del recien"
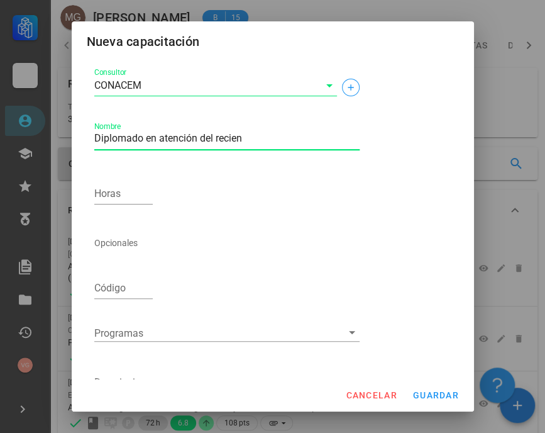
click at [96, 143] on textarea "Diplomado en atención del recien" at bounding box center [226, 140] width 265 height 20
click at [165, 135] on textarea "Diplomado en atención del recien" at bounding box center [226, 140] width 265 height 20
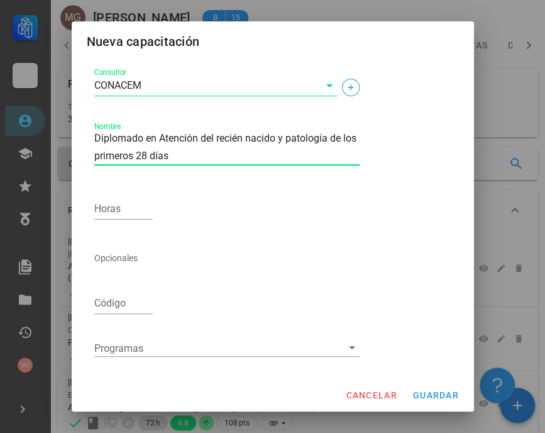
type textarea "Diplomado en Atención del recién nacido y patología de los primeros 28 días"
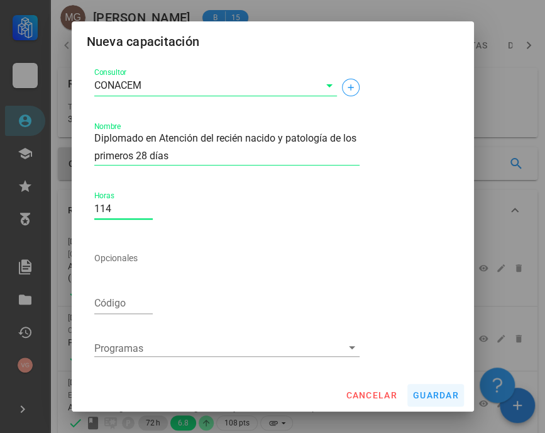
type input "114"
click at [430, 396] on span "guardar" at bounding box center [435, 395] width 47 height 10
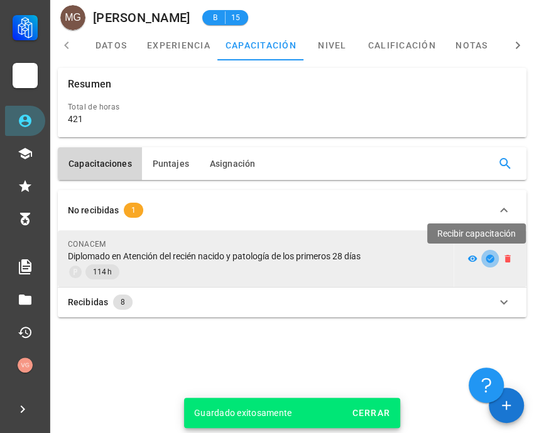
click at [492, 259] on icon "button" at bounding box center [490, 258] width 8 height 8
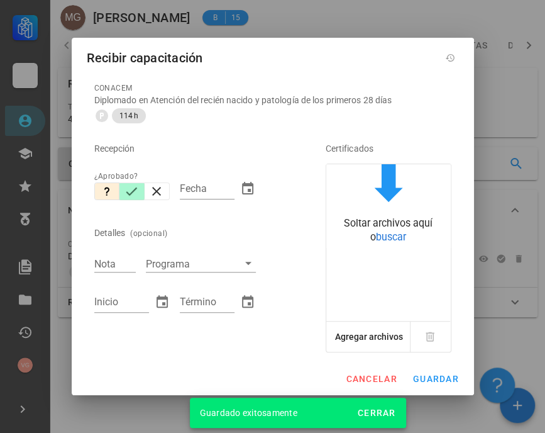
drag, startPoint x: 126, startPoint y: 190, endPoint x: 128, endPoint y: 224, distance: 34.6
click at [126, 190] on icon "button" at bounding box center [131, 191] width 15 height 15
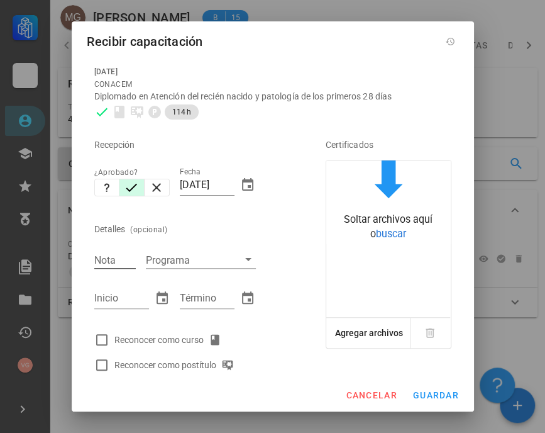
click at [114, 256] on input "Nota" at bounding box center [114, 259] width 41 height 16
click at [99, 343] on div at bounding box center [101, 339] width 21 height 21
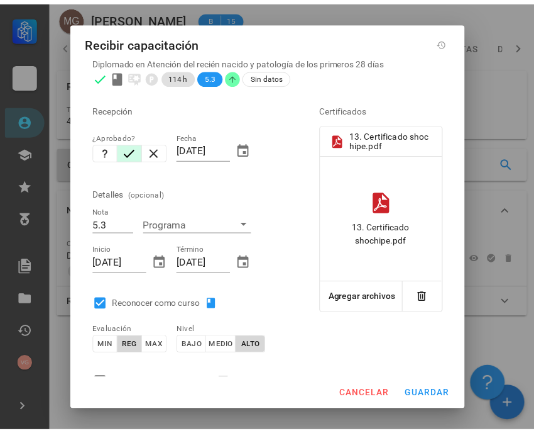
scroll to position [63, 0]
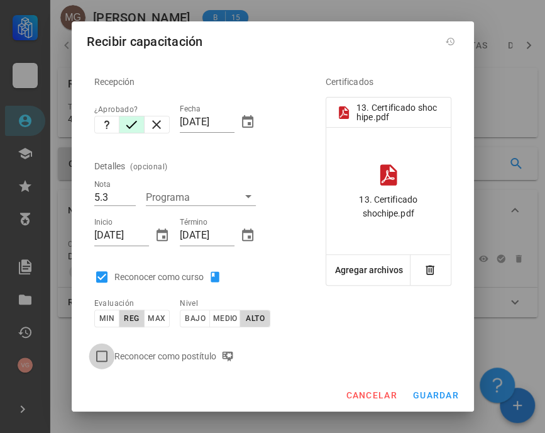
click at [102, 353] on div at bounding box center [101, 355] width 21 height 21
click at [427, 390] on span "guardar" at bounding box center [435, 395] width 47 height 10
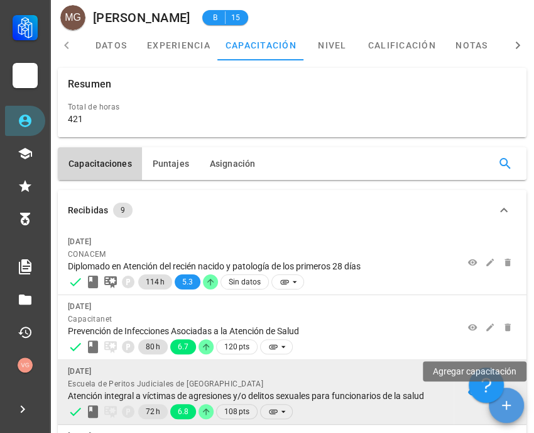
drag, startPoint x: 515, startPoint y: 406, endPoint x: 463, endPoint y: 382, distance: 57.4
click at [515, 406] on span "button" at bounding box center [506, 404] width 35 height 15
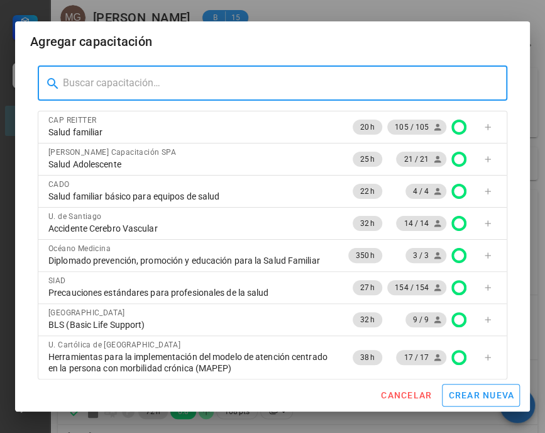
click at [135, 87] on input "text" at bounding box center [280, 83] width 434 height 20
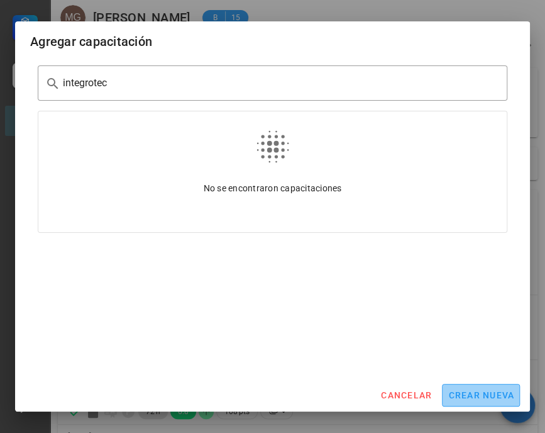
click at [483, 390] on span "crear nueva" at bounding box center [481, 395] width 67 height 10
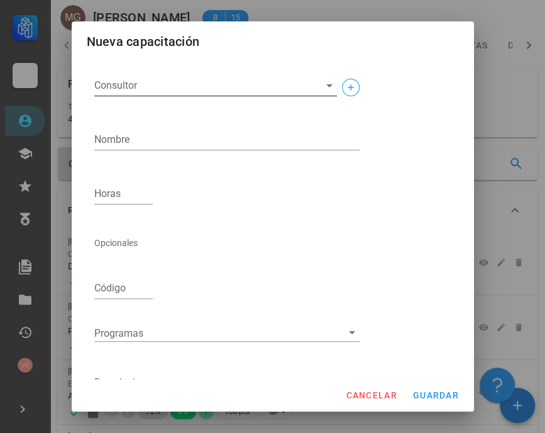
click at [132, 82] on input "Consultor" at bounding box center [205, 85] width 223 height 20
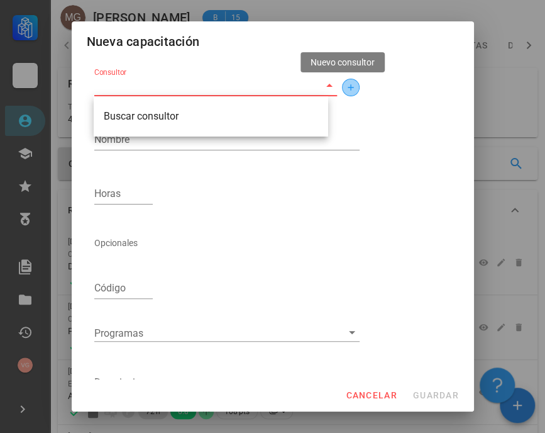
click at [346, 88] on icon "button" at bounding box center [351, 87] width 10 height 10
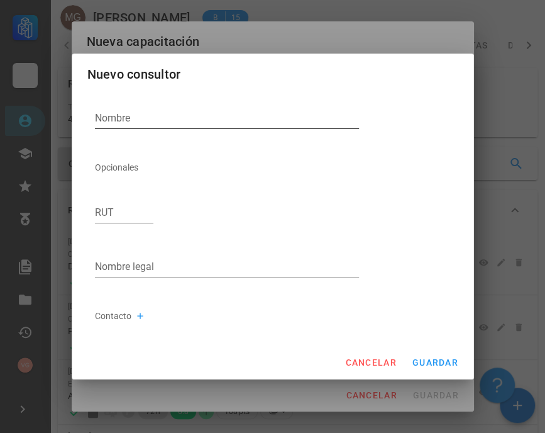
click at [160, 119] on textarea "Nombre" at bounding box center [227, 118] width 265 height 20
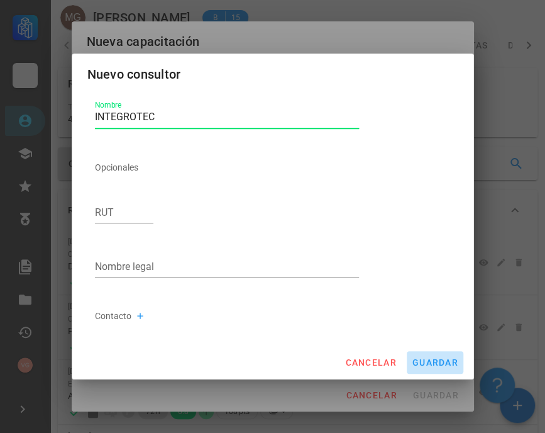
click at [445, 358] on span "guardar" at bounding box center [435, 362] width 47 height 10
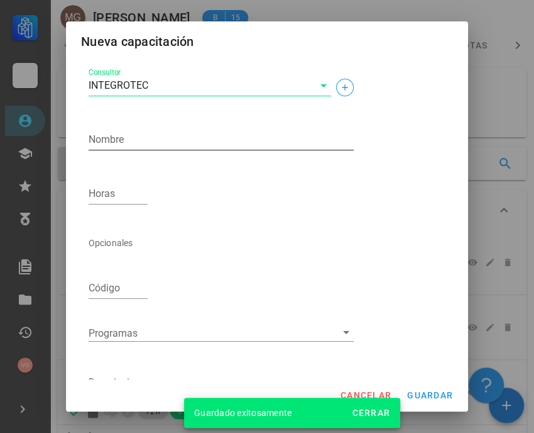
click at [136, 138] on textarea "Nombre" at bounding box center [221, 140] width 265 height 20
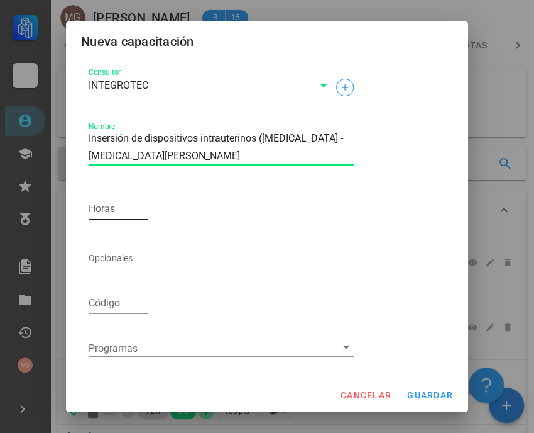
click at [95, 206] on div "Horas" at bounding box center [118, 209] width 59 height 20
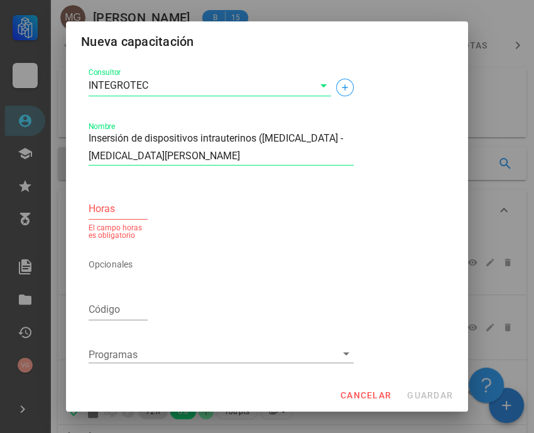
click at [109, 210] on label "Horas" at bounding box center [102, 208] width 26 height 13
click at [109, 210] on input "Horas" at bounding box center [118, 209] width 59 height 20
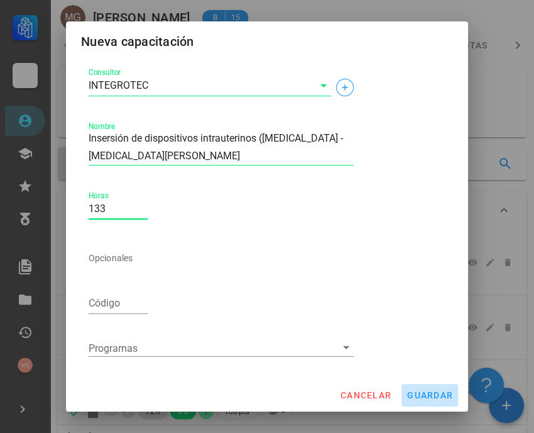
click at [450, 388] on button "guardar" at bounding box center [430, 395] width 57 height 23
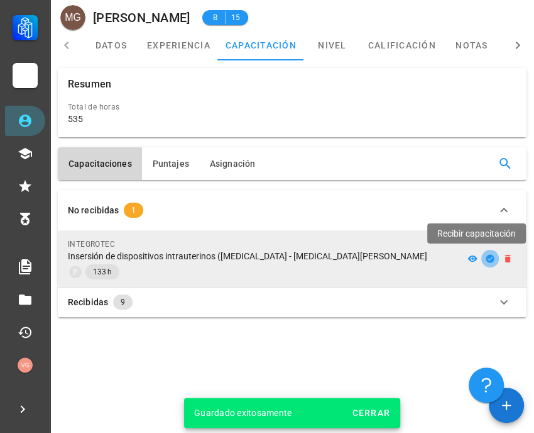
click at [492, 254] on icon "button" at bounding box center [490, 258] width 10 height 10
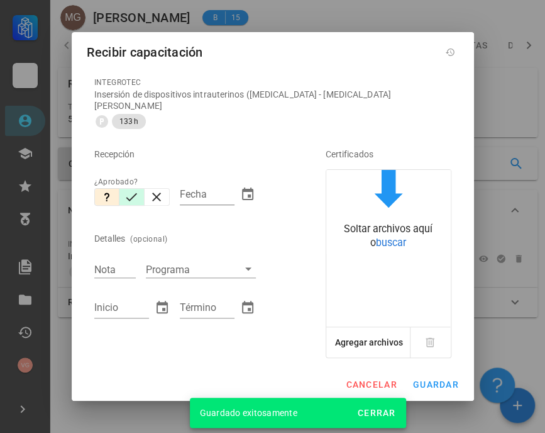
click at [131, 195] on icon "button" at bounding box center [131, 196] width 15 height 15
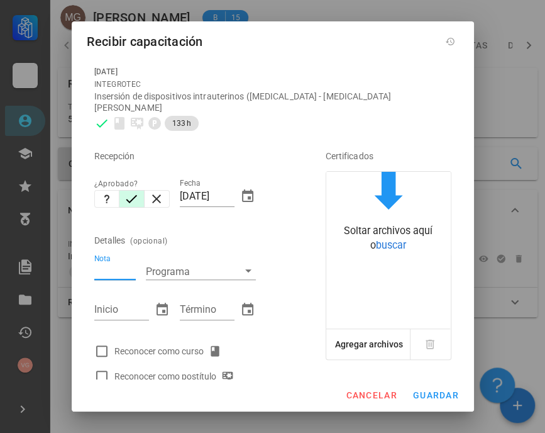
click at [102, 264] on input "Nota" at bounding box center [114, 271] width 41 height 16
click at [104, 340] on div at bounding box center [101, 350] width 21 height 21
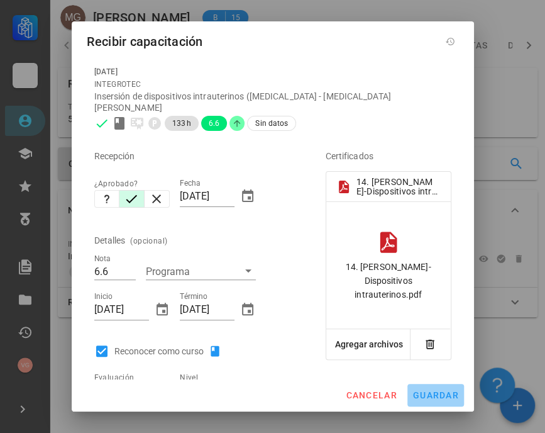
click at [448, 394] on span "guardar" at bounding box center [435, 395] width 47 height 10
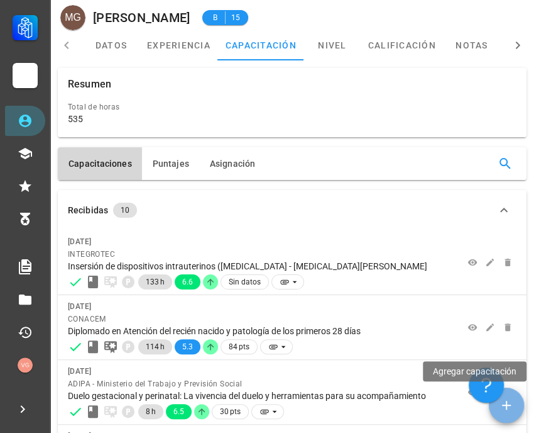
click at [515, 406] on span "button" at bounding box center [506, 404] width 35 height 15
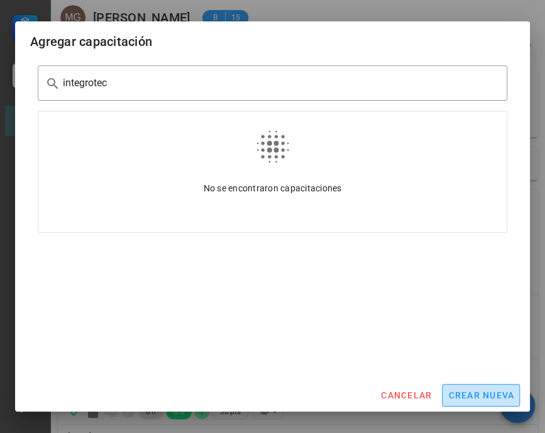
click at [489, 390] on span "crear nueva" at bounding box center [481, 395] width 67 height 10
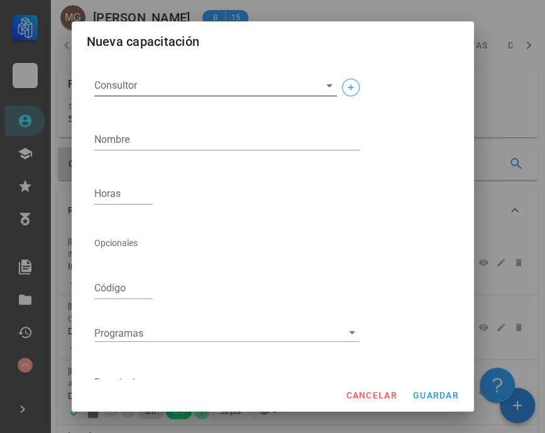
click at [136, 79] on input "Consultor" at bounding box center [205, 85] width 223 height 20
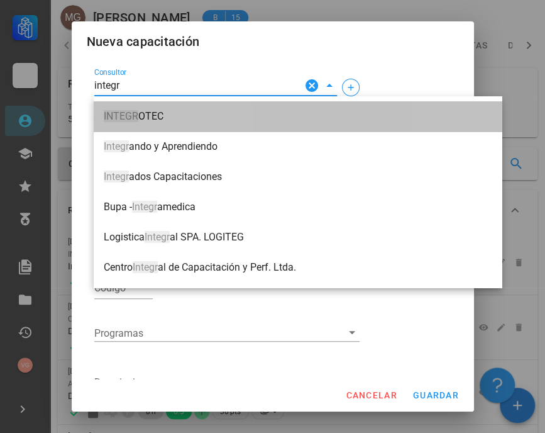
click at [164, 112] on span "INTEGR OTEC" at bounding box center [298, 116] width 388 height 11
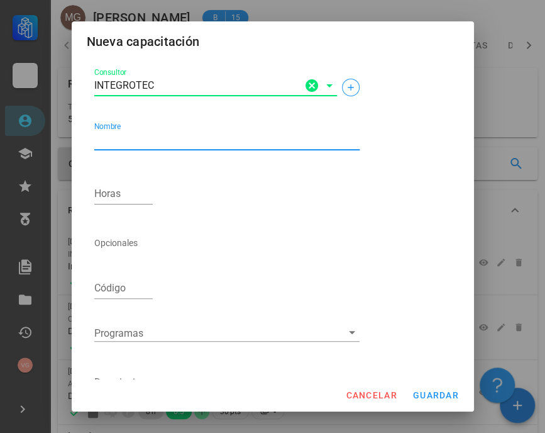
click at [133, 144] on textarea "Nombre" at bounding box center [226, 140] width 265 height 20
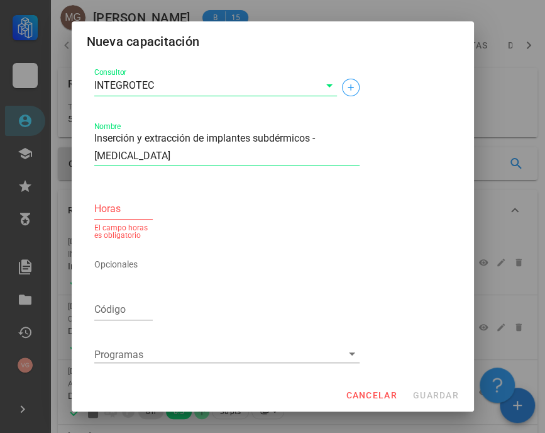
click at [121, 205] on input "Horas" at bounding box center [123, 209] width 59 height 20
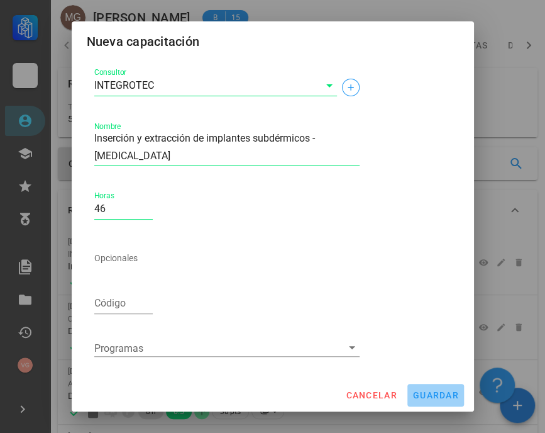
click at [443, 395] on span "guardar" at bounding box center [435, 395] width 47 height 10
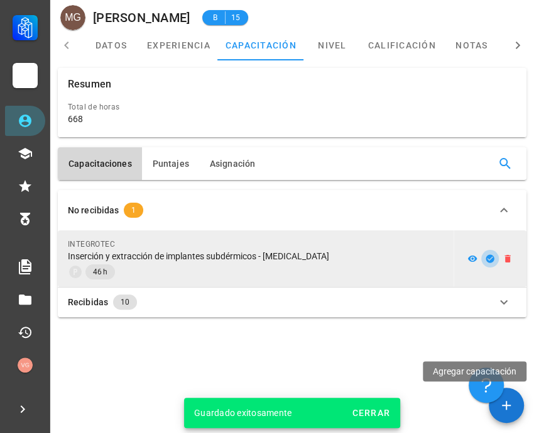
click at [489, 258] on icon "button" at bounding box center [490, 258] width 8 height 8
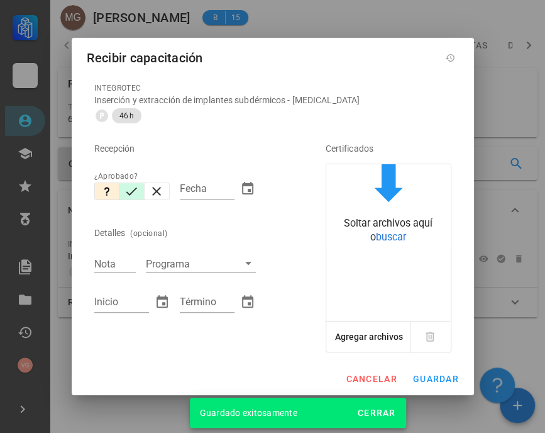
click at [131, 196] on icon "button" at bounding box center [131, 191] width 15 height 15
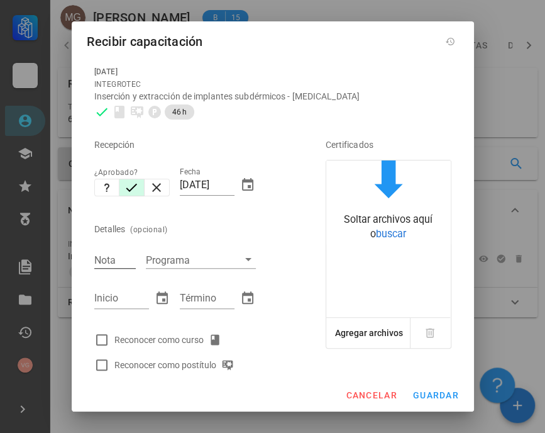
click at [113, 262] on input "Nota" at bounding box center [114, 259] width 41 height 16
click at [105, 346] on div at bounding box center [101, 339] width 21 height 21
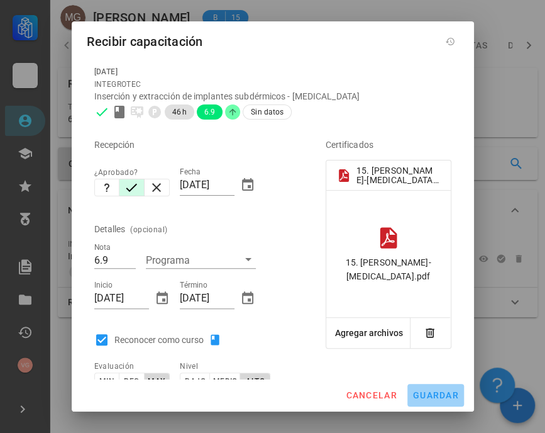
click at [438, 390] on span "guardar" at bounding box center [435, 395] width 47 height 10
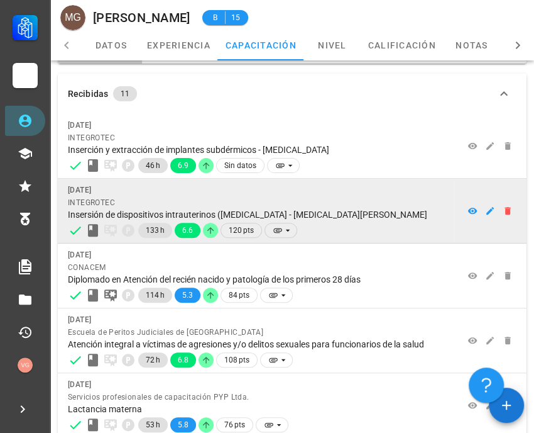
scroll to position [140, 0]
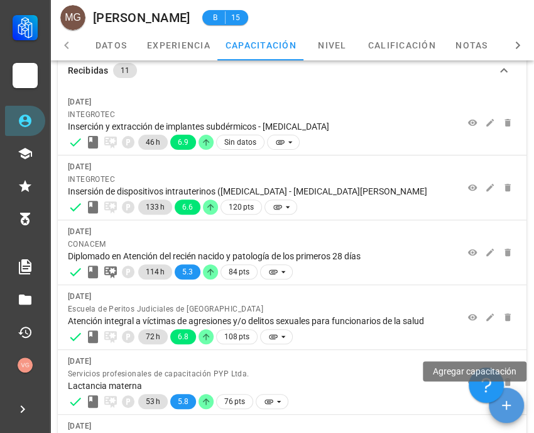
click at [509, 407] on icon "button" at bounding box center [506, 404] width 15 height 15
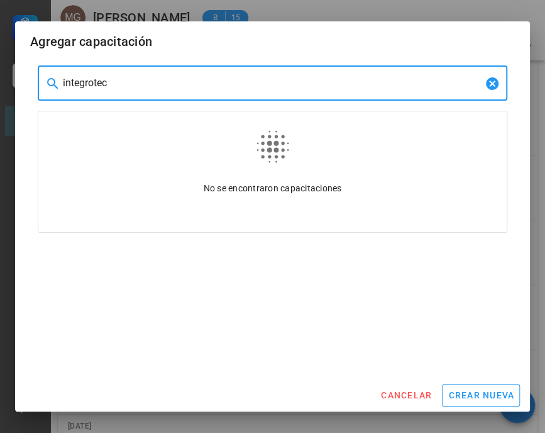
drag, startPoint x: 126, startPoint y: 85, endPoint x: 1, endPoint y: 75, distance: 125.5
click at [1, 75] on div "Carrera APS DASM La Granja Personal Capacitación Calificaciones Reconocimientos…" at bounding box center [272, 366] width 545 height 1013
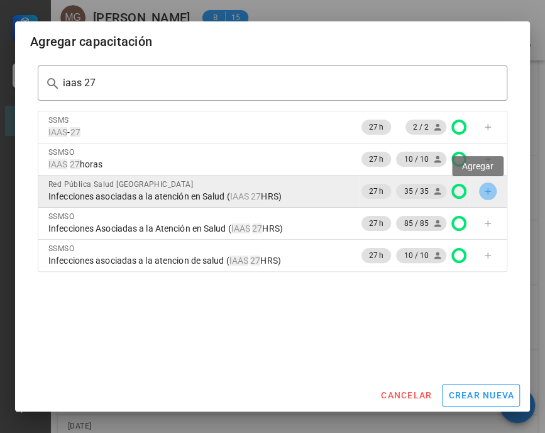
click at [483, 187] on icon "button" at bounding box center [488, 191] width 10 height 10
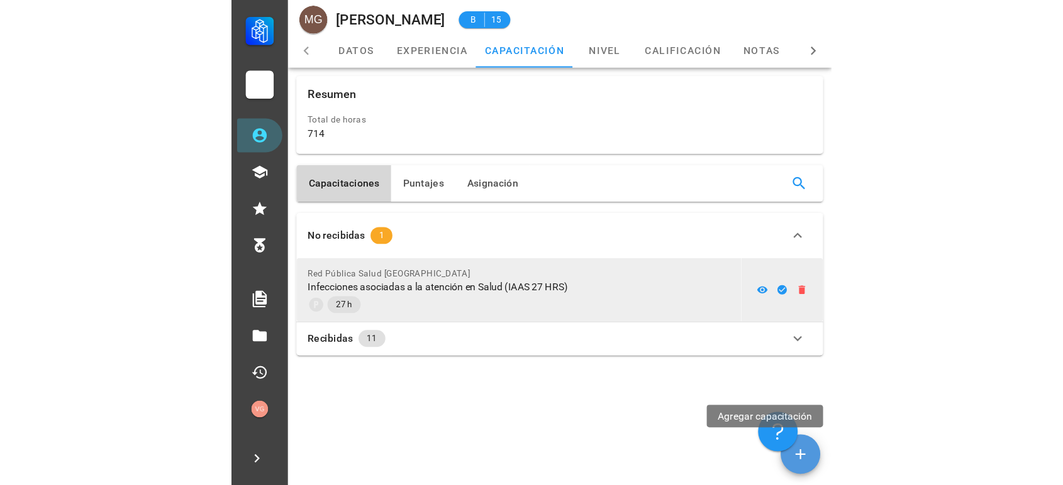
scroll to position [0, 0]
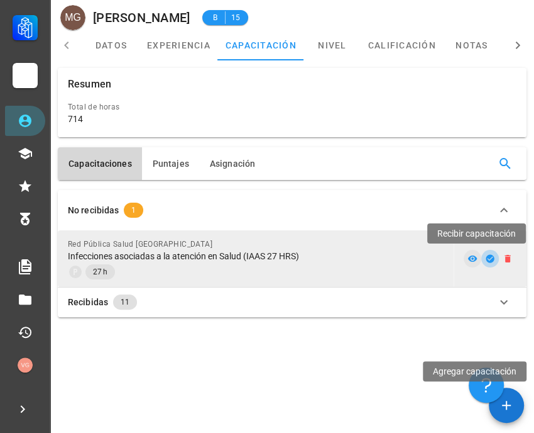
drag, startPoint x: 489, startPoint y: 256, endPoint x: 480, endPoint y: 256, distance: 8.8
click at [489, 256] on icon "button" at bounding box center [490, 258] width 8 height 8
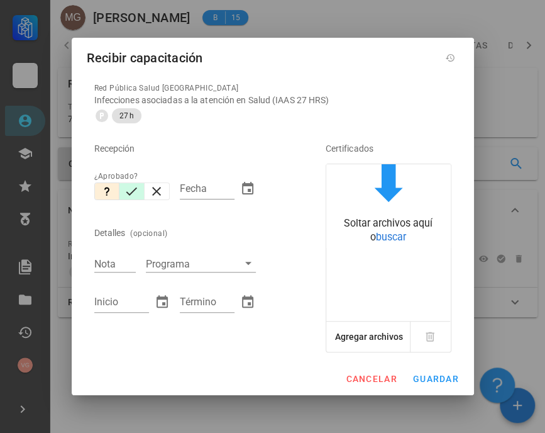
click at [126, 189] on icon "button" at bounding box center [131, 191] width 15 height 15
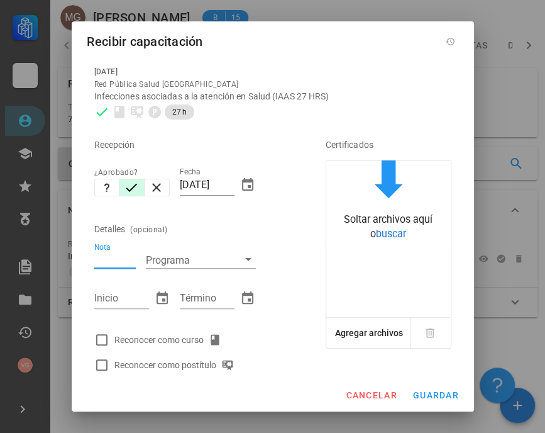
click at [101, 262] on input "Nota" at bounding box center [114, 259] width 41 height 16
click at [109, 297] on input "Inicio" at bounding box center [121, 298] width 55 height 20
click at [101, 340] on div at bounding box center [101, 339] width 21 height 21
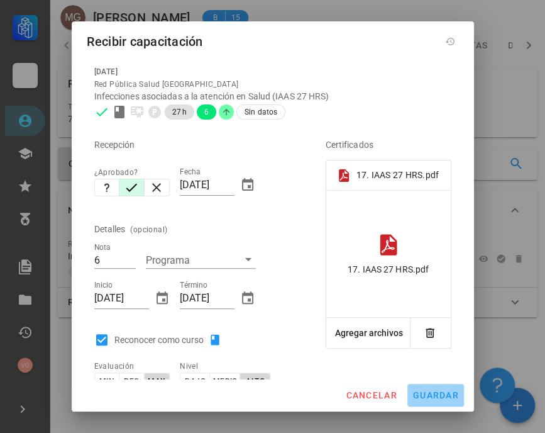
click at [446, 395] on span "guardar" at bounding box center [435, 395] width 47 height 10
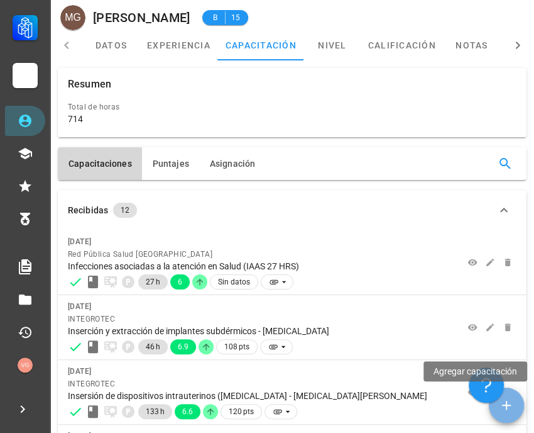
click at [518, 403] on span "button" at bounding box center [506, 404] width 35 height 15
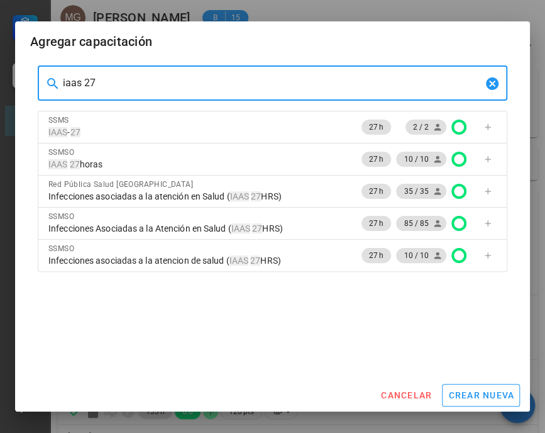
drag, startPoint x: 140, startPoint y: 89, endPoint x: 14, endPoint y: 77, distance: 126.3
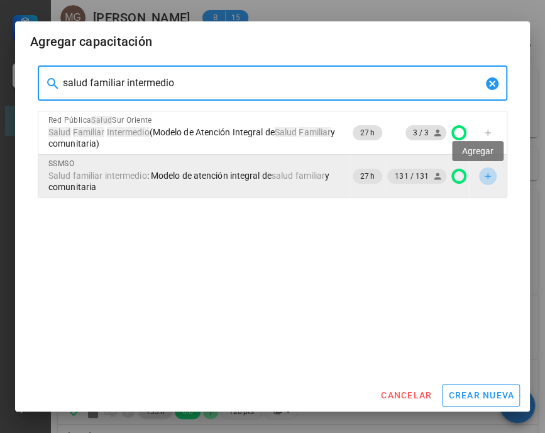
click at [479, 170] on button "button" at bounding box center [488, 176] width 18 height 18
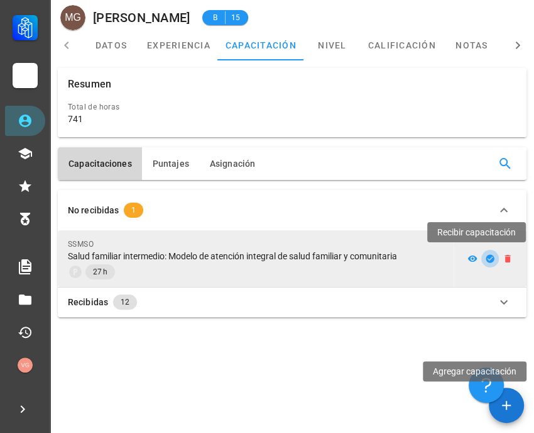
click at [492, 260] on icon "button" at bounding box center [490, 258] width 8 height 8
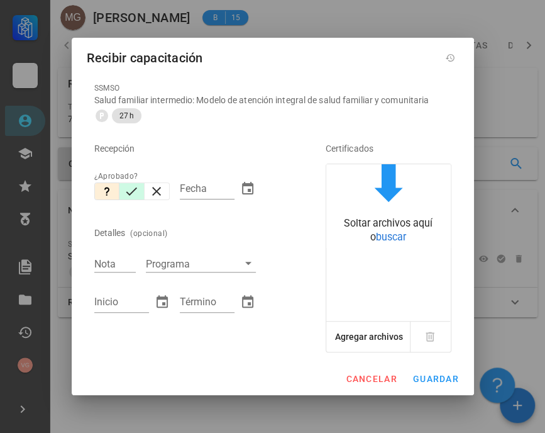
click at [130, 187] on icon "button" at bounding box center [131, 191] width 15 height 15
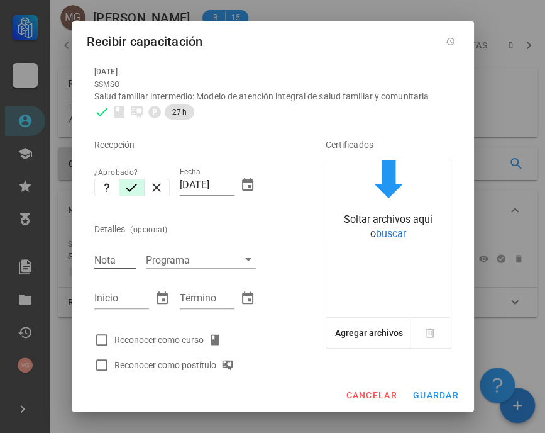
click at [111, 258] on div "Nota" at bounding box center [114, 259] width 41 height 16
click at [116, 337] on div "Reconocer como curso" at bounding box center [170, 339] width 112 height 15
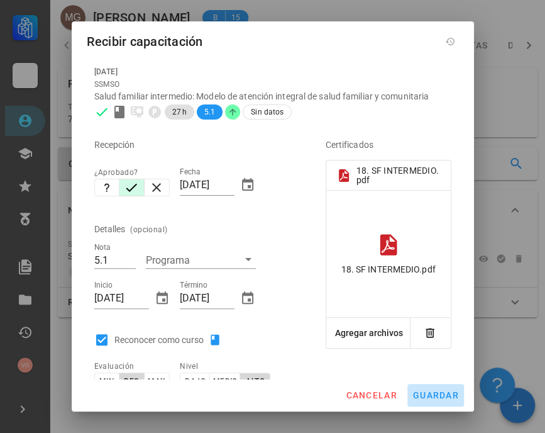
click at [438, 396] on span "guardar" at bounding box center [435, 395] width 47 height 10
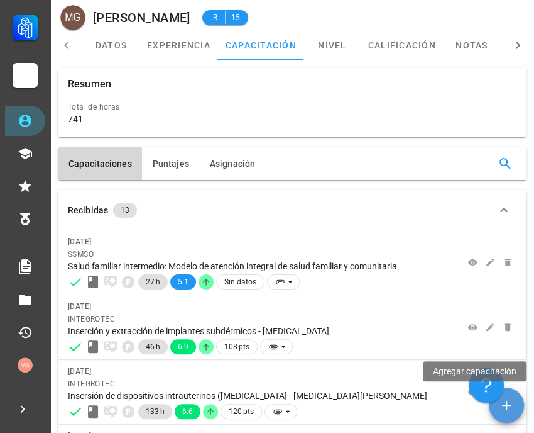
click at [512, 411] on icon "button" at bounding box center [506, 404] width 15 height 15
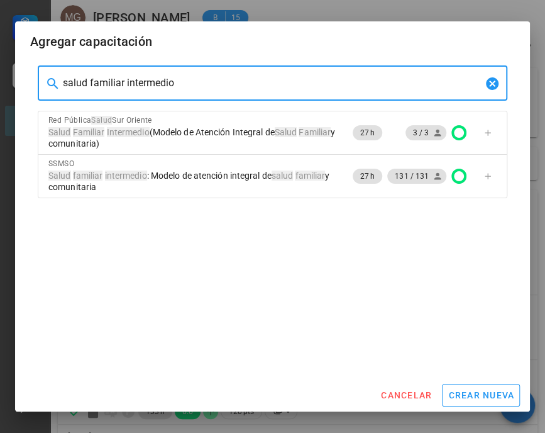
drag, startPoint x: 216, startPoint y: 89, endPoint x: -1, endPoint y: 89, distance: 217.5
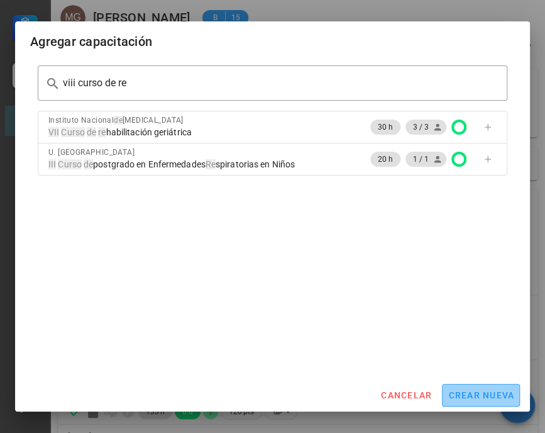
click at [471, 384] on button "crear nueva" at bounding box center [481, 395] width 78 height 23
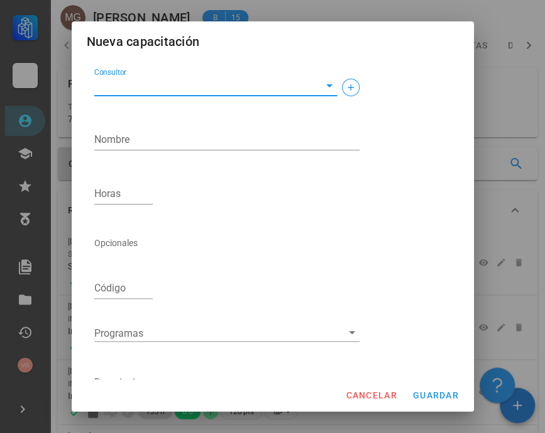
click at [165, 75] on input "Consultor" at bounding box center [205, 85] width 223 height 20
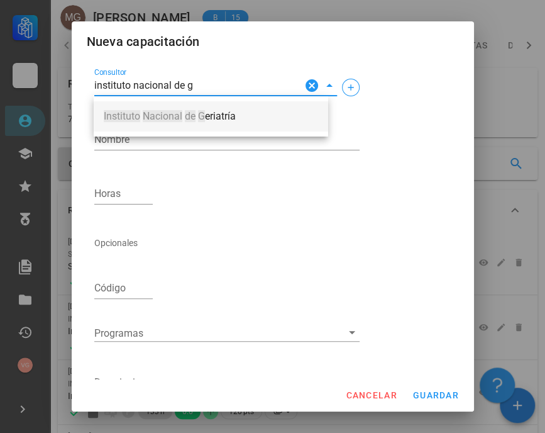
click at [209, 123] on div "Instituto Nacional de G eriatría" at bounding box center [211, 116] width 214 height 26
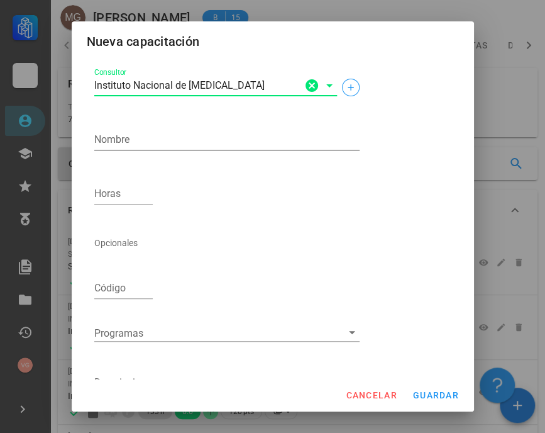
click at [146, 140] on textarea "Nombre" at bounding box center [226, 140] width 265 height 20
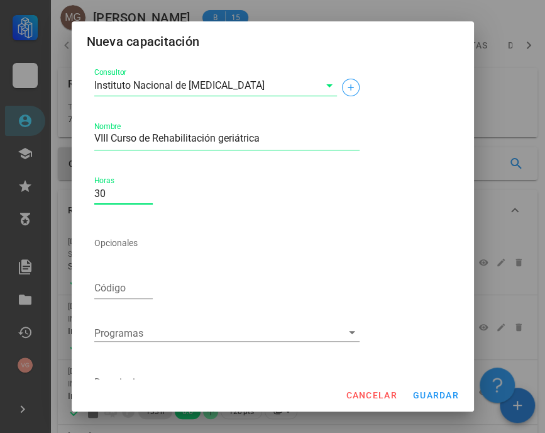
click at [434, 406] on div "cancelar guardar" at bounding box center [273, 394] width 402 height 33
click at [434, 401] on button "guardar" at bounding box center [435, 395] width 57 height 23
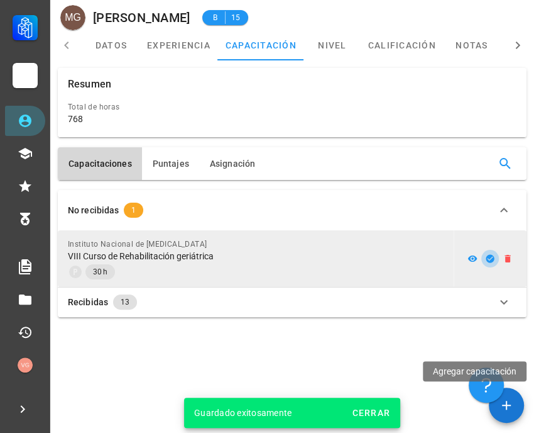
click at [492, 257] on icon "button" at bounding box center [490, 258] width 10 height 10
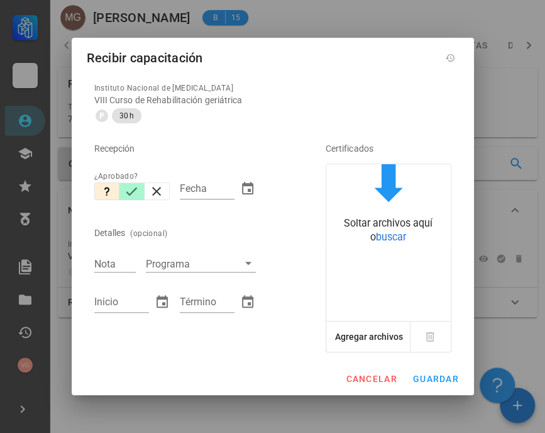
click at [121, 191] on button "button" at bounding box center [131, 191] width 25 height 18
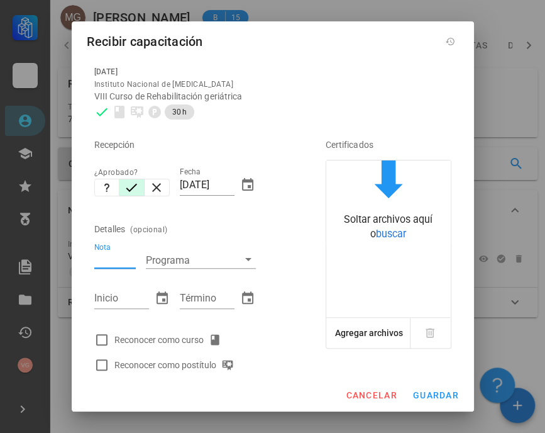
click at [101, 260] on input "Nota" at bounding box center [114, 259] width 41 height 16
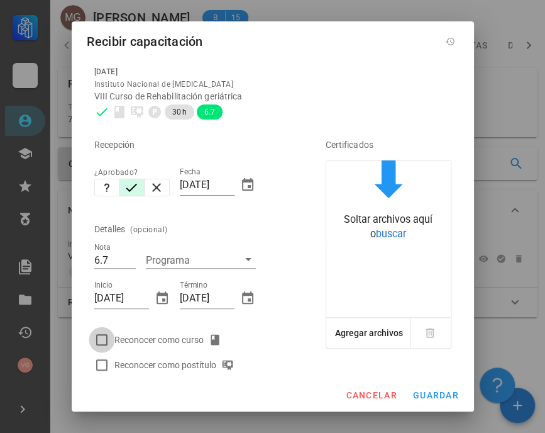
click at [100, 343] on div at bounding box center [101, 339] width 21 height 21
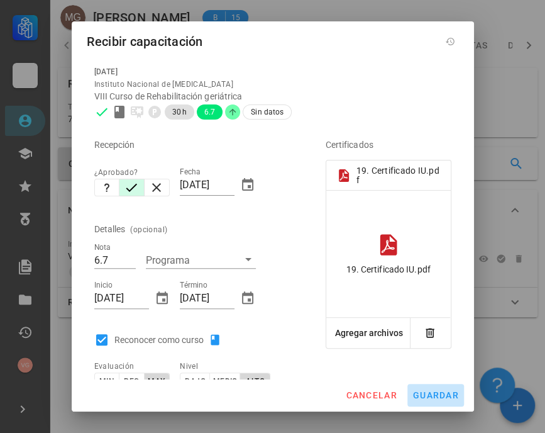
click at [436, 390] on span "guardar" at bounding box center [435, 395] width 47 height 10
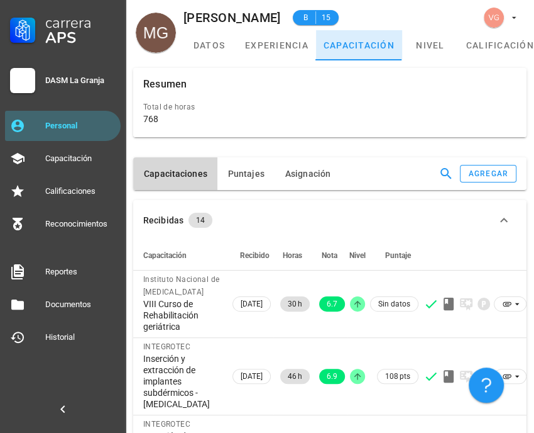
click at [394, 41] on link "capacitación" at bounding box center [359, 45] width 86 height 30
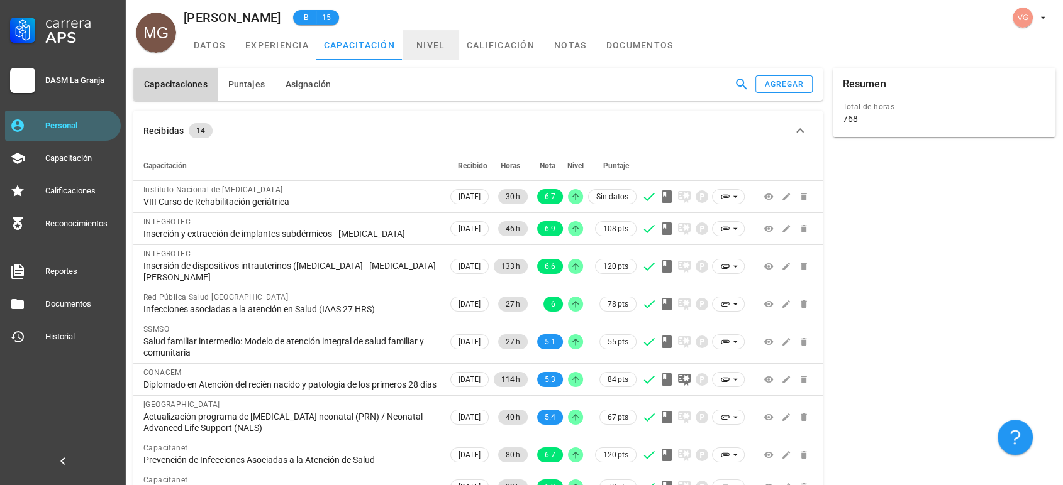
click at [433, 49] on link "nivel" at bounding box center [430, 45] width 57 height 30
